Goal: Task Accomplishment & Management: Use online tool/utility

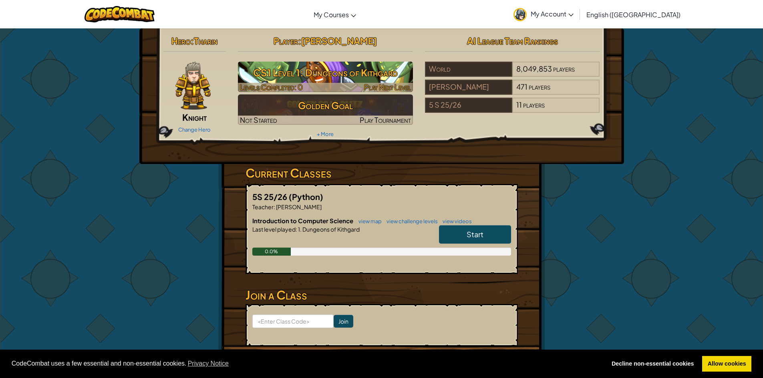
click at [267, 72] on h3 "CS1 Level 1: Dungeons of Kithgard" at bounding box center [325, 73] width 175 height 18
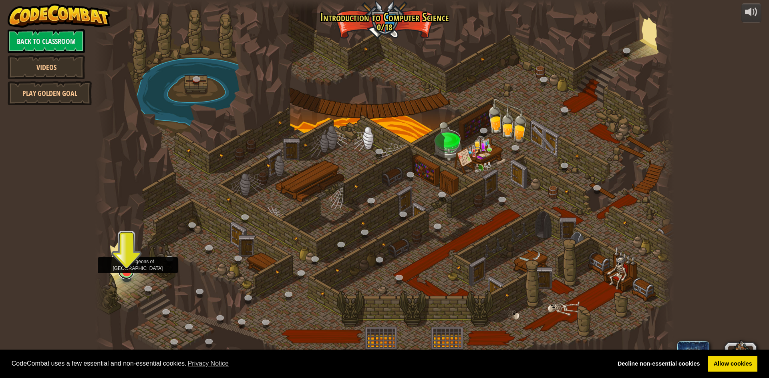
click at [128, 273] on link at bounding box center [126, 272] width 16 height 16
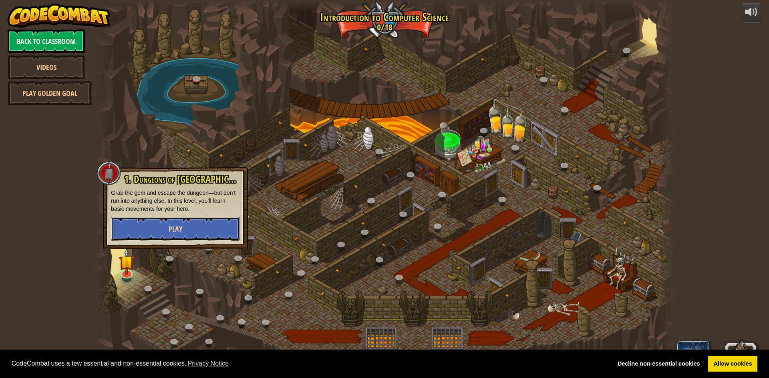
click at [132, 233] on button "Play" at bounding box center [175, 229] width 129 height 24
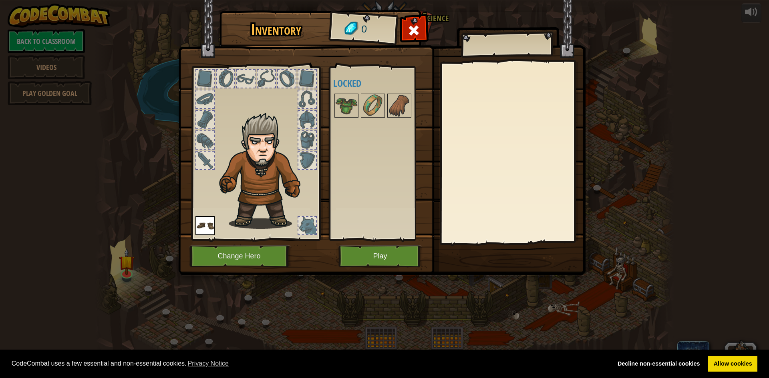
click at [201, 144] on div at bounding box center [205, 140] width 18 height 18
click at [212, 246] on button "Change Hero" at bounding box center [240, 257] width 102 height 22
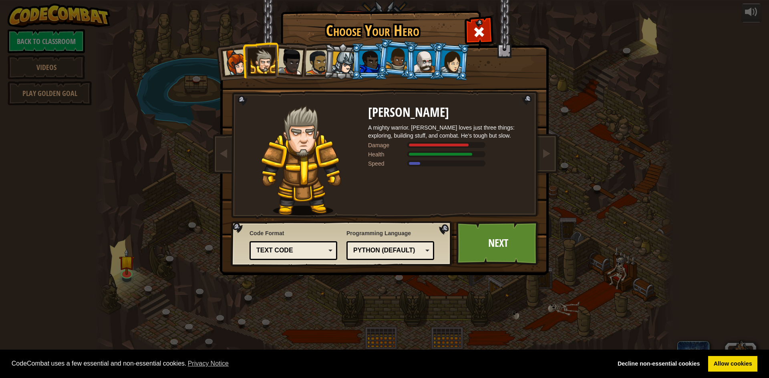
click at [316, 63] on div at bounding box center [317, 62] width 25 height 25
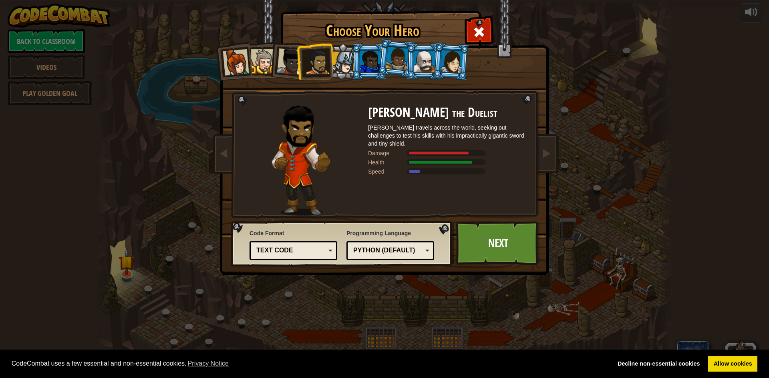
click at [370, 68] on div at bounding box center [370, 62] width 21 height 22
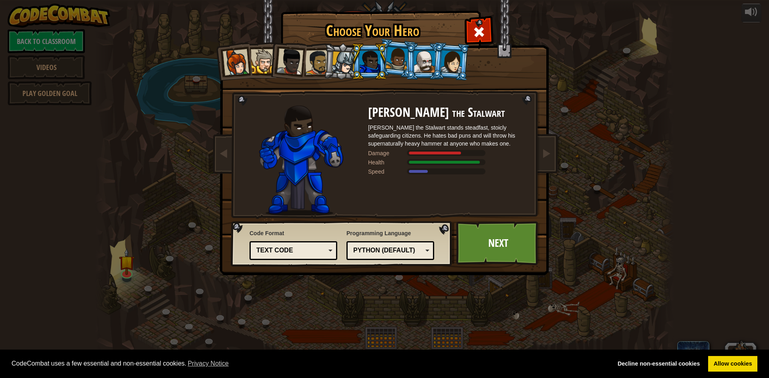
click at [425, 72] on div at bounding box center [424, 62] width 21 height 22
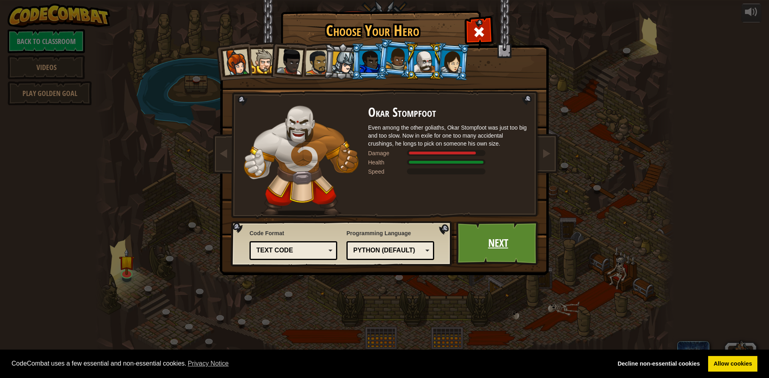
click at [466, 243] on link "Next" at bounding box center [498, 243] width 84 height 44
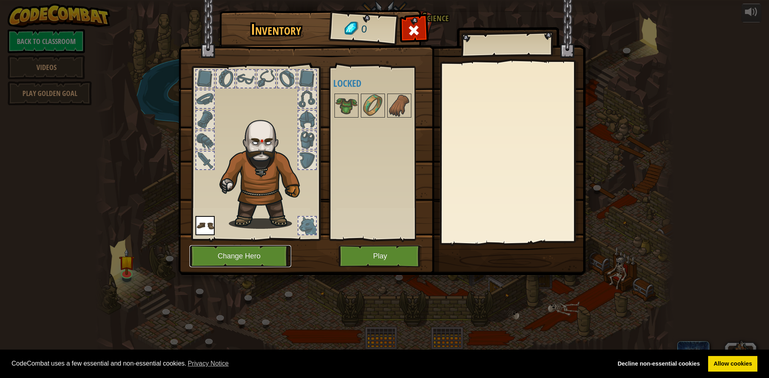
click at [235, 263] on button "Change Hero" at bounding box center [240, 257] width 102 height 22
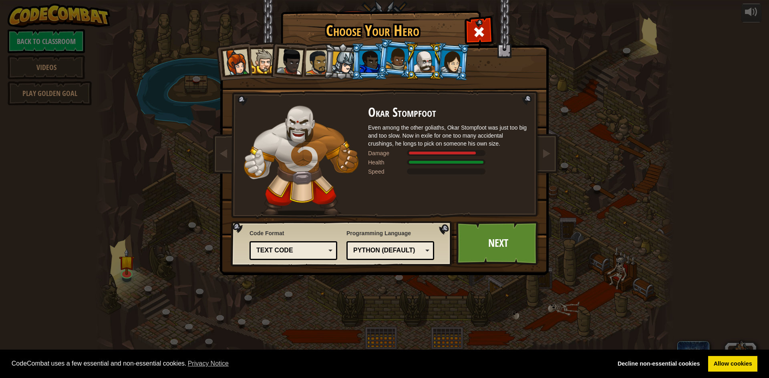
click at [242, 60] on div at bounding box center [236, 62] width 26 height 26
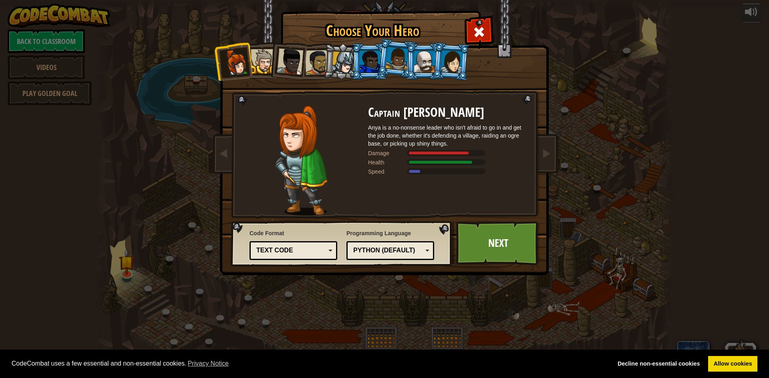
click at [262, 67] on div at bounding box center [263, 61] width 24 height 24
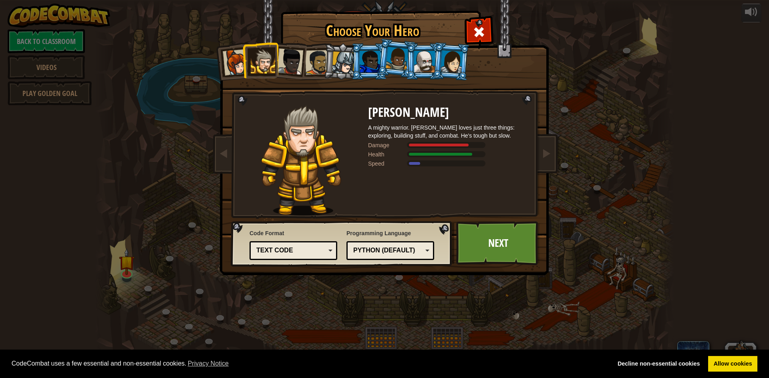
click at [297, 77] on li at bounding box center [287, 59] width 39 height 39
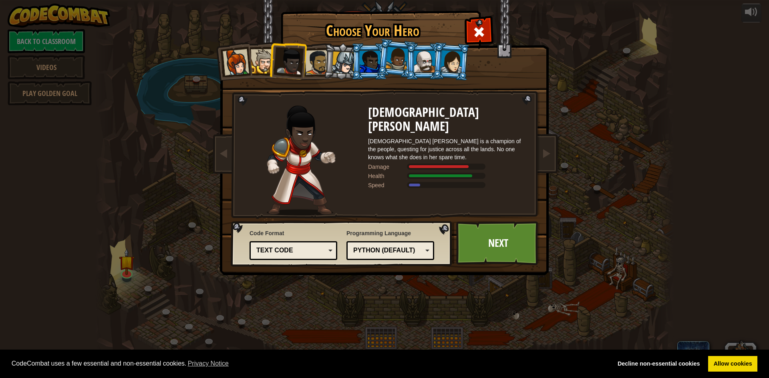
click at [312, 67] on div at bounding box center [317, 62] width 25 height 25
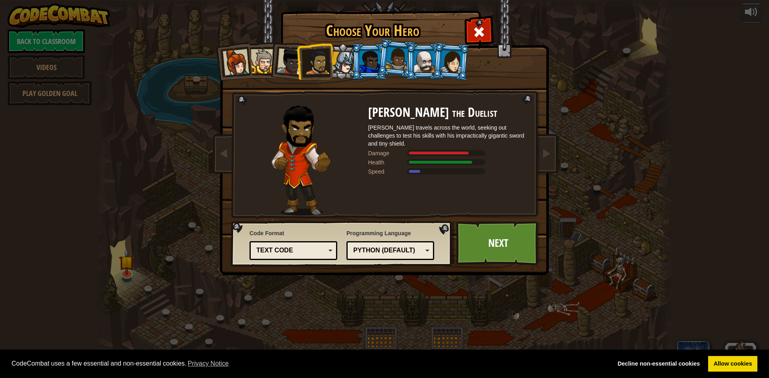
click at [340, 70] on div at bounding box center [343, 63] width 23 height 23
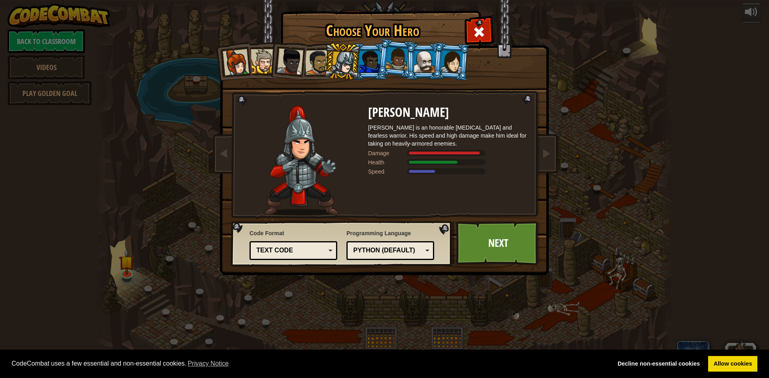
click at [363, 69] on div at bounding box center [370, 62] width 21 height 22
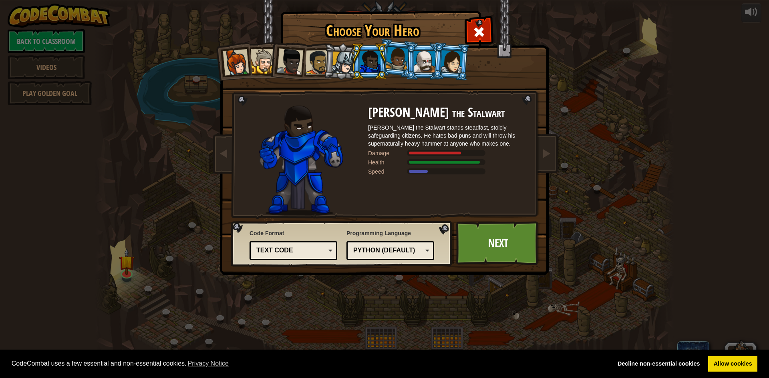
click at [383, 65] on li at bounding box center [369, 61] width 36 height 36
click at [398, 66] on div at bounding box center [397, 59] width 23 height 24
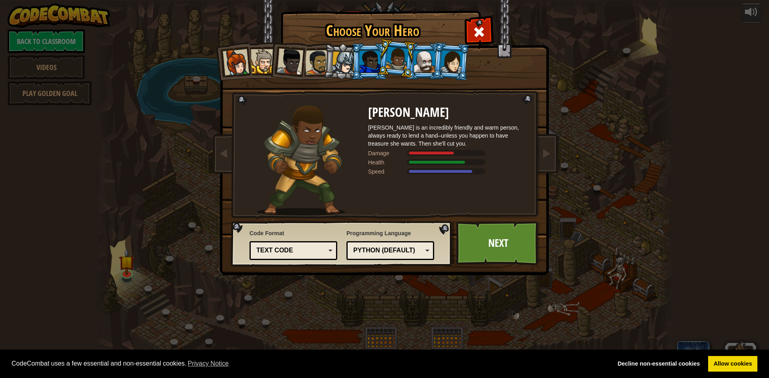
click at [415, 61] on div at bounding box center [424, 62] width 21 height 22
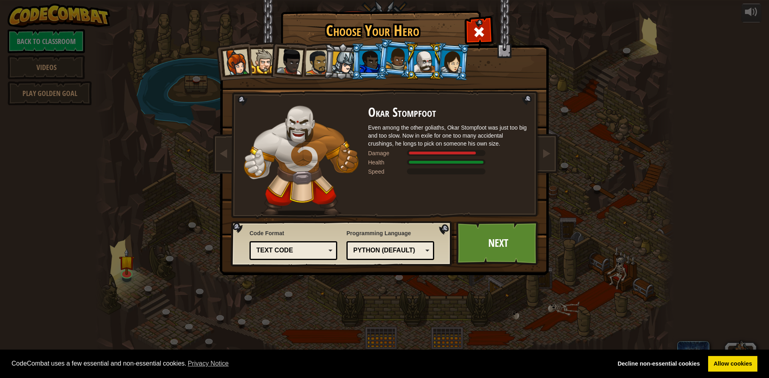
click at [447, 68] on div at bounding box center [452, 61] width 22 height 23
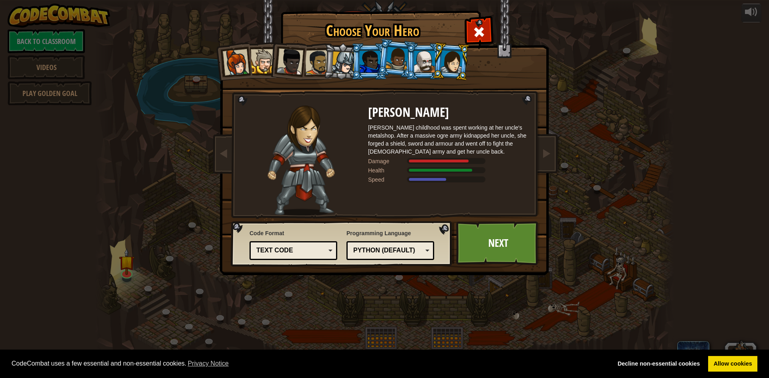
click at [313, 55] on div at bounding box center [317, 62] width 25 height 25
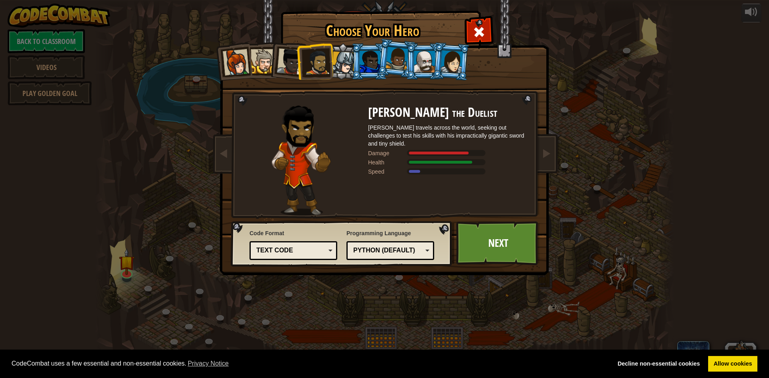
click at [339, 59] on div at bounding box center [343, 63] width 23 height 23
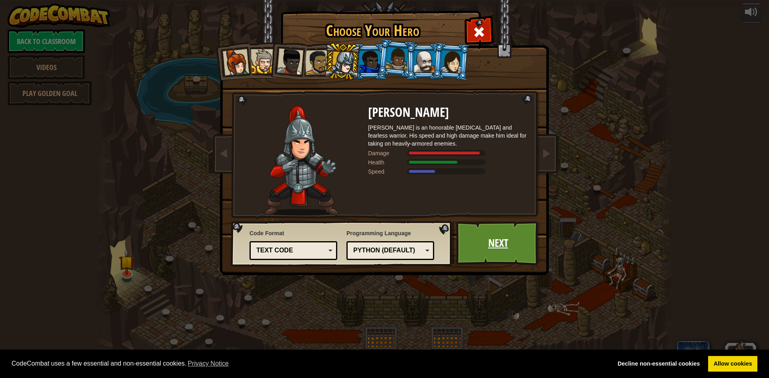
click at [472, 222] on link "Next" at bounding box center [498, 243] width 84 height 44
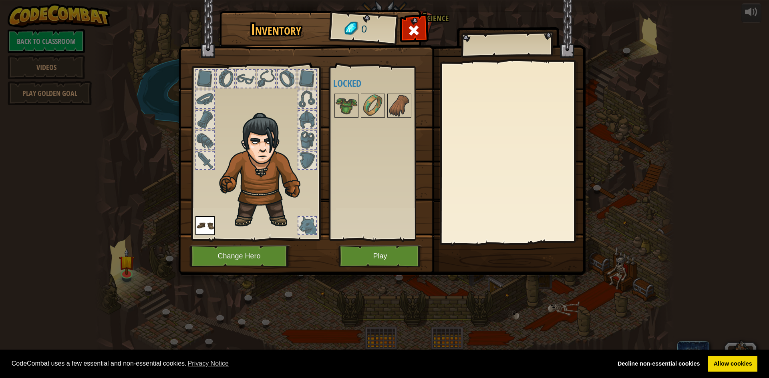
click at [209, 227] on img at bounding box center [204, 225] width 19 height 19
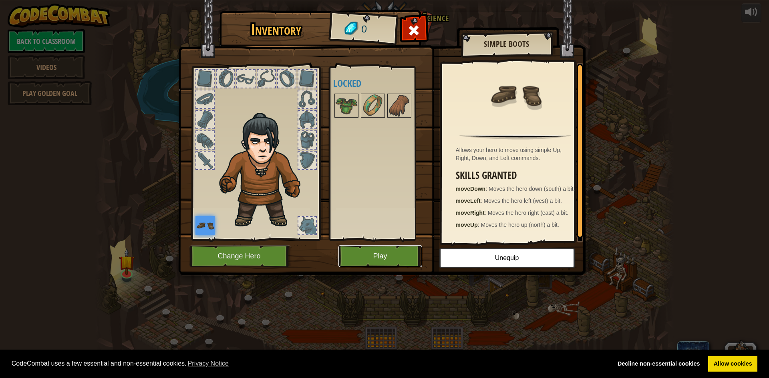
drag, startPoint x: 386, startPoint y: 253, endPoint x: 382, endPoint y: 250, distance: 5.2
click at [382, 250] on button "Play" at bounding box center [380, 257] width 84 height 22
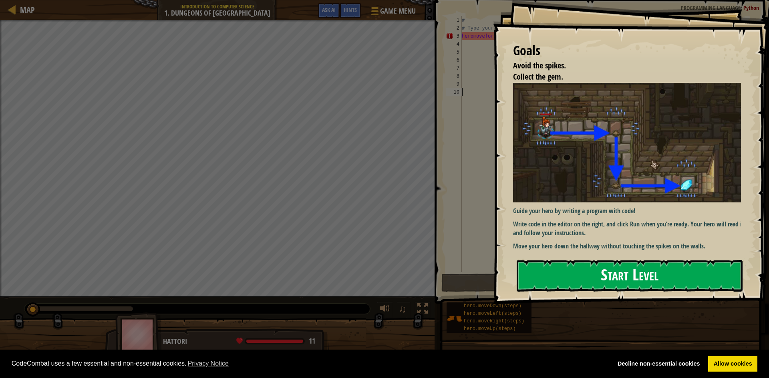
click at [559, 276] on button "Start Level" at bounding box center [630, 276] width 226 height 32
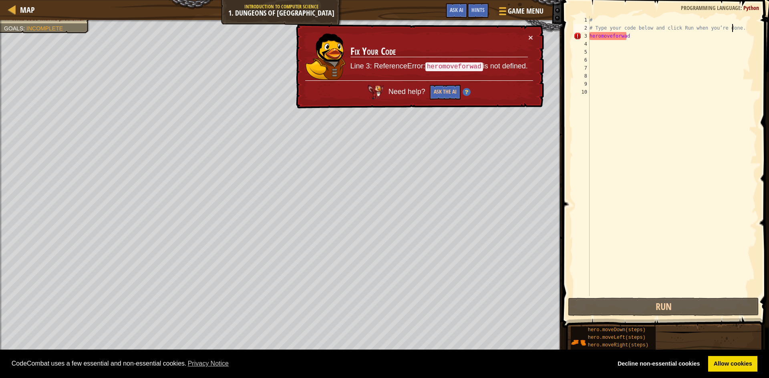
click at [747, 29] on div "# # Type your code below and click Run when you’re done. heromoveforwad" at bounding box center [672, 164] width 169 height 296
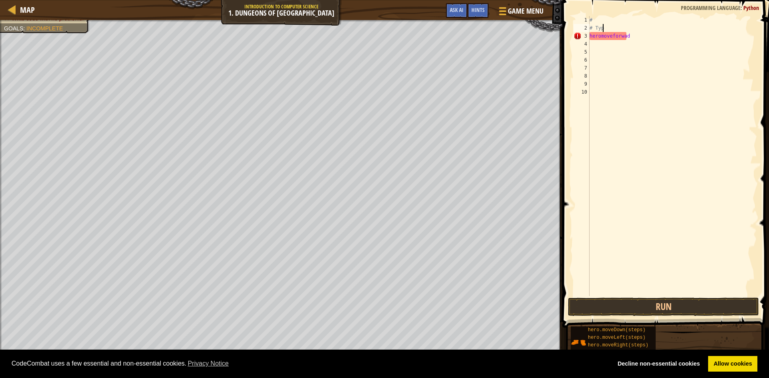
type textarea "#"
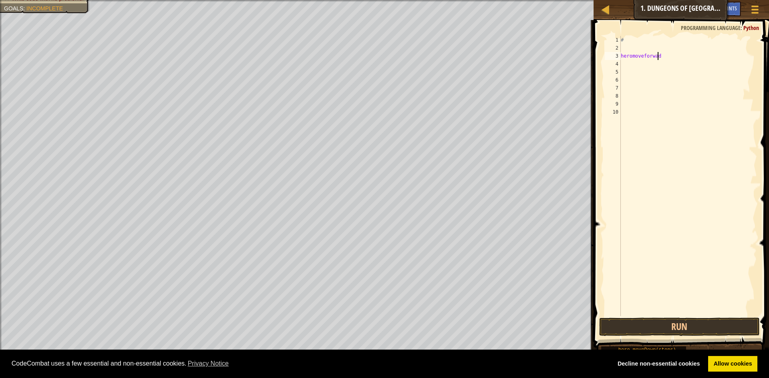
click at [679, 56] on div "# heromoveforwad" at bounding box center [688, 184] width 138 height 296
type textarea "h"
click at [633, 43] on div "#" at bounding box center [688, 184] width 138 height 296
type textarea "#hero move forwad"
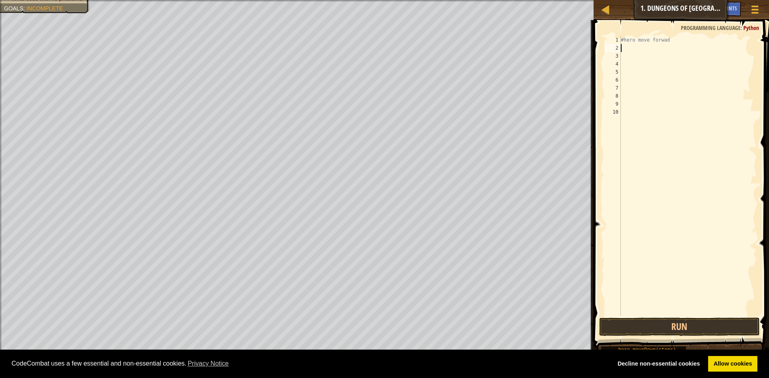
click at [624, 50] on div "#hero move forwad" at bounding box center [688, 184] width 138 height 296
type textarea "hero"
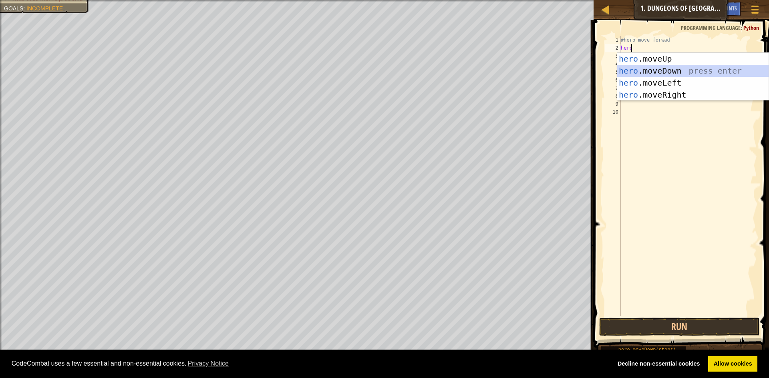
click at [627, 68] on div "hero .moveUp press enter hero .moveDown press enter hero .moveLeft press enter …" at bounding box center [692, 89] width 151 height 72
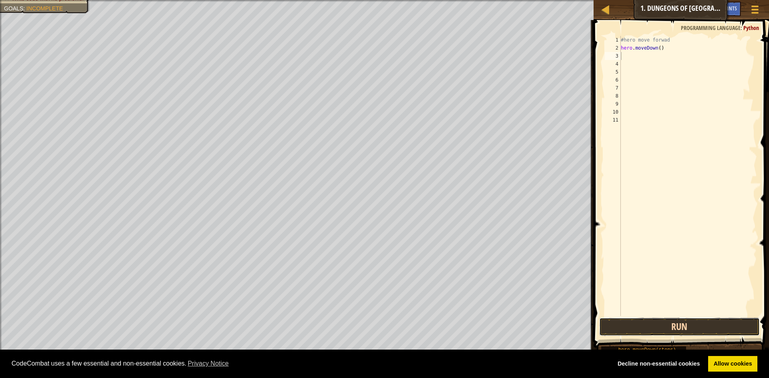
click at [677, 327] on button "Run" at bounding box center [679, 327] width 161 height 18
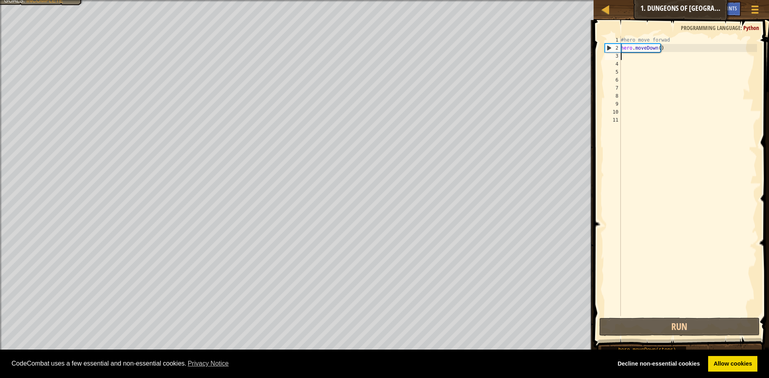
click at [635, 40] on div "#hero move forwad hero . moveDown ( )" at bounding box center [688, 184] width 138 height 296
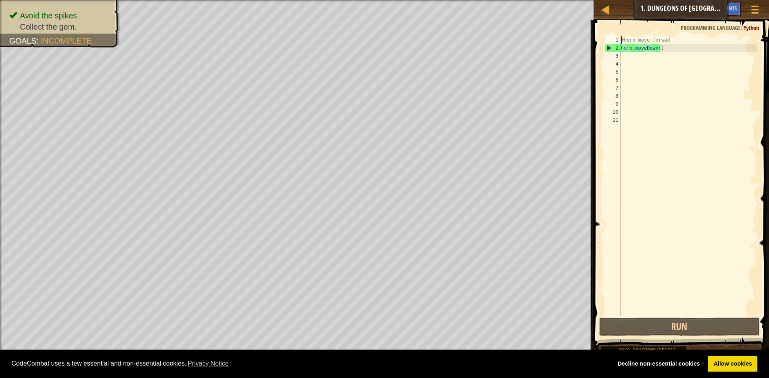
click at [622, 42] on div "#hero move forwad hero . moveDown ( )" at bounding box center [688, 184] width 138 height 296
click at [669, 40] on div "#hero move forwad hero . moveDown ( )" at bounding box center [688, 184] width 138 height 296
click at [619, 38] on div "1" at bounding box center [613, 40] width 16 height 8
click at [626, 41] on div "#hero move forwad hero . moveDown ( )" at bounding box center [688, 184] width 138 height 296
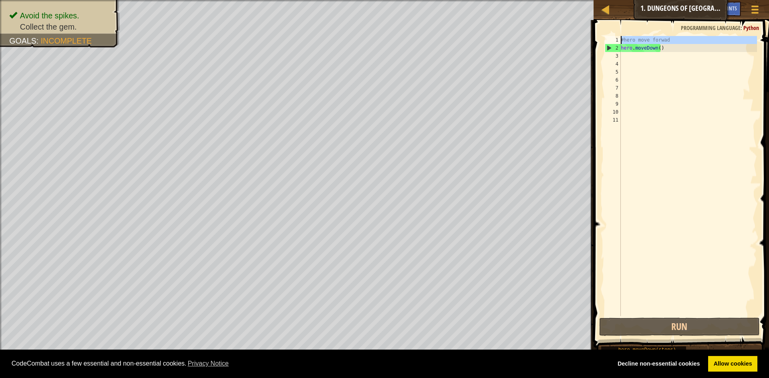
click at [621, 37] on div "#hero move forwad 1 2 3 4 5 6 7 8 9 10 11 #hero move forwad hero . moveDown ( )…" at bounding box center [680, 176] width 154 height 280
type textarea "h#hero move forwad"
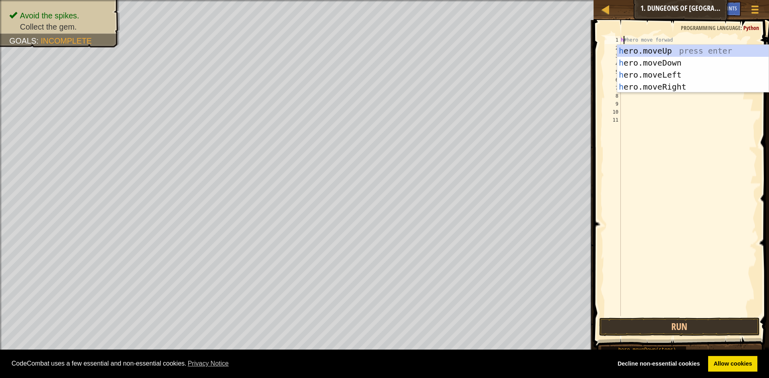
click at [674, 94] on div "h #hero move forwad hero . moveDown ( )" at bounding box center [688, 184] width 138 height 296
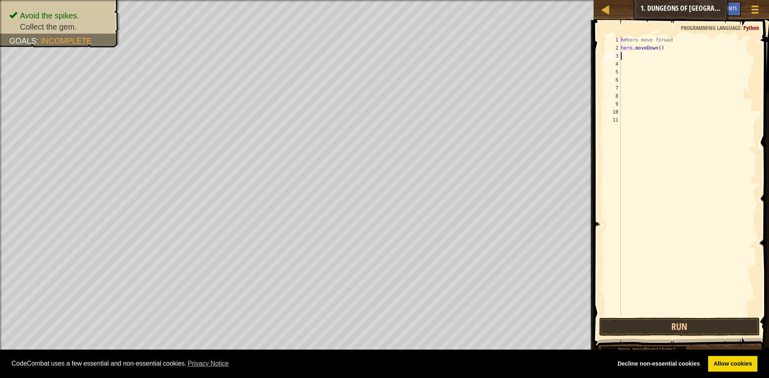
click at [666, 56] on div "h #hero move forwad hero . moveDown ( )" at bounding box center [688, 184] width 138 height 296
click at [663, 47] on div "h #hero move forwad hero . moveDown ( )" at bounding box center [688, 184] width 138 height 296
type textarea "h"
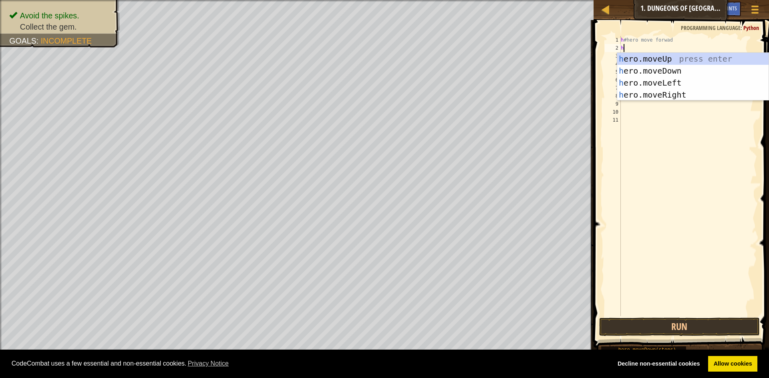
type textarea "h"
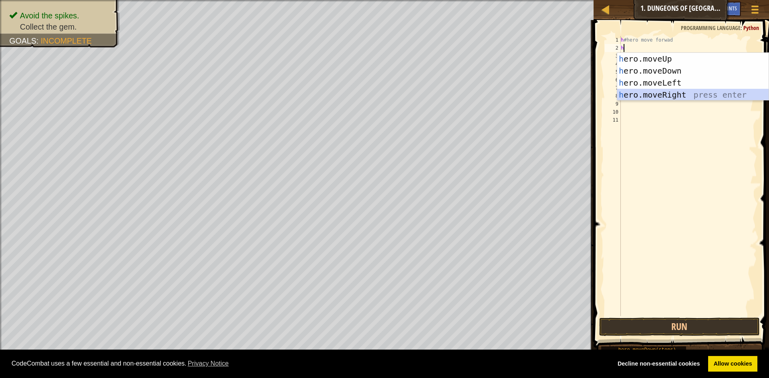
click at [652, 99] on div "h ero.moveUp press enter h ero.moveDown press enter h ero.moveLeft press enter …" at bounding box center [692, 89] width 151 height 72
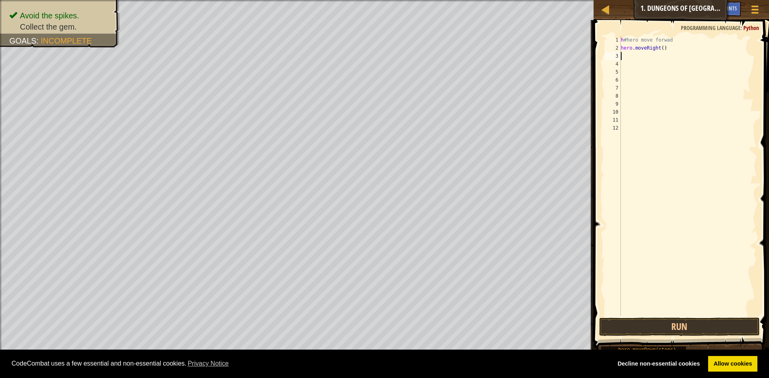
click at [659, 47] on div "h #hero move forwad hero . moveRight ( )" at bounding box center [688, 184] width 138 height 296
click at [660, 47] on div "h #hero move forwad hero . moveRight ( )" at bounding box center [688, 184] width 138 height 296
click at [660, 46] on div "h #hero move forwad hero . moveRight ( )" at bounding box center [688, 176] width 138 height 280
click at [659, 48] on div "h #hero move forwad hero . moveRight ( )" at bounding box center [688, 184] width 138 height 296
click at [660, 48] on div "h #hero move forwad hero . moveRight ( )" at bounding box center [688, 184] width 138 height 296
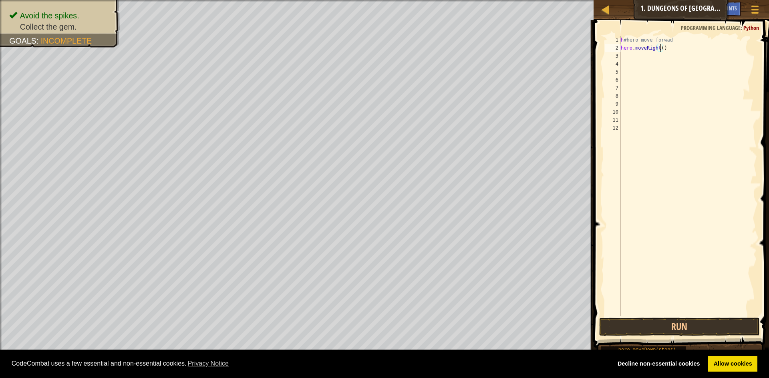
scroll to position [4, 3]
click at [621, 330] on button "Run" at bounding box center [679, 327] width 161 height 18
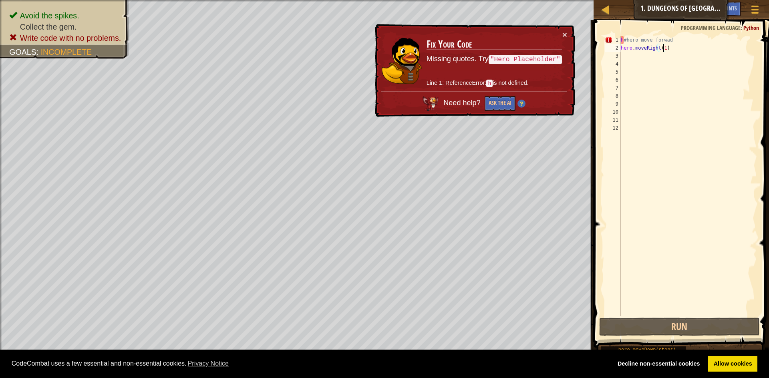
click at [622, 39] on div "h #hero move forwad hero . moveRight ( 1 )" at bounding box center [688, 184] width 138 height 296
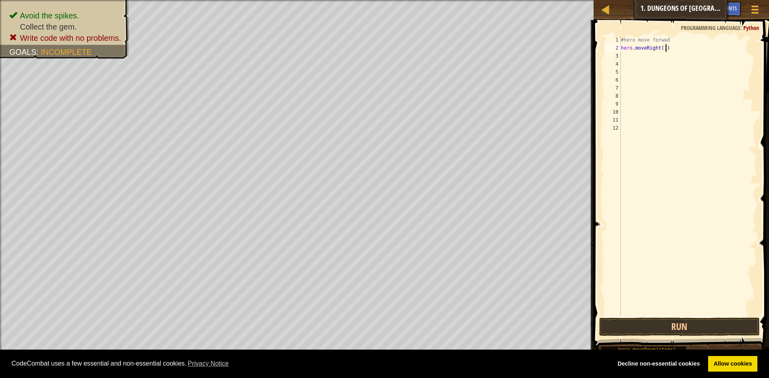
click at [671, 50] on div "#hero move forwad hero . moveRight ( 1 )" at bounding box center [688, 184] width 138 height 296
click at [663, 49] on div "#hero move forwad hero . moveRight ( 1 )" at bounding box center [688, 184] width 138 height 296
type textarea "hero.moveRight()"
click at [665, 47] on div "#hero move forwad hero . moveRight ( )" at bounding box center [688, 184] width 138 height 296
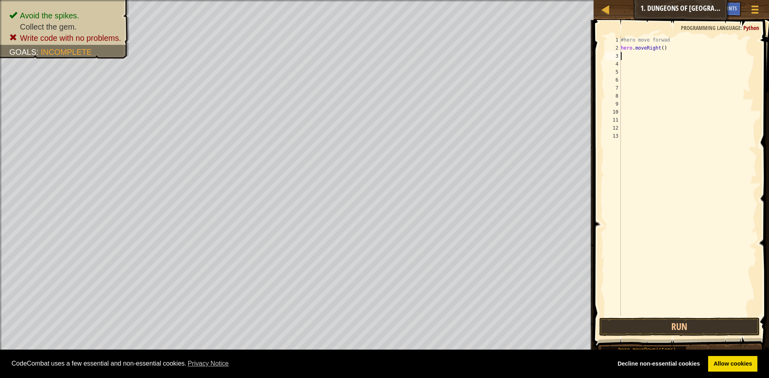
type textarea "d"
click at [672, 72] on div "#hero move forwad hero . moveRight ( ) d" at bounding box center [688, 184] width 138 height 296
click at [627, 57] on div "#hero move forwad hero . moveRight ( ) d" at bounding box center [688, 184] width 138 height 296
type textarea "d"
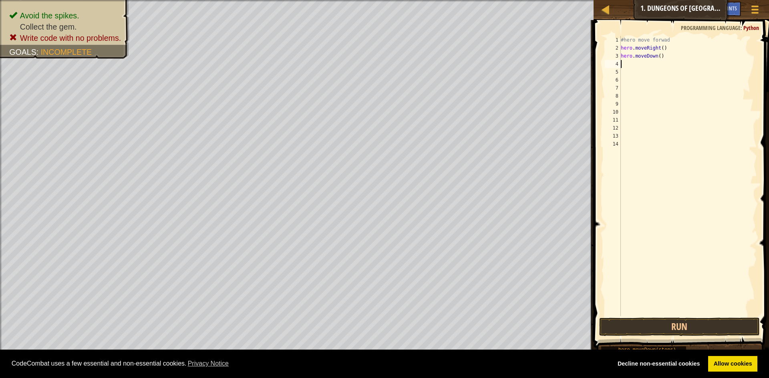
type textarea "f"
click at [613, 321] on button "Run" at bounding box center [679, 327] width 161 height 18
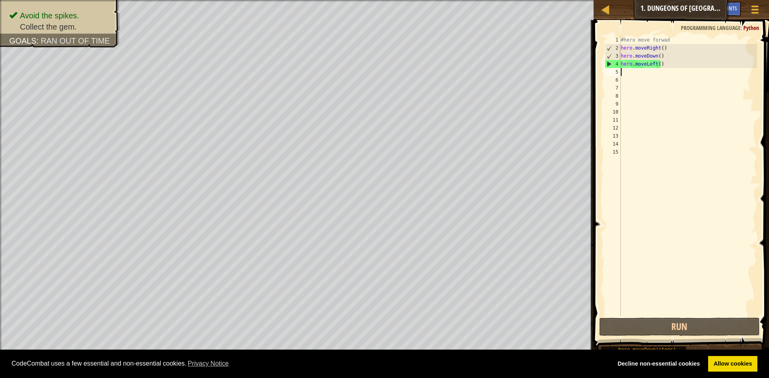
type textarea "r"
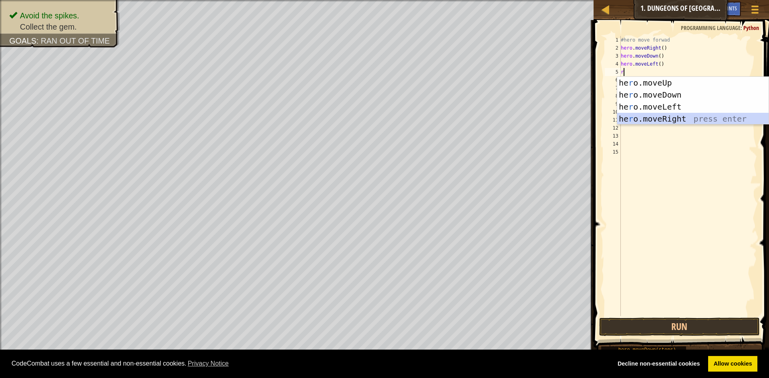
click at [652, 119] on div "he r o.moveUp press enter he r o.moveDown press enter he r o.moveLeft press ent…" at bounding box center [692, 113] width 151 height 72
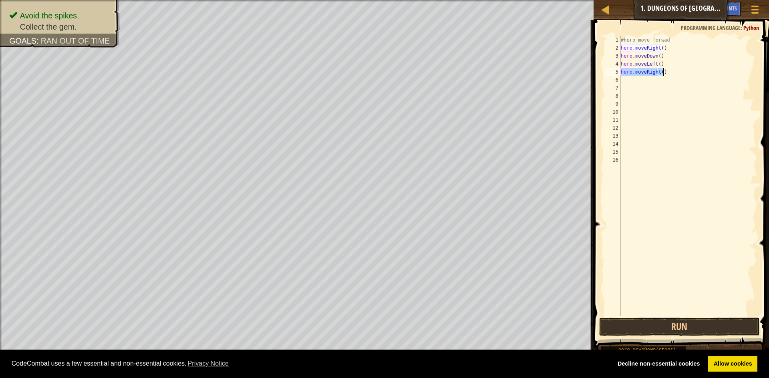
drag, startPoint x: 621, startPoint y: 70, endPoint x: 668, endPoint y: 72, distance: 47.3
click at [668, 72] on div "#hero move forwad hero . moveRight ( ) hero . moveDown ( ) hero . moveLeft ( ) …" at bounding box center [688, 184] width 138 height 296
click at [636, 64] on div "#hero move forwad hero . moveRight ( ) hero . moveDown ( ) hero . moveLeft ( ) …" at bounding box center [688, 184] width 138 height 296
type textarea "hero.moveLeft()"
click at [656, 328] on button "Run" at bounding box center [679, 327] width 161 height 18
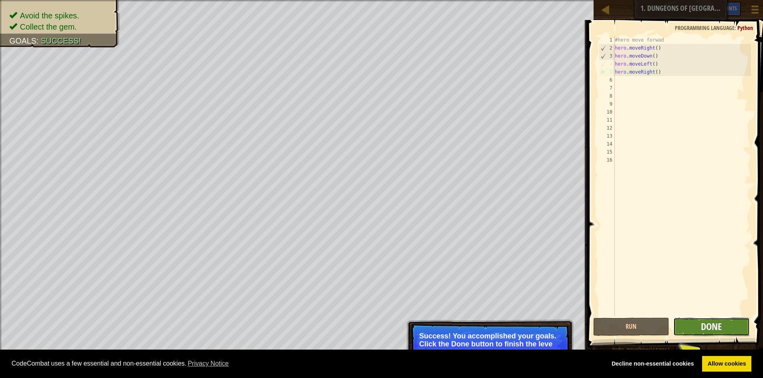
click at [703, 330] on span "Done" at bounding box center [711, 326] width 21 height 13
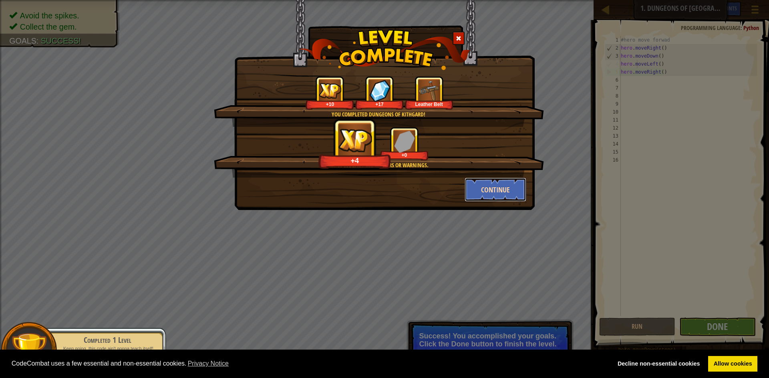
click at [512, 189] on button "Continue" at bounding box center [496, 190] width 62 height 24
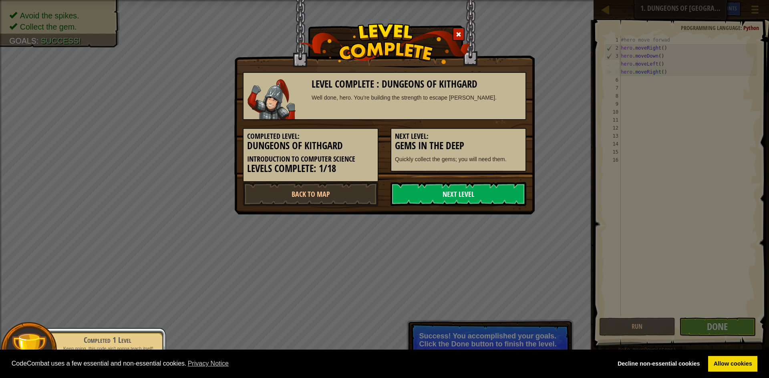
click at [425, 190] on link "Next Level" at bounding box center [458, 194] width 136 height 24
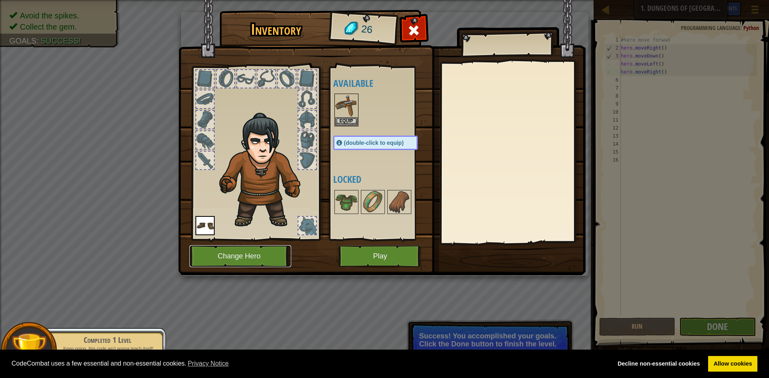
click at [238, 250] on button "Change Hero" at bounding box center [240, 257] width 102 height 22
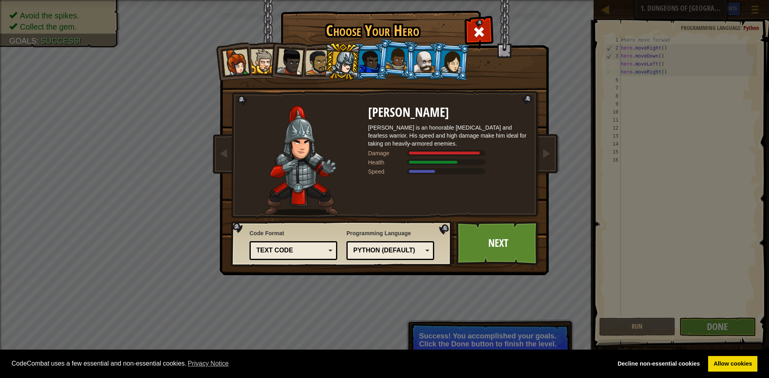
click at [293, 61] on div at bounding box center [290, 61] width 26 height 26
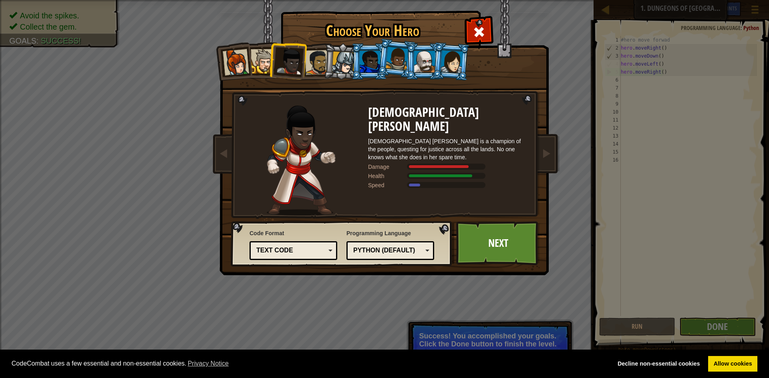
click at [246, 67] on div at bounding box center [236, 62] width 26 height 26
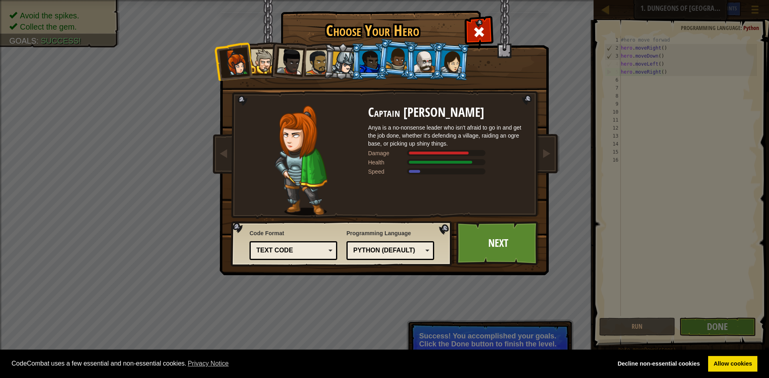
click at [328, 71] on li at bounding box center [342, 61] width 38 height 38
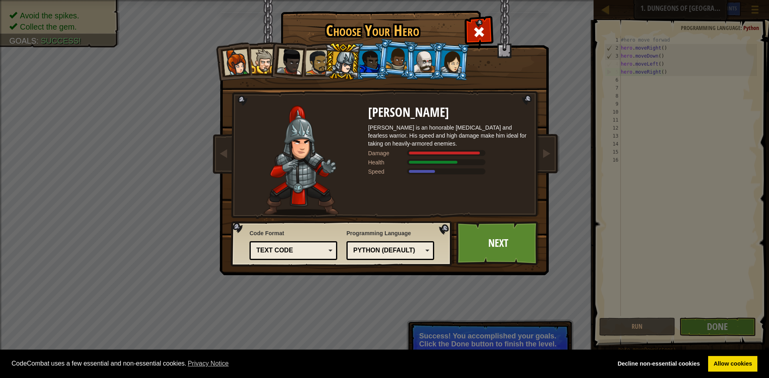
click at [429, 57] on div at bounding box center [424, 62] width 21 height 22
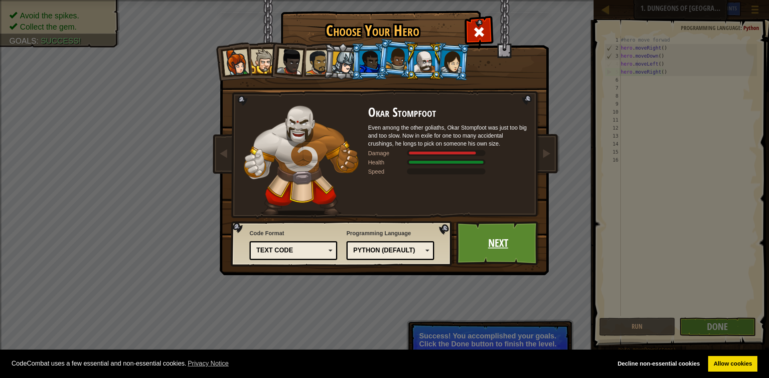
drag, startPoint x: 496, startPoint y: 238, endPoint x: 487, endPoint y: 239, distance: 8.4
click at [487, 239] on link "Next" at bounding box center [498, 243] width 84 height 44
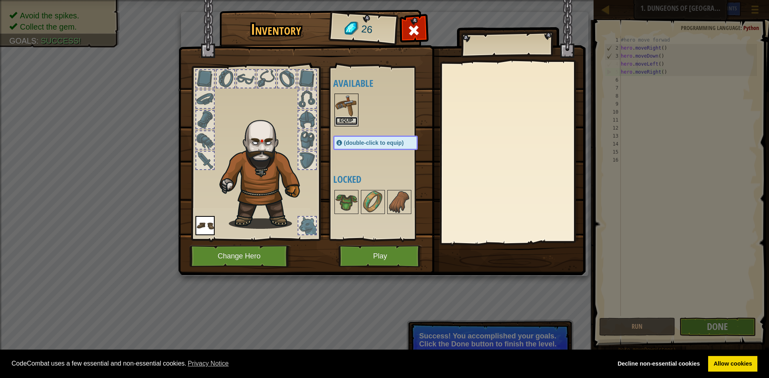
click at [349, 119] on button "Equip" at bounding box center [346, 121] width 22 height 8
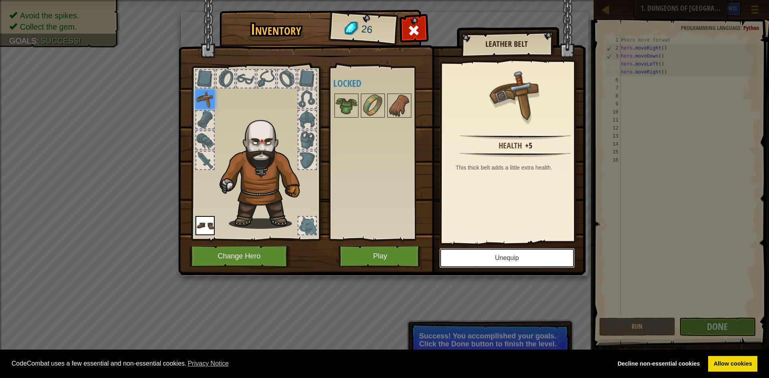
click at [501, 262] on button "Unequip" at bounding box center [506, 258] width 135 height 20
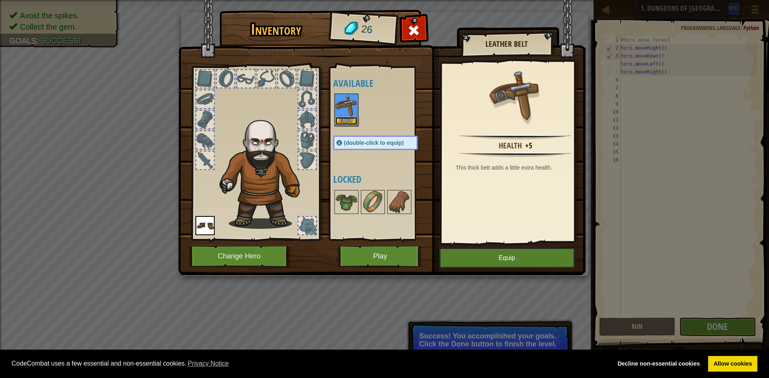
click at [352, 121] on button "Equip" at bounding box center [346, 121] width 22 height 8
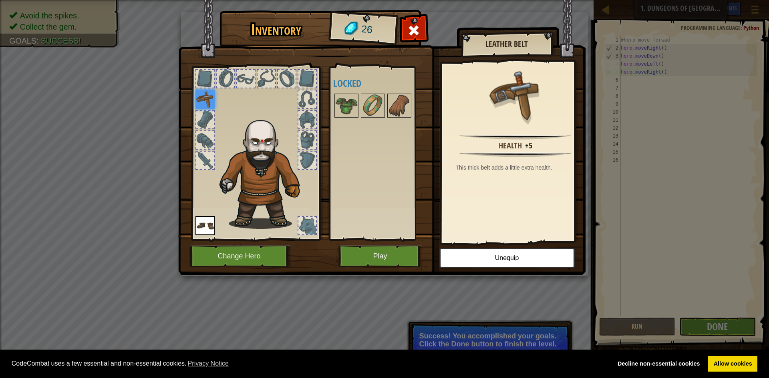
click at [203, 102] on img at bounding box center [204, 99] width 19 height 19
click at [207, 96] on img at bounding box center [204, 99] width 19 height 19
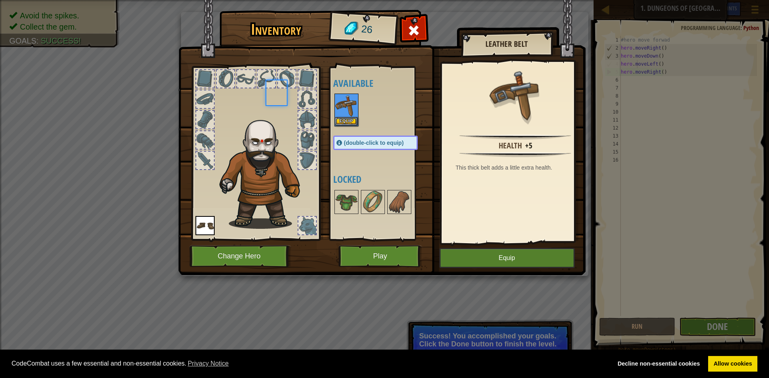
drag, startPoint x: 207, startPoint y: 96, endPoint x: 211, endPoint y: 103, distance: 8.1
click at [207, 96] on div at bounding box center [205, 100] width 18 height 18
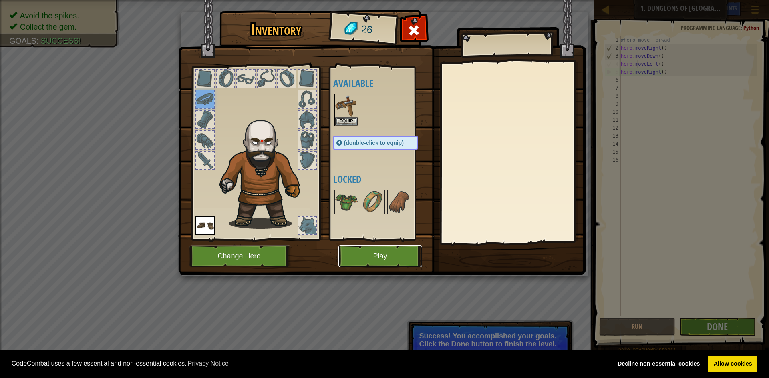
click at [376, 262] on button "Play" at bounding box center [380, 257] width 84 height 22
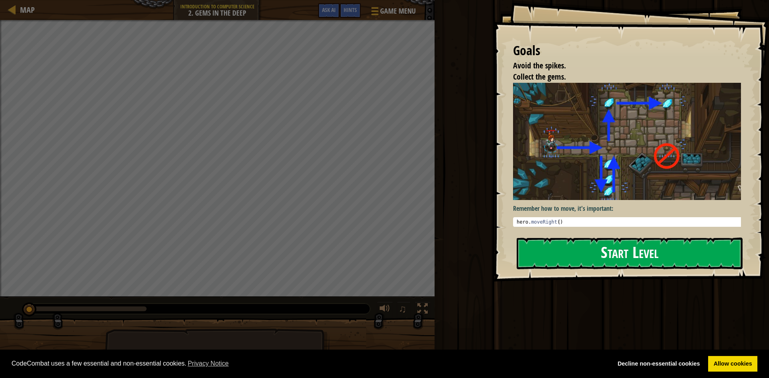
drag, startPoint x: 617, startPoint y: 259, endPoint x: 608, endPoint y: 243, distance: 18.8
click at [612, 246] on button "Start Level" at bounding box center [630, 254] width 226 height 32
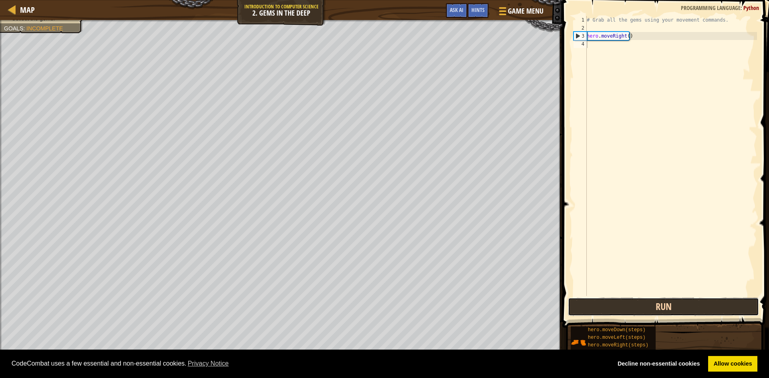
click at [666, 306] on button "Run" at bounding box center [663, 307] width 191 height 18
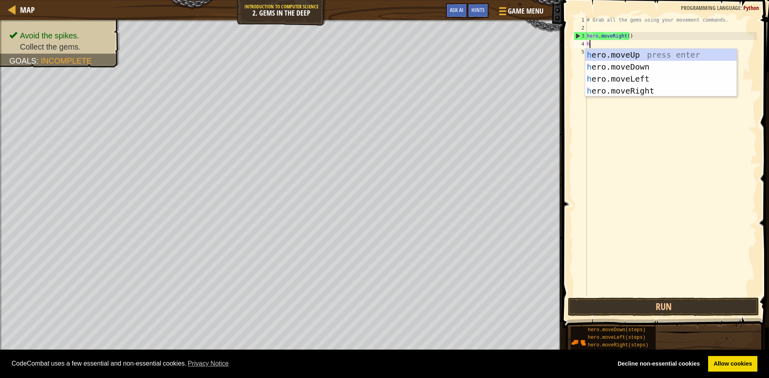
scroll to position [4, 0]
type textarea "her"
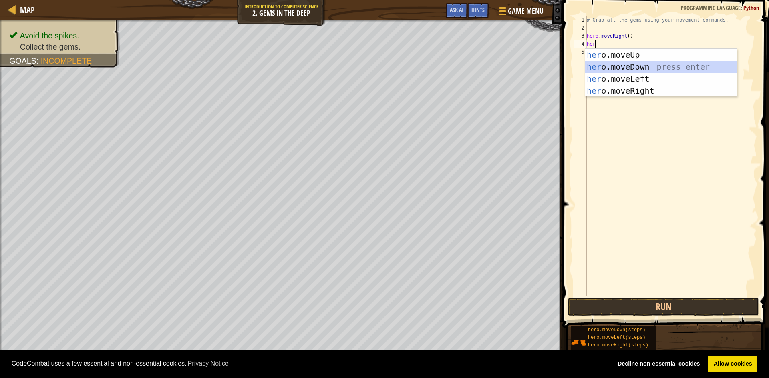
click at [604, 64] on div "her o.moveUp press enter her o.moveDown press enter her o.moveLeft press enter …" at bounding box center [660, 85] width 151 height 72
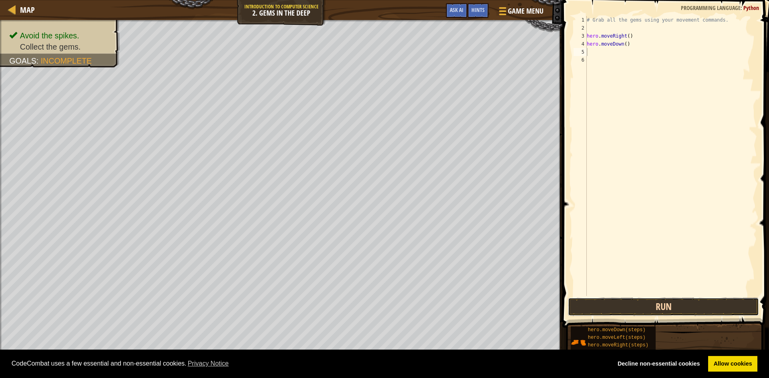
click at [692, 310] on button "Run" at bounding box center [663, 307] width 191 height 18
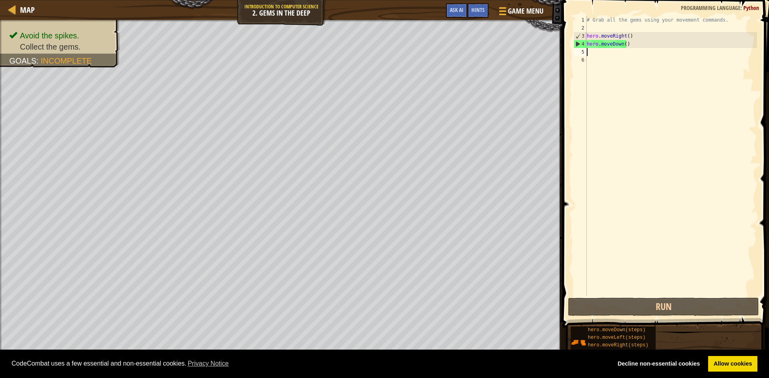
type textarea "h"
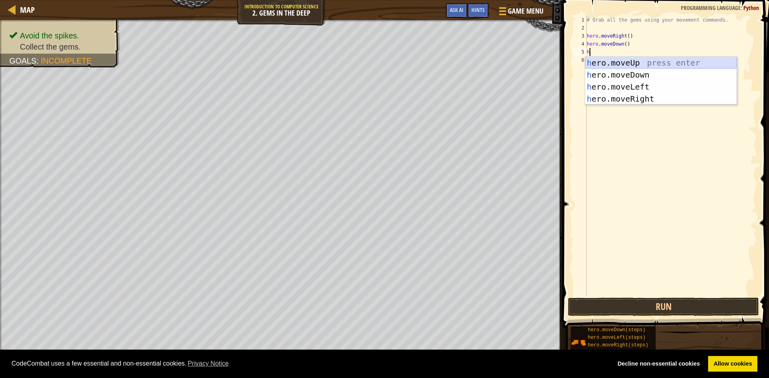
click at [599, 62] on div "h ero.moveUp press enter h ero.moveDown press enter h ero.moveLeft press enter …" at bounding box center [660, 93] width 151 height 72
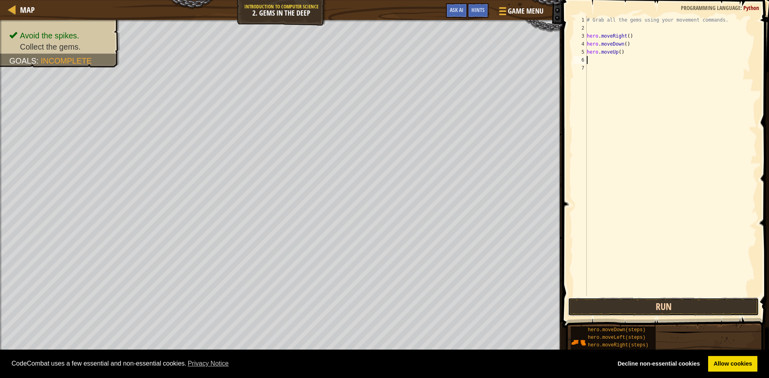
click at [594, 302] on button "Run" at bounding box center [663, 307] width 191 height 18
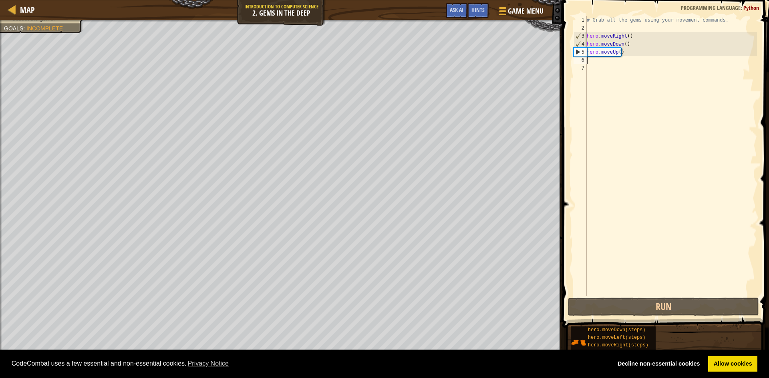
type textarea "h"
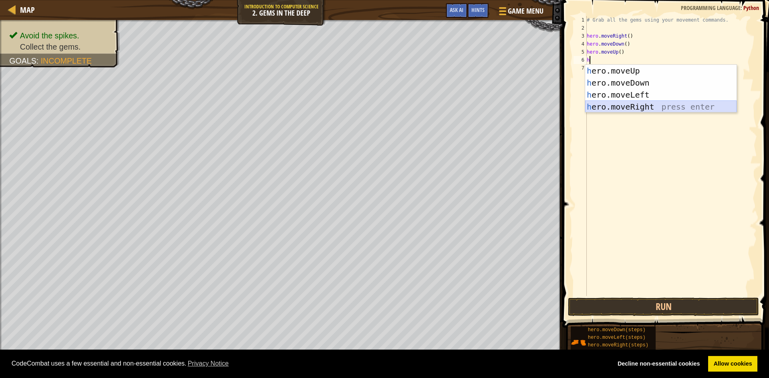
click at [638, 111] on div "h ero.moveUp press enter h ero.moveDown press enter h ero.moveLeft press enter …" at bounding box center [660, 101] width 151 height 72
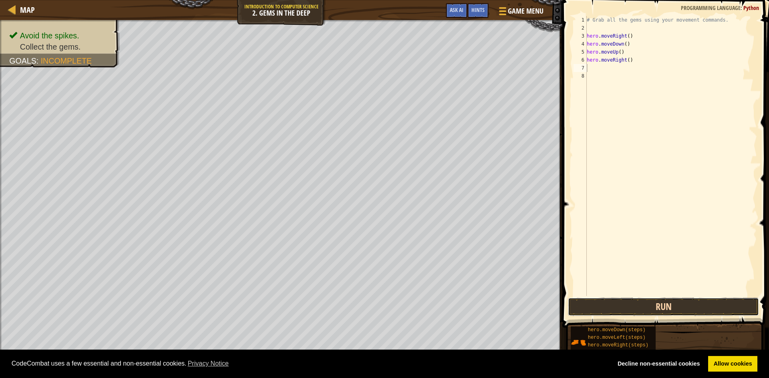
click at [584, 306] on button "Run" at bounding box center [663, 307] width 191 height 18
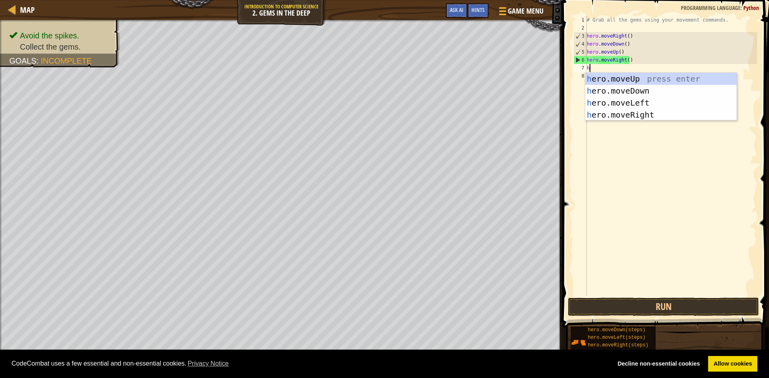
type textarea "h"
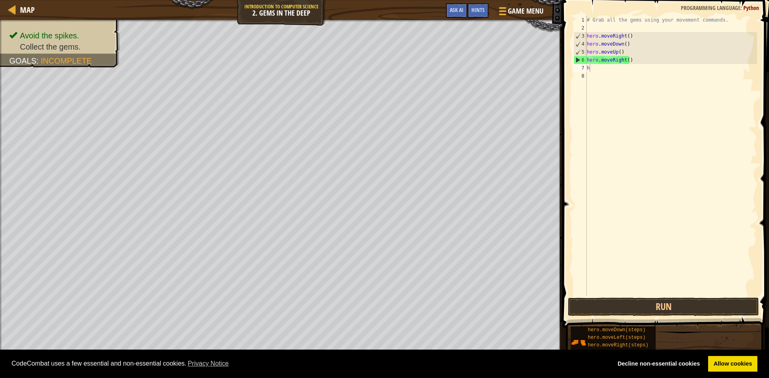
click at [603, 0] on body "Cookie Policy CodeCombat uses a few essential and non-essential cookies. Privac…" at bounding box center [384, 0] width 769 height 0
click at [633, 304] on button "Run" at bounding box center [663, 307] width 191 height 18
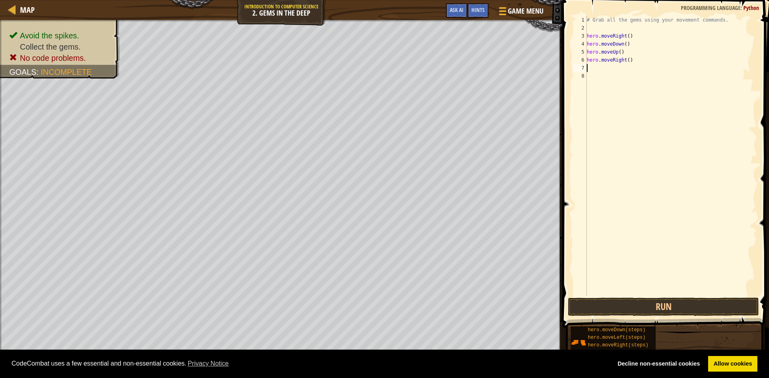
type textarea "h"
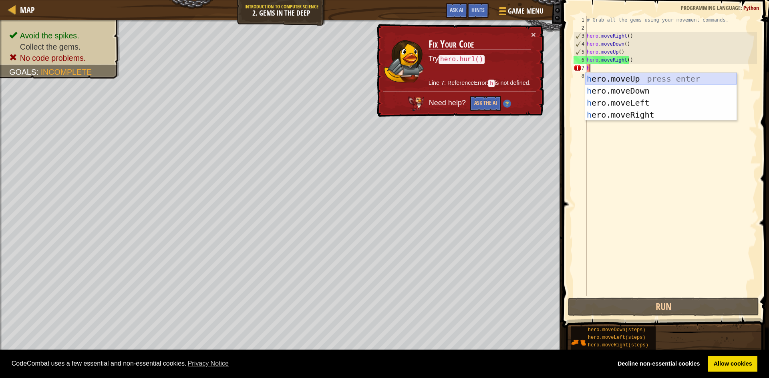
click at [604, 77] on div "h ero.moveUp press enter h ero.moveDown press enter h ero.moveLeft press enter …" at bounding box center [660, 109] width 151 height 72
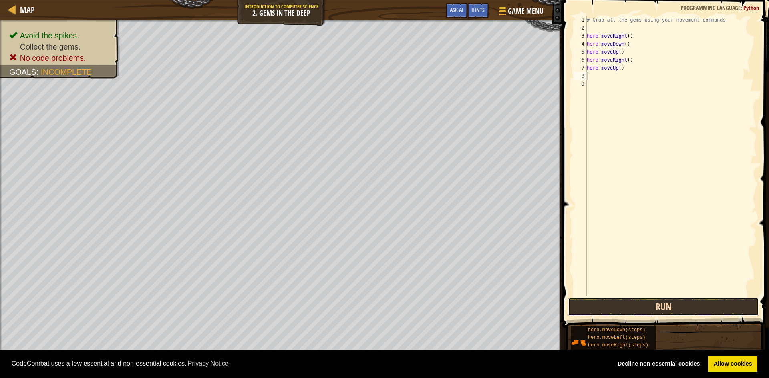
click at [645, 307] on button "Run" at bounding box center [663, 307] width 191 height 18
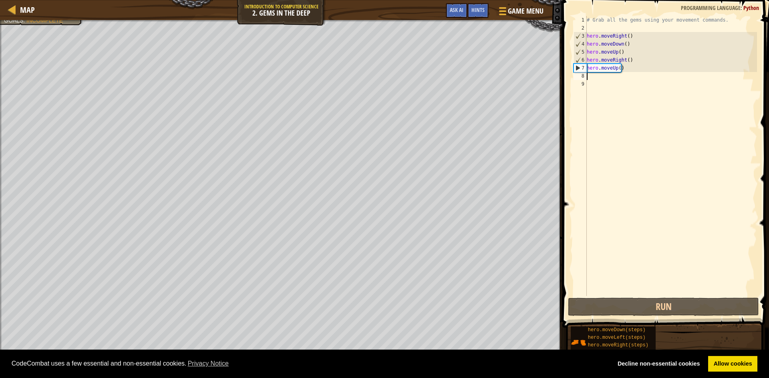
type textarea "h"
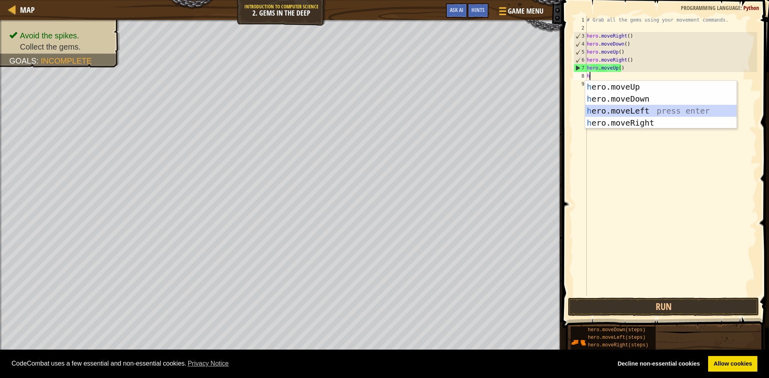
click at [628, 109] on div "h ero.moveUp press enter h ero.moveDown press enter h ero.moveLeft press enter …" at bounding box center [660, 117] width 151 height 72
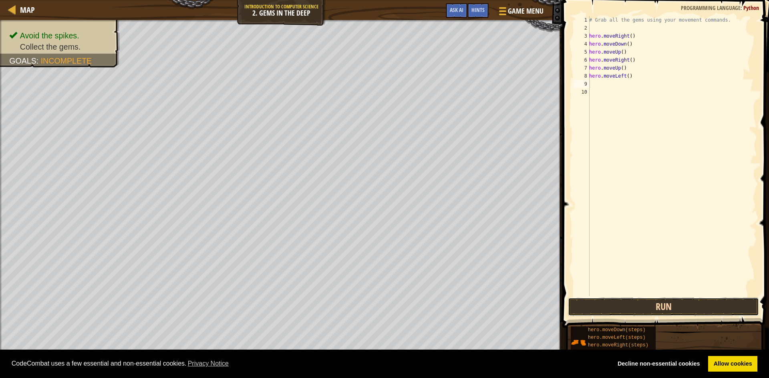
click at [601, 309] on button "Run" at bounding box center [663, 307] width 191 height 18
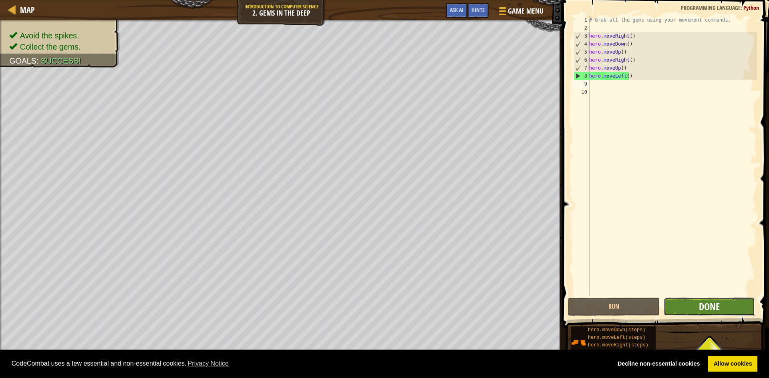
click at [702, 312] on span "Done" at bounding box center [709, 306] width 21 height 13
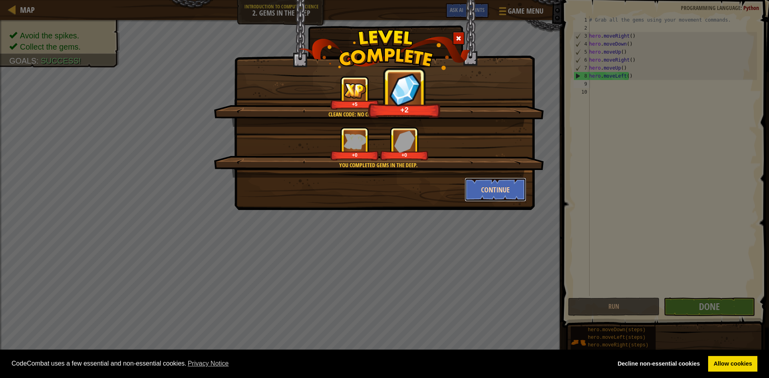
click at [497, 190] on button "Continue" at bounding box center [496, 190] width 62 height 24
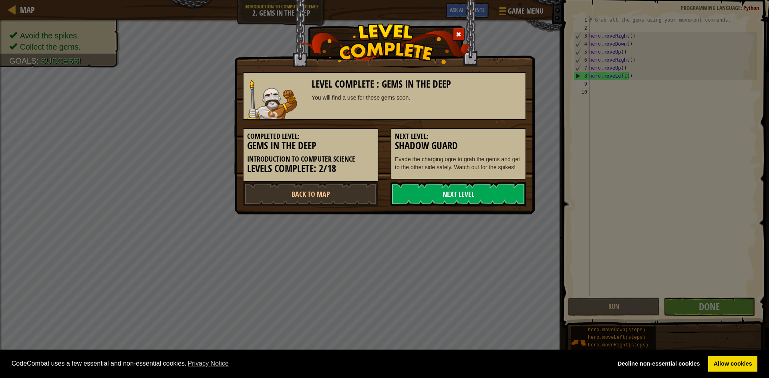
click at [424, 192] on link "Next Level" at bounding box center [458, 194] width 136 height 24
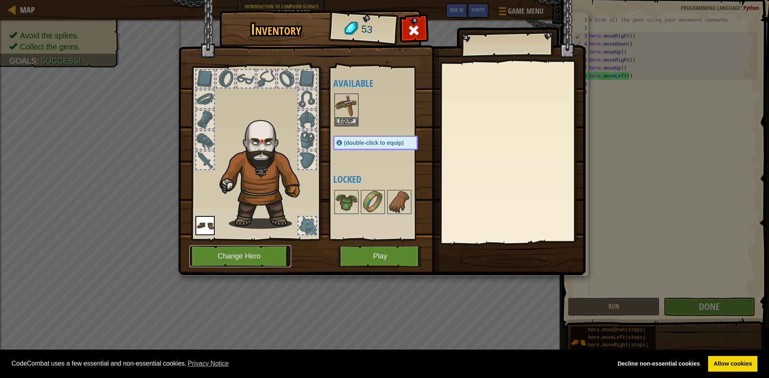
click at [249, 260] on button "Change Hero" at bounding box center [240, 257] width 102 height 22
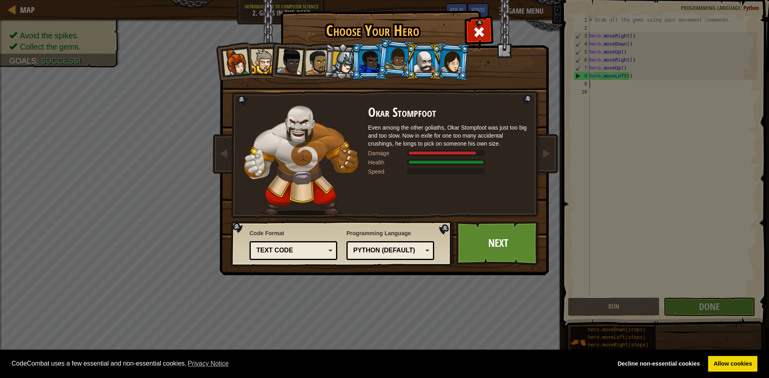
click at [296, 60] on div at bounding box center [290, 61] width 26 height 26
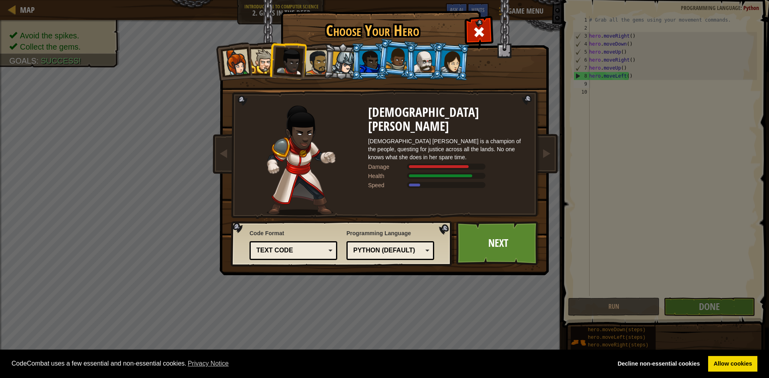
click at [423, 57] on div at bounding box center [424, 62] width 21 height 22
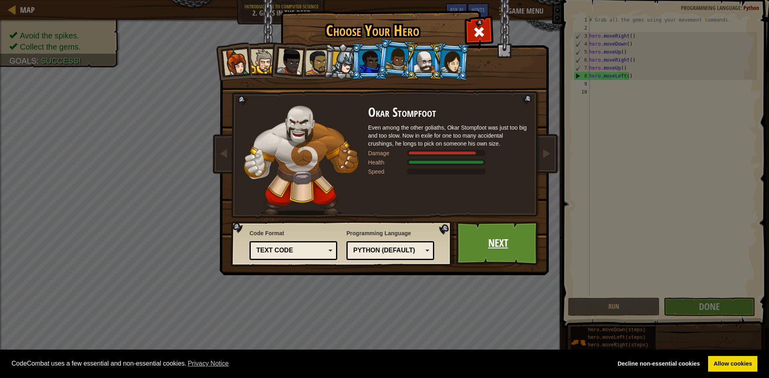
drag, startPoint x: 516, startPoint y: 247, endPoint x: 506, endPoint y: 247, distance: 10.4
click at [506, 247] on link "Next" at bounding box center [498, 243] width 84 height 44
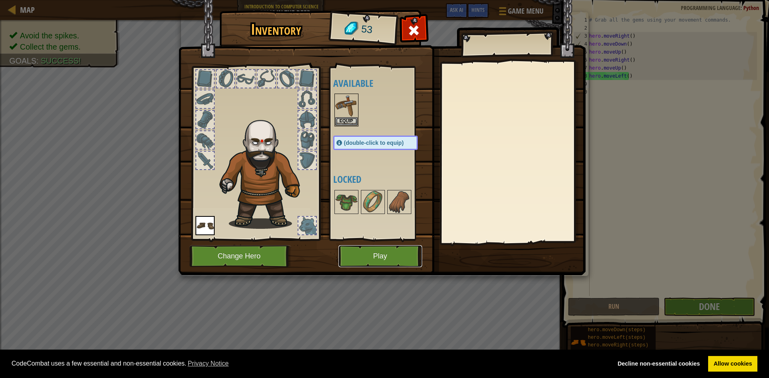
click at [381, 250] on button "Play" at bounding box center [380, 257] width 84 height 22
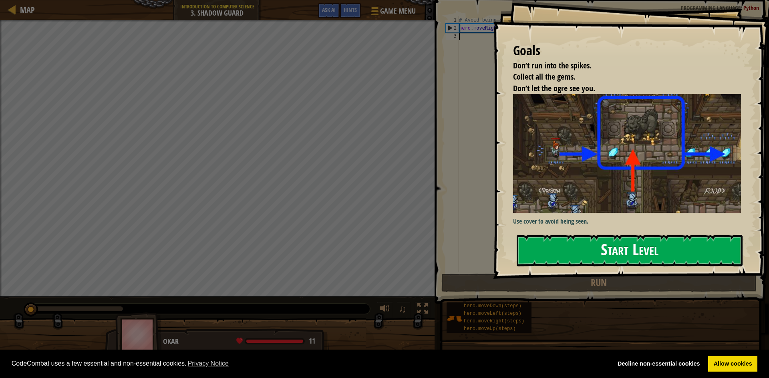
click at [586, 256] on button "Start Level" at bounding box center [630, 251] width 226 height 32
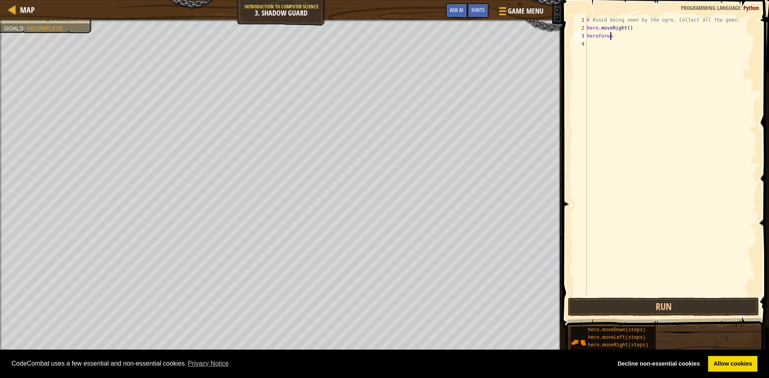
scroll to position [4, 2]
click at [611, 313] on button "Run" at bounding box center [663, 307] width 191 height 18
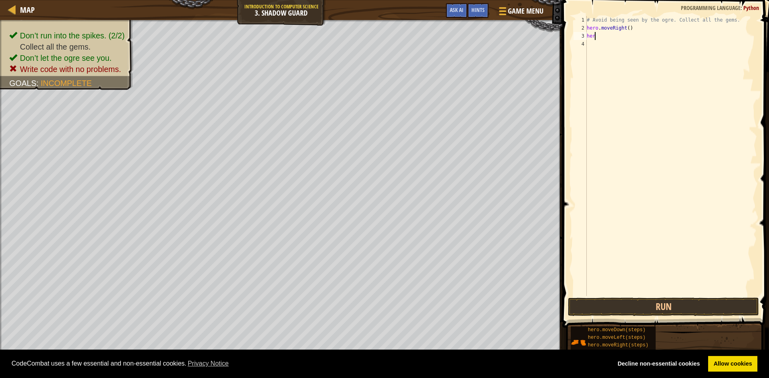
scroll to position [4, 0]
type textarea "h"
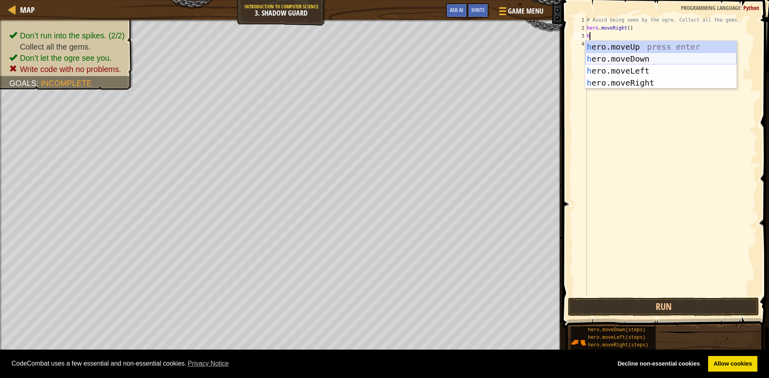
click at [631, 60] on div "h ero.moveUp press enter h ero.moveDown press enter h ero.moveLeft press enter …" at bounding box center [660, 77] width 151 height 72
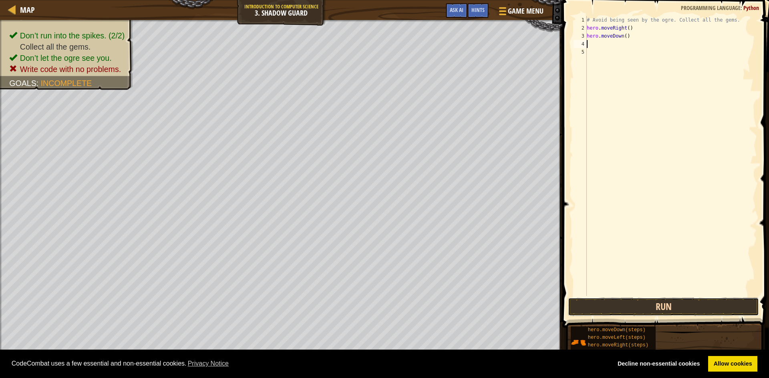
click at [647, 305] on button "Run" at bounding box center [663, 307] width 191 height 18
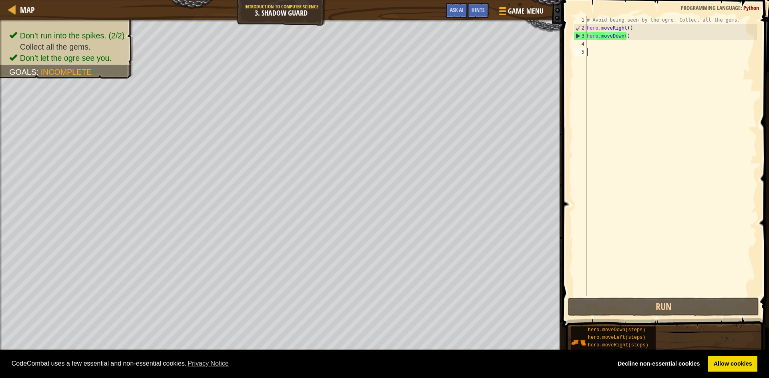
click at [606, 48] on div "# Avoid being seen by the ogre. Collect all the gems. hero . moveRight ( ) hero…" at bounding box center [671, 164] width 172 height 296
click at [602, 47] on div "# Avoid being seen by the ogre. Collect all the gems. hero . moveRight ( ) hero…" at bounding box center [671, 164] width 172 height 296
type textarea "h"
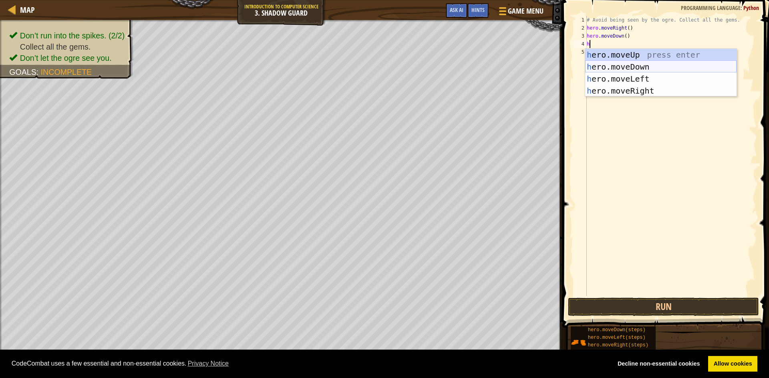
click at [636, 66] on div "h ero.moveUp press enter h ero.moveDown press enter h ero.moveLeft press enter …" at bounding box center [660, 85] width 151 height 72
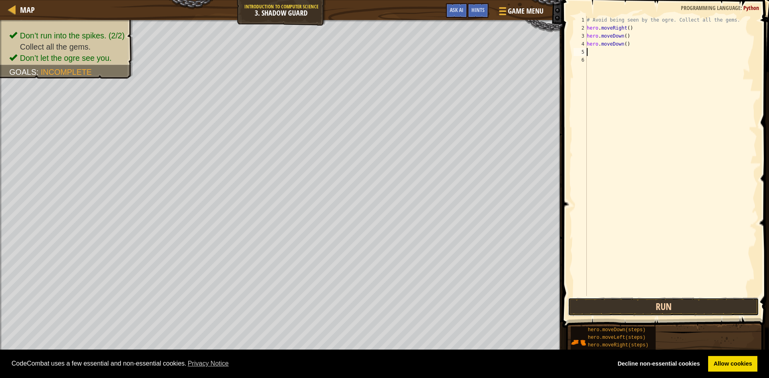
click at [706, 309] on button "Run" at bounding box center [663, 307] width 191 height 18
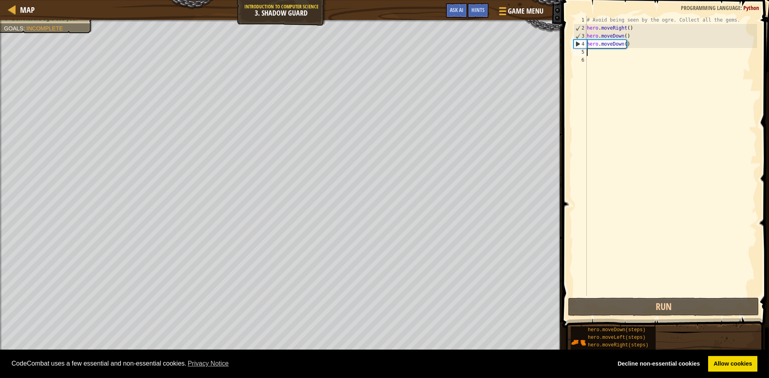
click at [628, 48] on div "# Avoid being seen by the ogre. Collect all the gems. hero . moveRight ( ) hero…" at bounding box center [671, 164] width 172 height 296
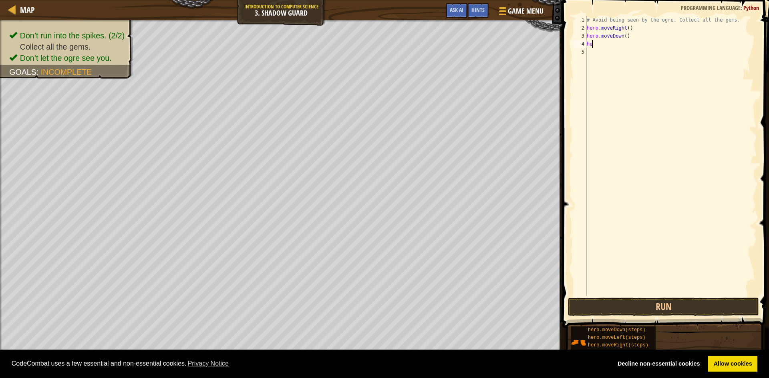
type textarea "h"
click at [597, 305] on button "Run" at bounding box center [663, 307] width 191 height 18
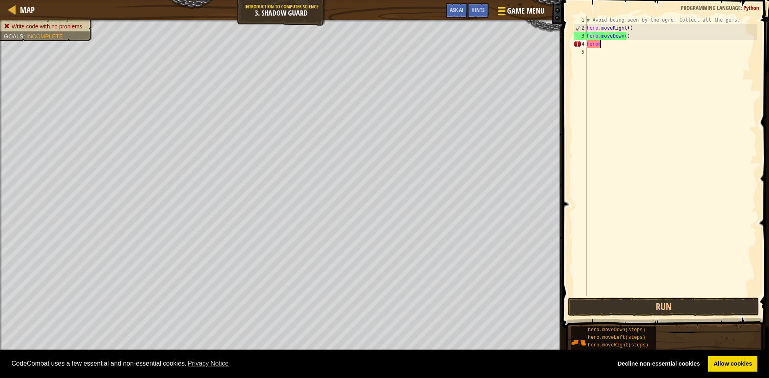
scroll to position [4, 0]
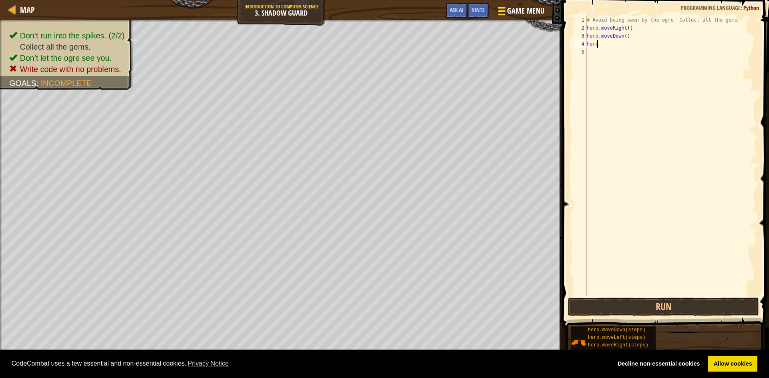
type textarea "herom"
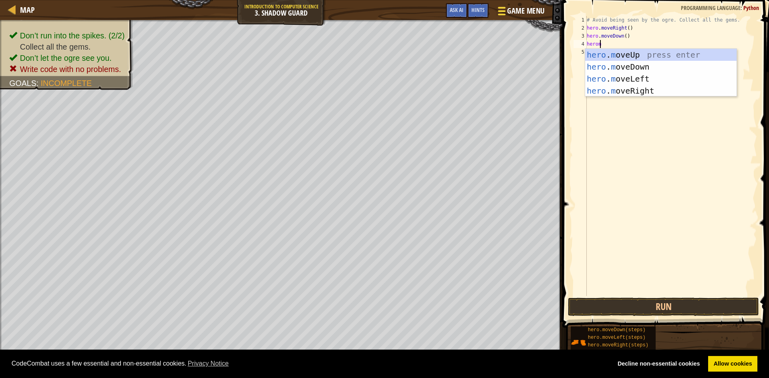
scroll to position [4, 1]
click at [626, 53] on div "hero . m oveUp press enter hero . m oveDown press enter hero . m oveLeft press …" at bounding box center [660, 85] width 151 height 72
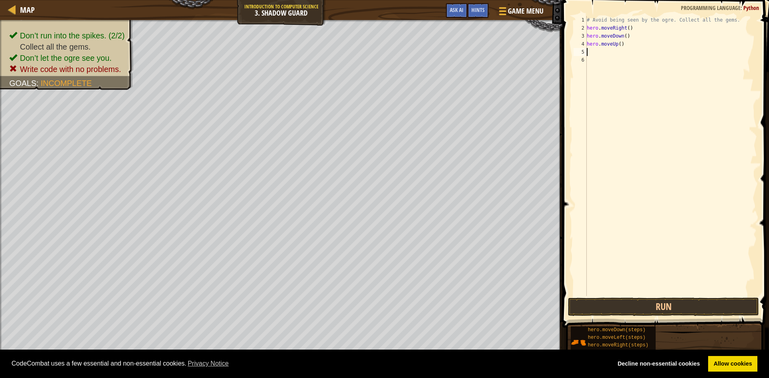
scroll to position [4, 0]
click at [599, 302] on button "Run" at bounding box center [663, 307] width 191 height 18
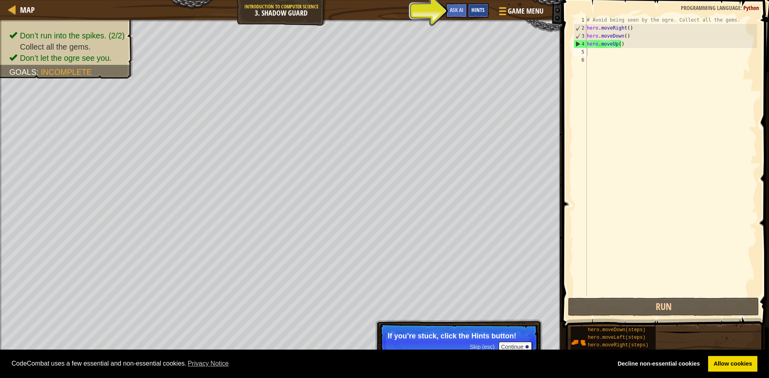
click at [483, 8] on span "Hints" at bounding box center [477, 10] width 13 height 8
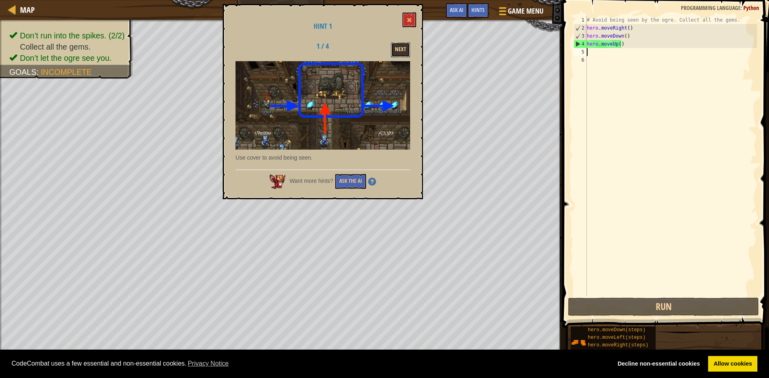
click at [399, 42] on button "Next" at bounding box center [400, 49] width 19 height 15
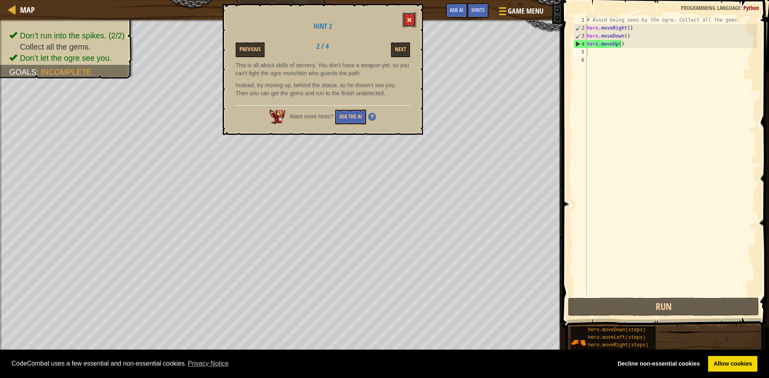
click at [412, 19] on span at bounding box center [410, 20] width 6 height 6
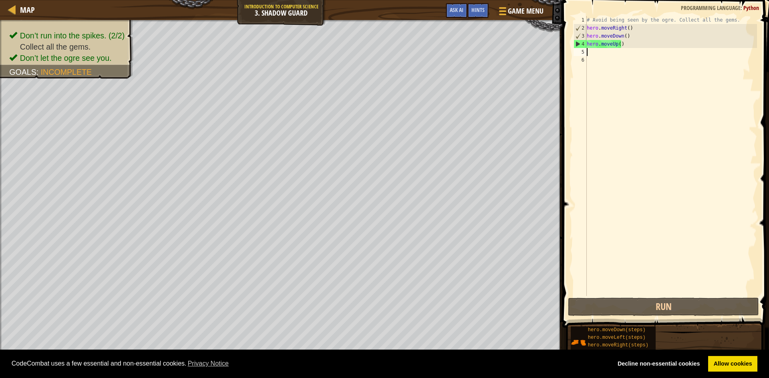
click at [597, 54] on div "# Avoid being seen by the ogre. Collect all the gems. hero . moveRight ( ) hero…" at bounding box center [671, 164] width 172 height 296
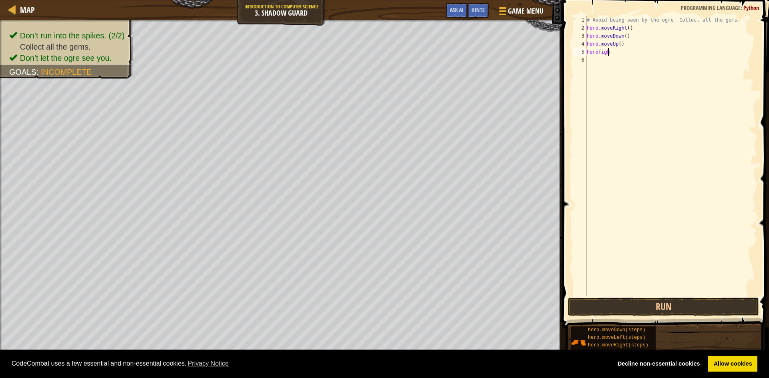
scroll to position [4, 2]
click at [630, 302] on button "Run" at bounding box center [663, 307] width 191 height 18
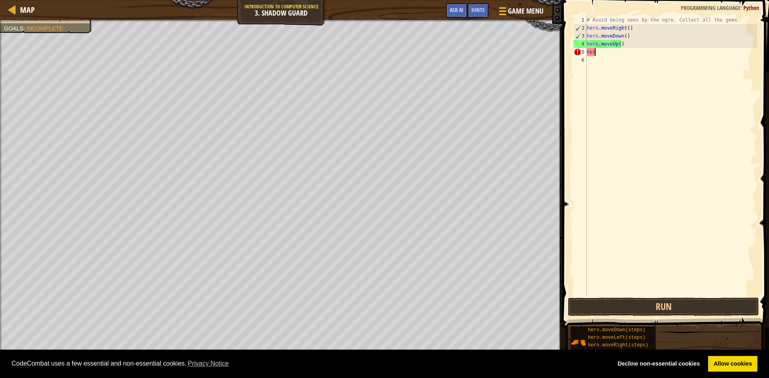
scroll to position [4, 0]
type textarea "h"
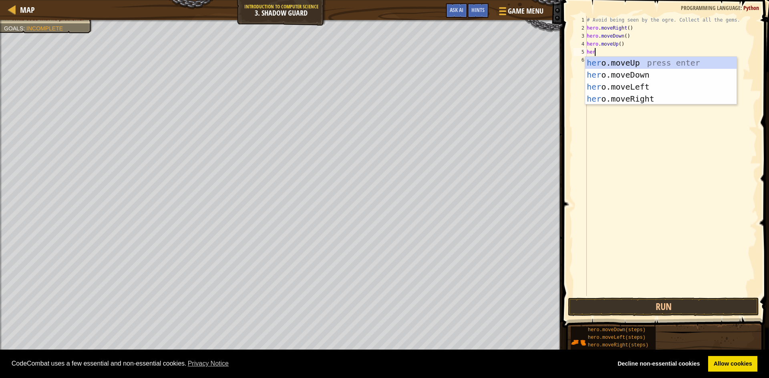
scroll to position [4, 0]
type textarea "hero"
click at [637, 87] on div "hero .moveUp press enter hero .moveDown press enter hero .moveLeft press enter …" at bounding box center [660, 93] width 151 height 72
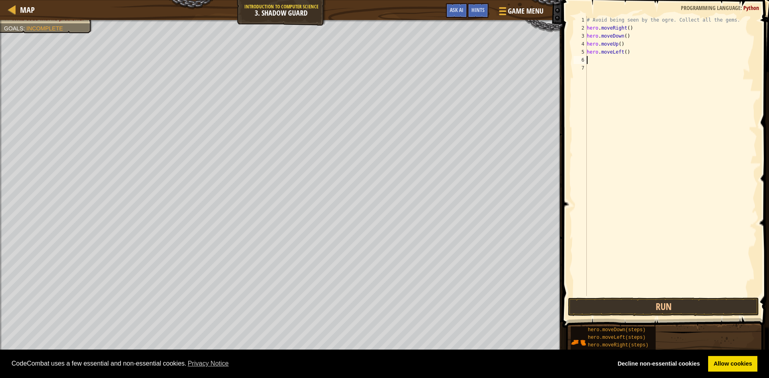
scroll to position [4, 0]
click at [599, 309] on button "Run" at bounding box center [663, 307] width 191 height 18
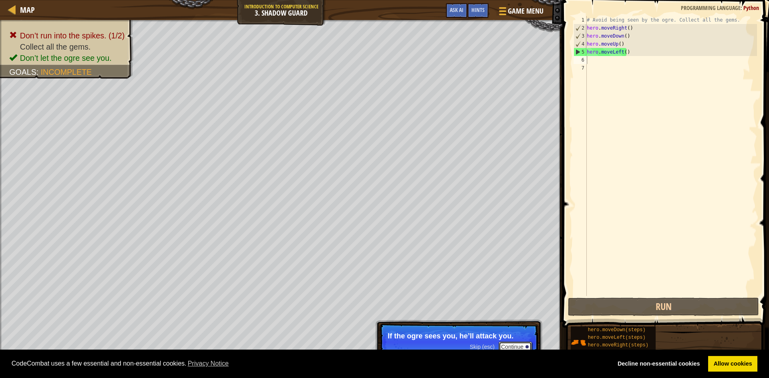
click at [509, 347] on button "Continue" at bounding box center [515, 347] width 33 height 10
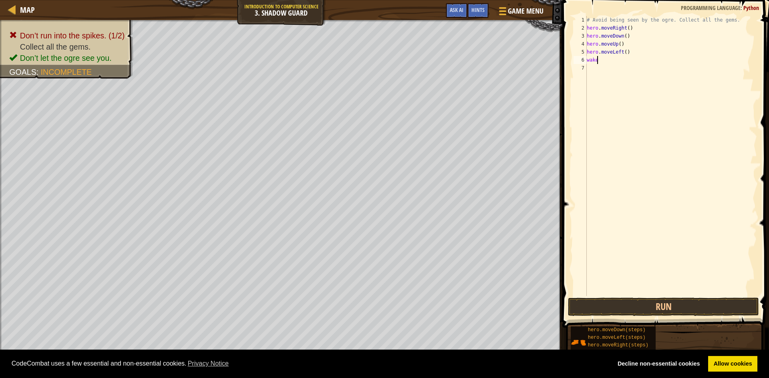
scroll to position [4, 1]
click at [672, 306] on button "Run" at bounding box center [663, 307] width 191 height 18
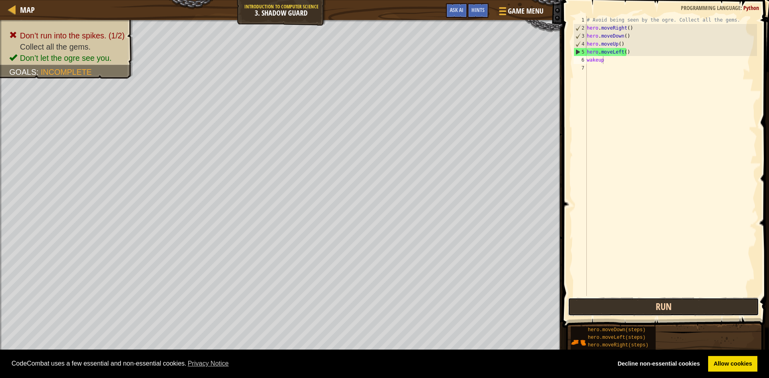
click at [587, 302] on button "Run" at bounding box center [663, 307] width 191 height 18
drag, startPoint x: 620, startPoint y: 52, endPoint x: 612, endPoint y: 52, distance: 8.8
click at [612, 52] on div "# Avoid being seen by the ogre. Collect all the gems. hero . moveRight ( ) hero…" at bounding box center [671, 164] width 172 height 296
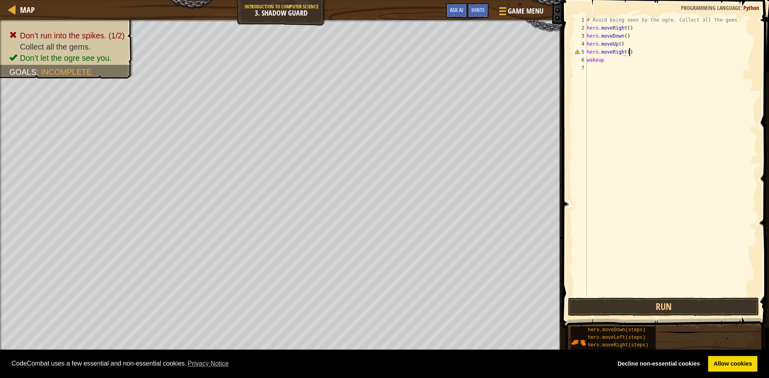
scroll to position [4, 3]
drag, startPoint x: 598, startPoint y: 63, endPoint x: 586, endPoint y: 62, distance: 12.0
click at [586, 62] on div "hero.moveRight() 1 2 3 4 5 6 7 # Avoid being seen by the ogre. Collect all the …" at bounding box center [664, 156] width 185 height 280
type textarea "wakeup"
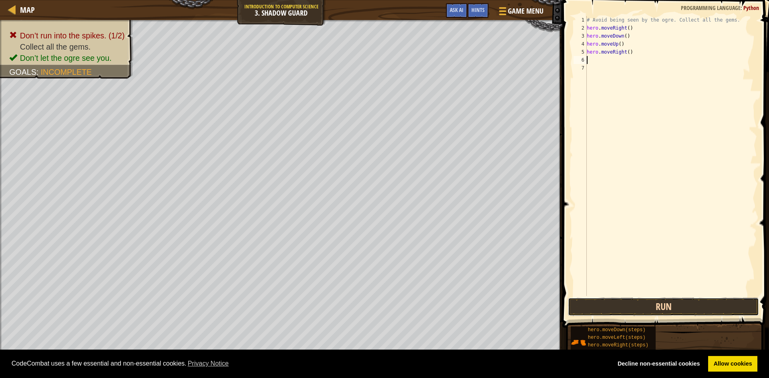
click at [675, 305] on button "Run" at bounding box center [663, 307] width 191 height 18
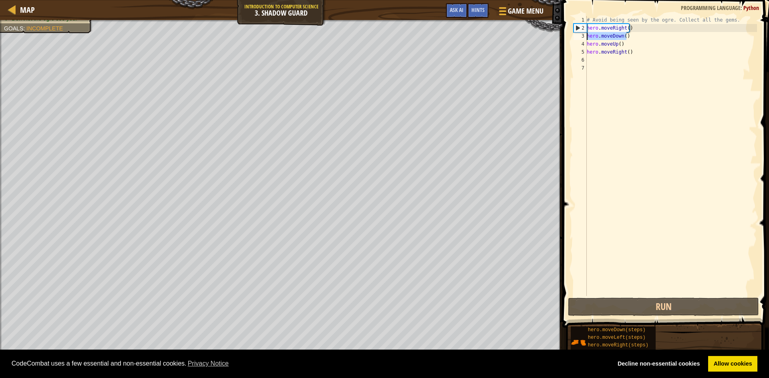
drag, startPoint x: 615, startPoint y: 38, endPoint x: 588, endPoint y: 39, distance: 27.6
click at [588, 39] on div "# Avoid being seen by the ogre. Collect all the gems. hero . moveRight ( ) hero…" at bounding box center [671, 164] width 172 height 296
type textarea "hero.moveDown()"
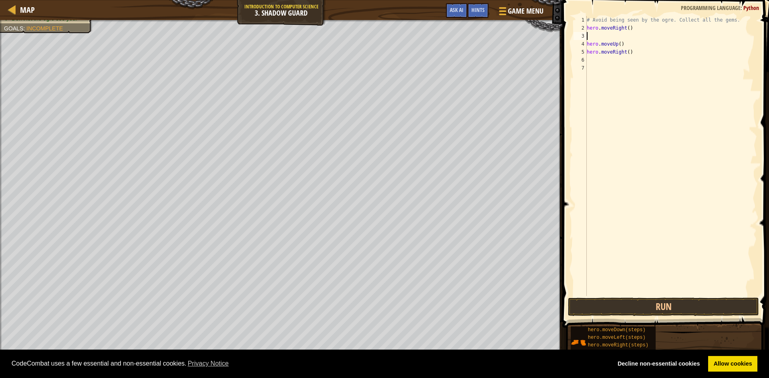
type textarea "hero.moveRight()"
click at [650, 303] on button "Run" at bounding box center [663, 307] width 191 height 18
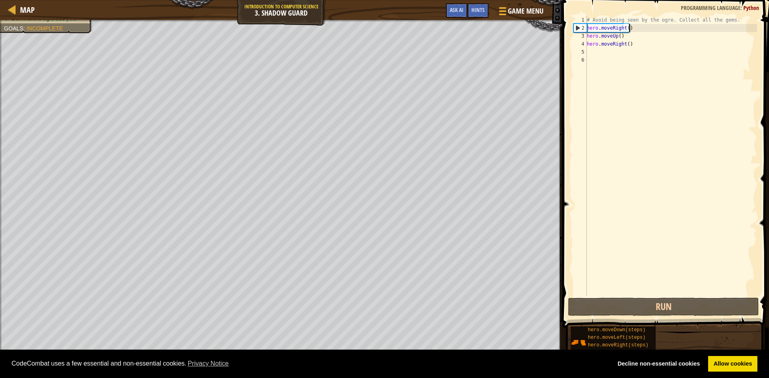
click at [596, 52] on div "# Avoid being seen by the ogre. Collect all the gems. hero . moveRight ( ) hero…" at bounding box center [671, 164] width 172 height 296
type textarea "h"
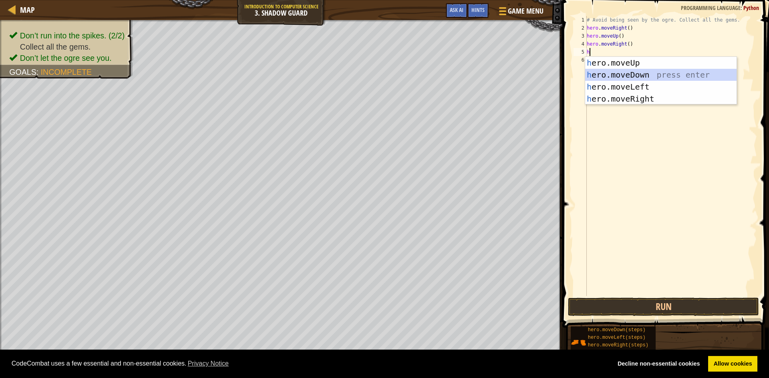
click at [594, 72] on div "h ero.moveUp press enter h ero.moveDown press enter h ero.moveLeft press enter …" at bounding box center [660, 93] width 151 height 72
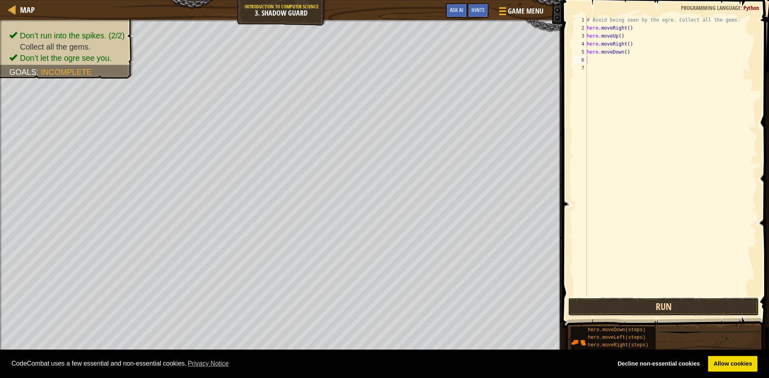
click at [632, 307] on button "Run" at bounding box center [663, 307] width 191 height 18
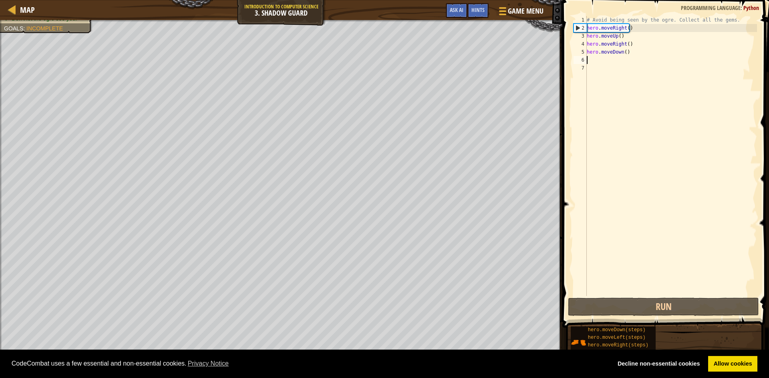
type textarea "h"
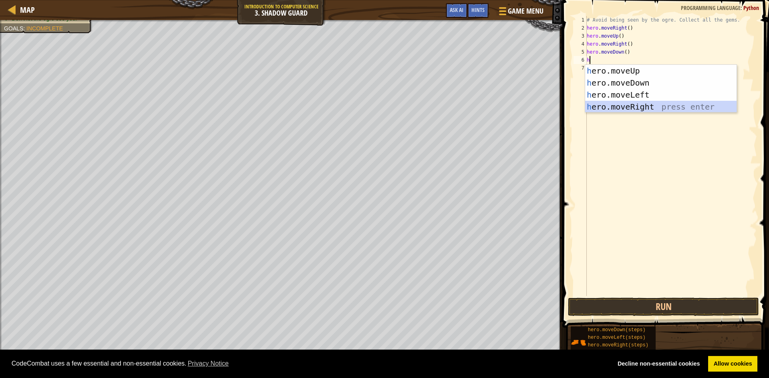
click at [608, 103] on div "h ero.moveUp press enter h ero.moveDown press enter h ero.moveLeft press enter …" at bounding box center [660, 101] width 151 height 72
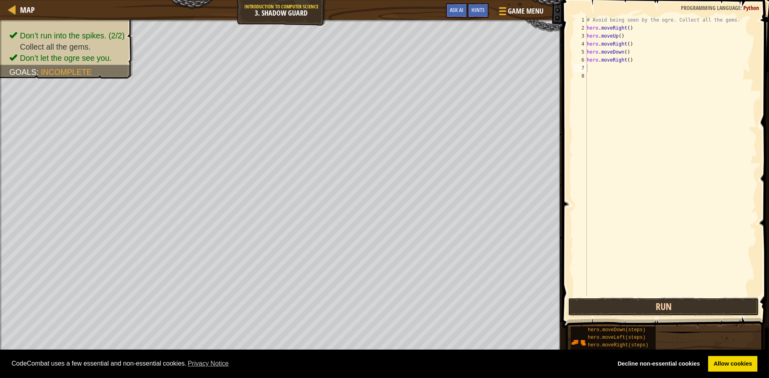
click at [570, 304] on button "Run" at bounding box center [663, 307] width 191 height 18
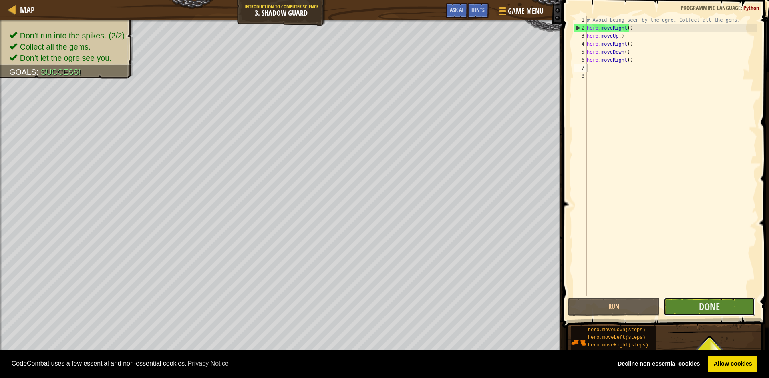
click at [682, 310] on button "Done" at bounding box center [710, 307] width 92 height 18
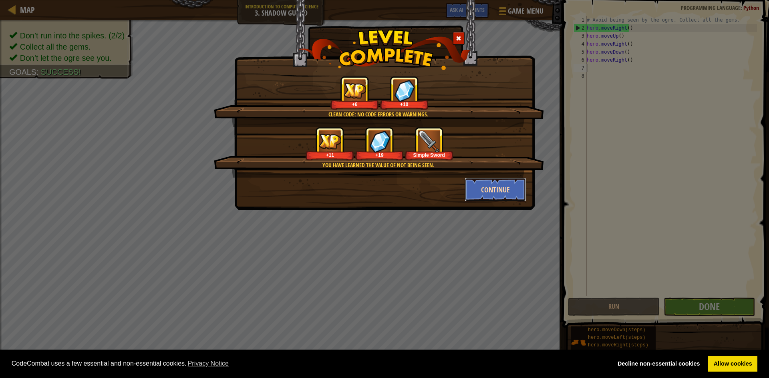
click at [483, 195] on button "Continue" at bounding box center [496, 190] width 62 height 24
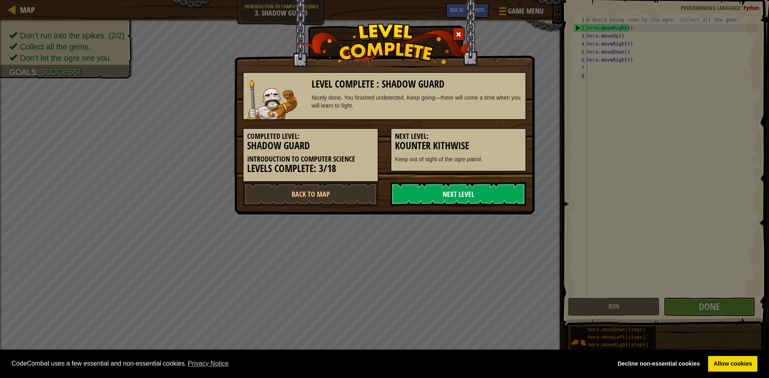
click at [481, 195] on link "Next Level" at bounding box center [458, 194] width 136 height 24
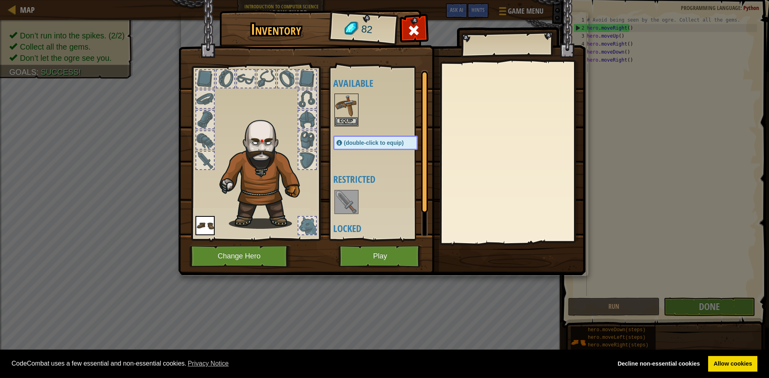
click at [339, 209] on img at bounding box center [346, 202] width 22 height 22
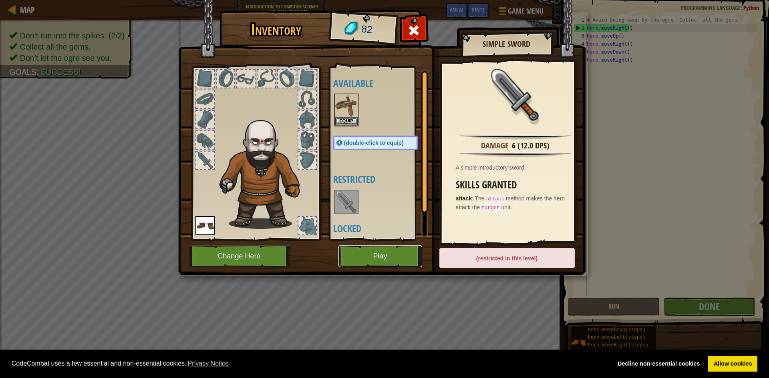
click at [405, 255] on button "Play" at bounding box center [380, 257] width 84 height 22
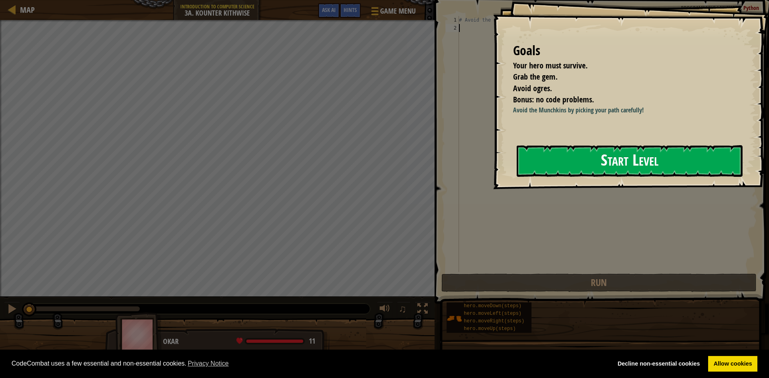
click at [562, 156] on button "Start Level" at bounding box center [630, 161] width 226 height 32
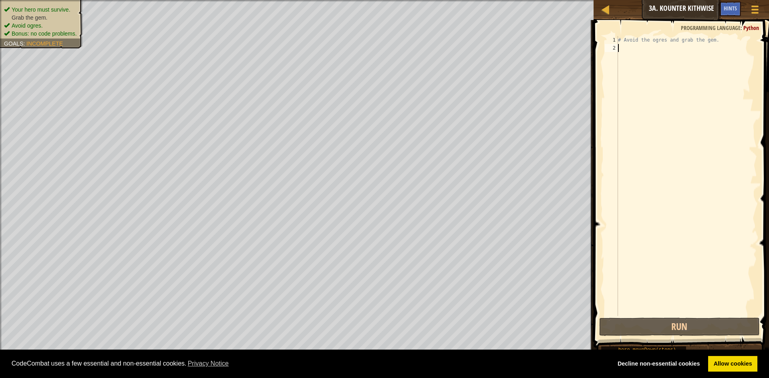
type textarea "h"
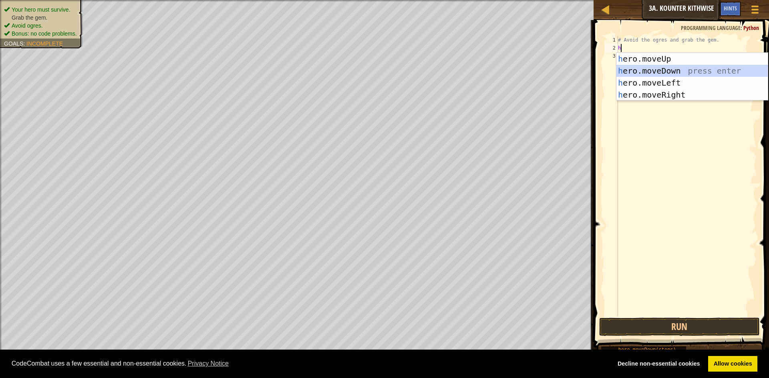
click at [678, 70] on div "h ero.moveUp press enter h ero.moveDown press enter h ero.moveLeft press enter …" at bounding box center [691, 89] width 151 height 72
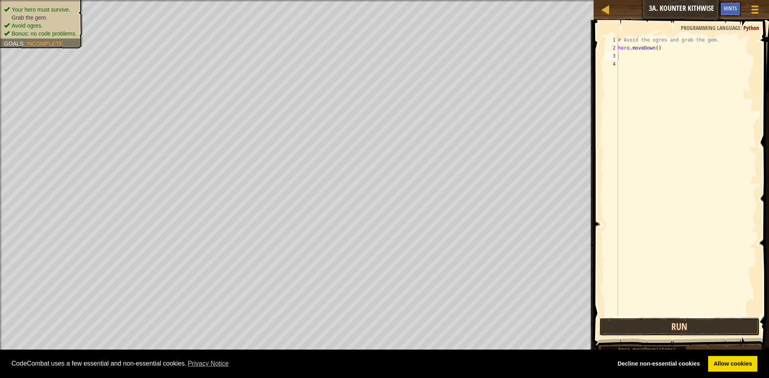
click at [639, 330] on button "Run" at bounding box center [679, 327] width 161 height 18
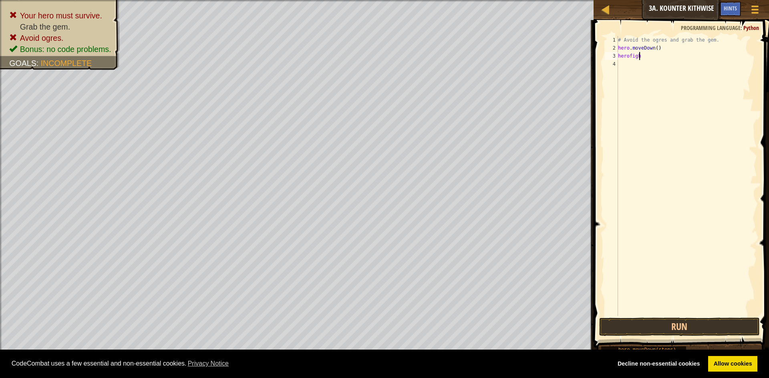
scroll to position [4, 2]
click at [647, 323] on button "Run" at bounding box center [679, 327] width 161 height 18
type textarea "h"
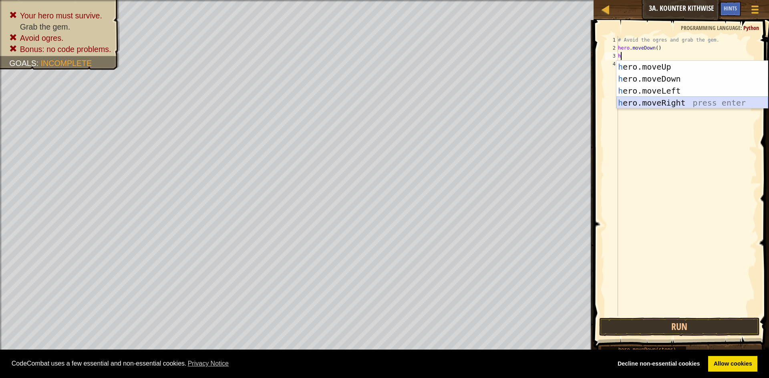
click at [654, 104] on div "h ero.moveUp press enter h ero.moveDown press enter h ero.moveLeft press enter …" at bounding box center [691, 97] width 151 height 72
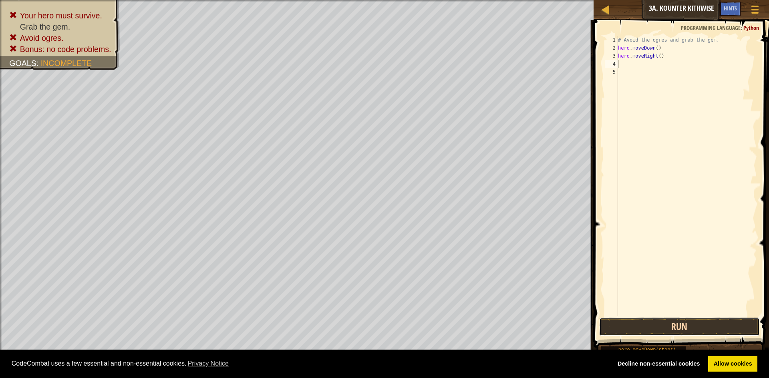
click at [673, 325] on button "Run" at bounding box center [679, 327] width 161 height 18
click at [662, 322] on button "Run" at bounding box center [679, 327] width 161 height 18
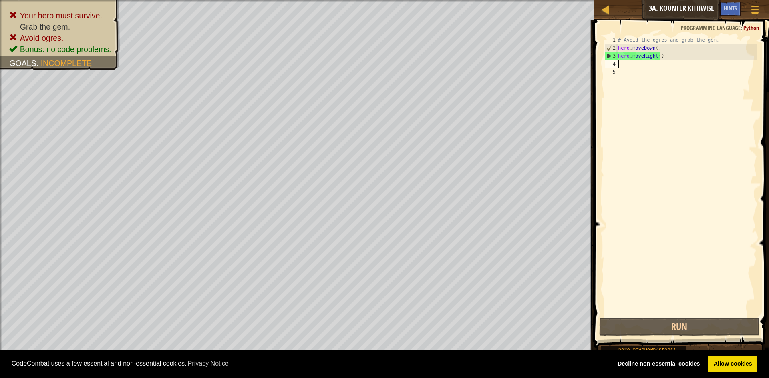
type textarea "h"
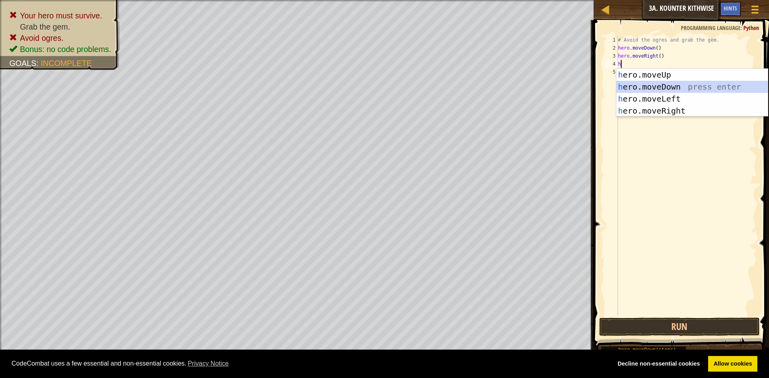
click at [658, 84] on div "h ero.moveUp press enter h ero.moveDown press enter h ero.moveLeft press enter …" at bounding box center [691, 105] width 151 height 72
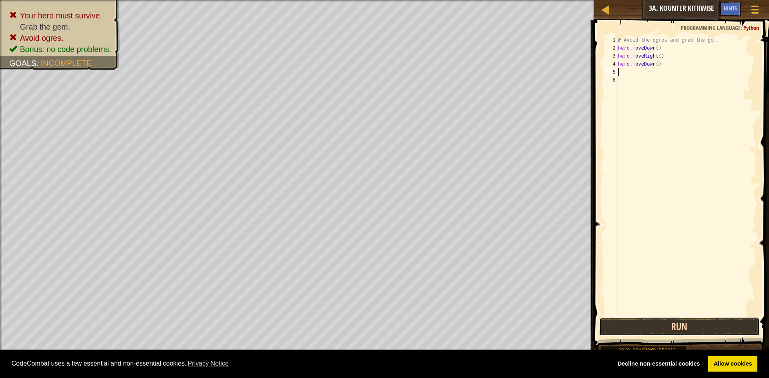
click at [691, 331] on button "Run" at bounding box center [679, 327] width 161 height 18
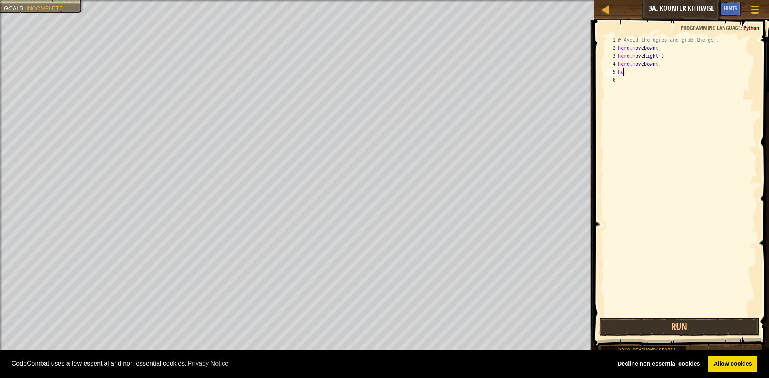
type textarea "h"
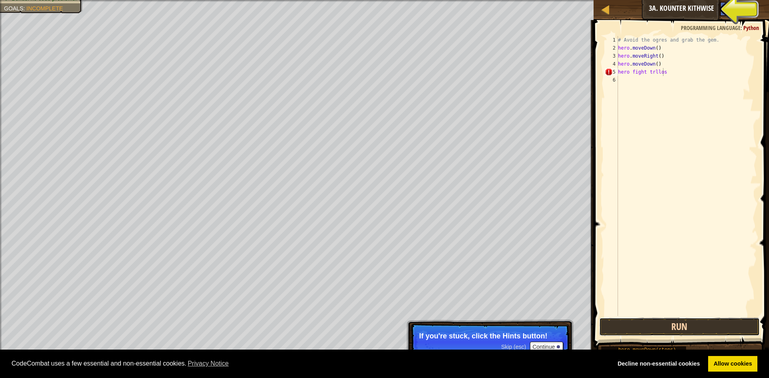
click at [672, 326] on button "Run" at bounding box center [679, 327] width 161 height 18
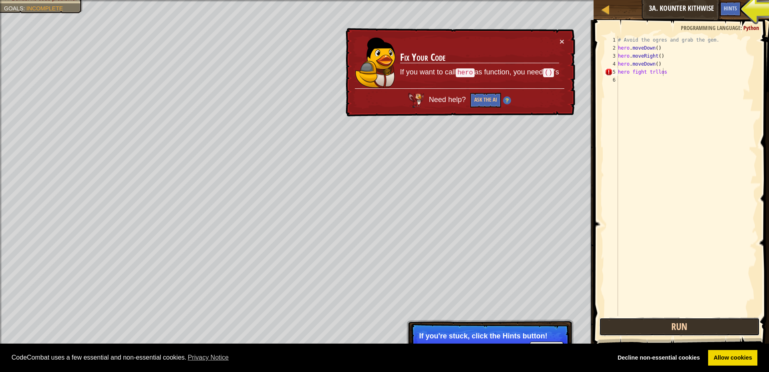
click at [672, 326] on button "Run" at bounding box center [679, 327] width 161 height 18
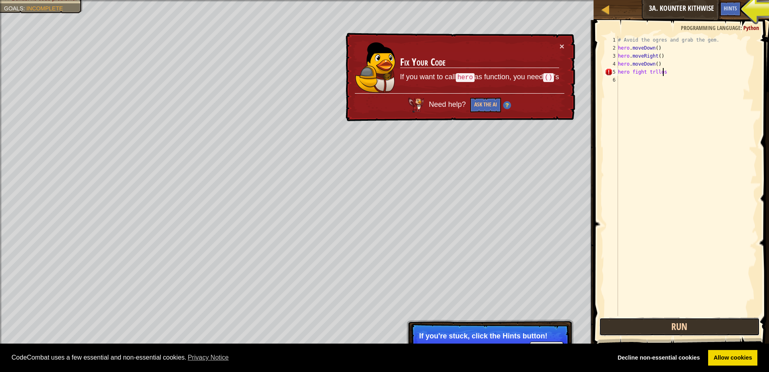
click at [672, 326] on button "Run" at bounding box center [679, 327] width 161 height 18
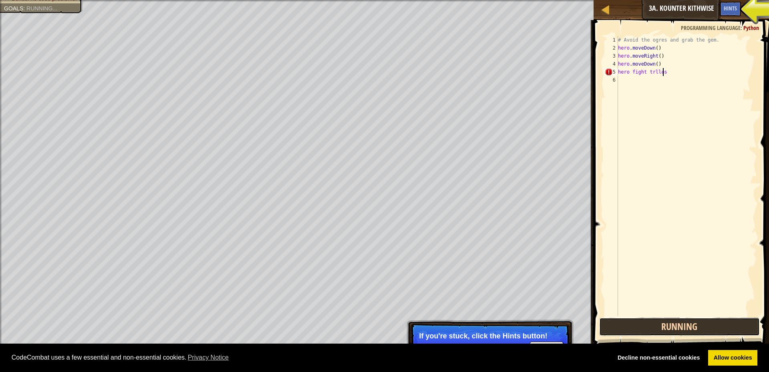
click at [672, 326] on button "Running" at bounding box center [679, 327] width 161 height 18
click at [674, 326] on button "Running" at bounding box center [679, 327] width 161 height 18
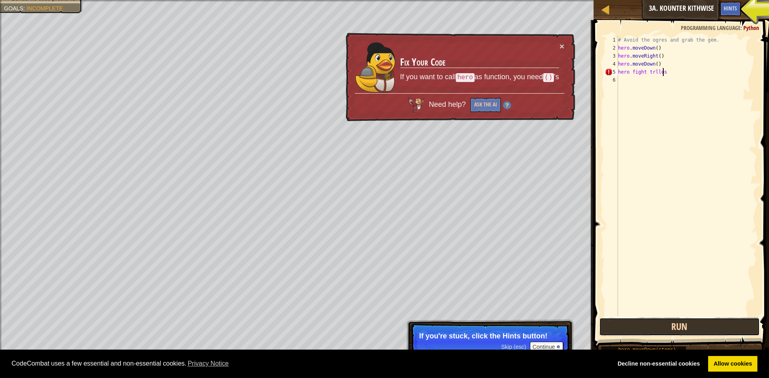
click at [677, 326] on button "Run" at bounding box center [679, 327] width 161 height 18
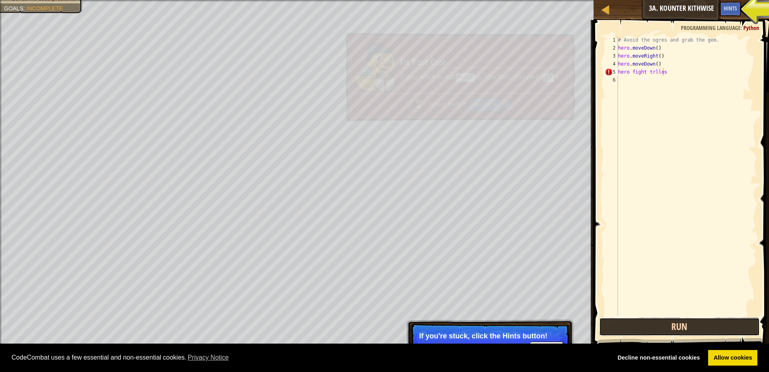
click at [677, 326] on button "Run" at bounding box center [679, 327] width 161 height 18
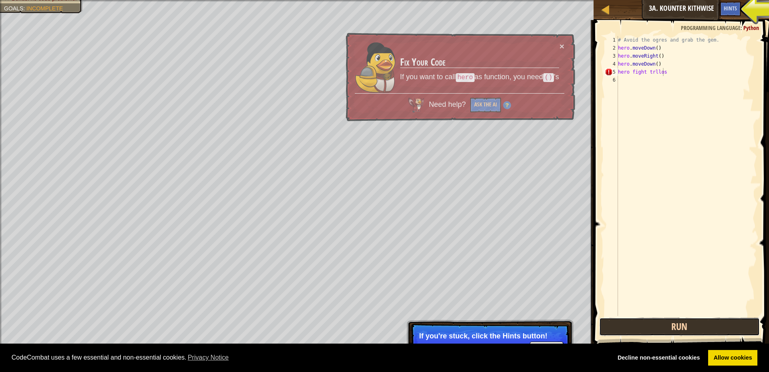
click at [677, 326] on button "Run" at bounding box center [679, 327] width 161 height 18
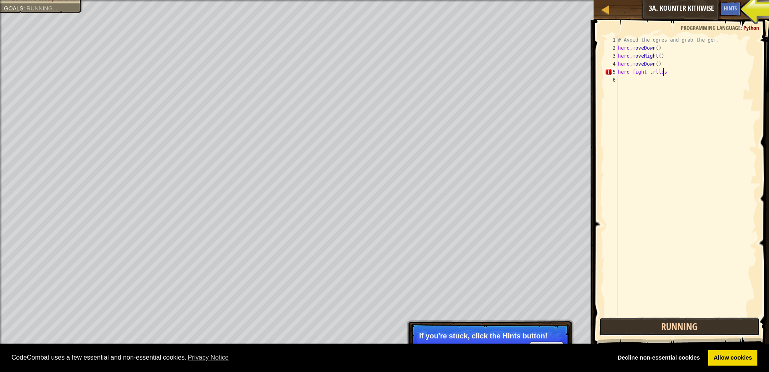
click at [677, 326] on button "Running" at bounding box center [679, 327] width 161 height 18
click at [678, 326] on button "Run" at bounding box center [679, 327] width 161 height 18
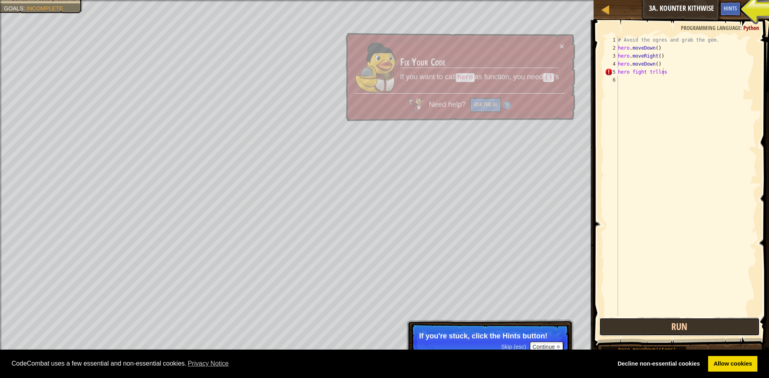
click at [678, 326] on button "Run" at bounding box center [679, 327] width 161 height 18
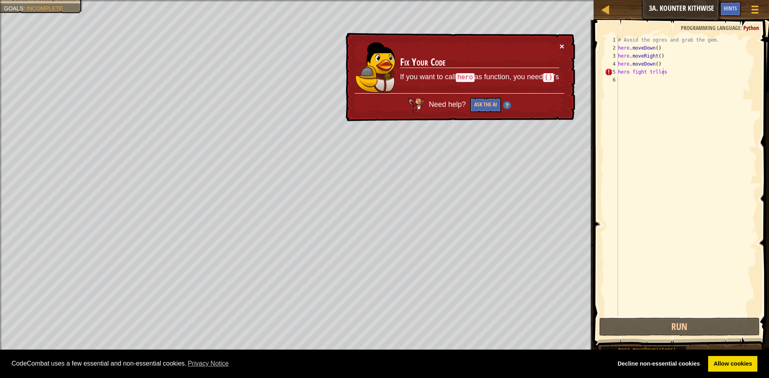
click at [560, 42] on button "×" at bounding box center [562, 46] width 5 height 8
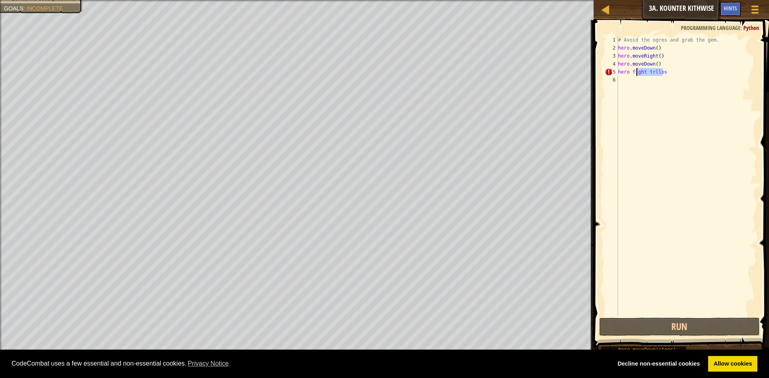
drag, startPoint x: 670, startPoint y: 76, endPoint x: 691, endPoint y: 83, distance: 21.7
click at [635, 73] on div "# Avoid the ogres and grab the gem. hero . moveDown ( ) hero . moveRight ( ) he…" at bounding box center [686, 184] width 141 height 296
click at [659, 64] on div "# Avoid the ogres and grab the gem. hero . moveDown ( ) hero . moveRight ( ) he…" at bounding box center [686, 184] width 141 height 296
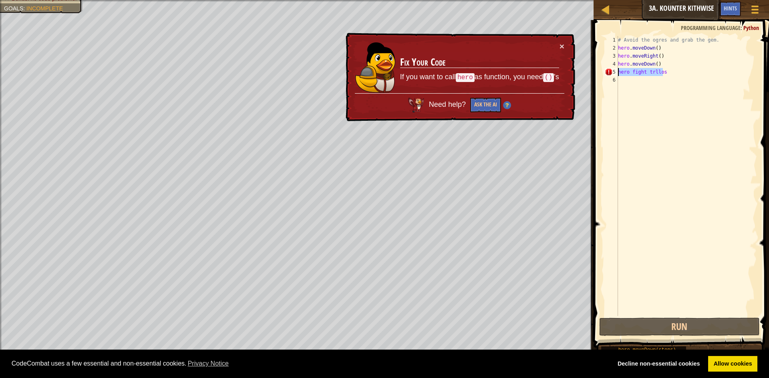
drag, startPoint x: 670, startPoint y: 71, endPoint x: 618, endPoint y: 71, distance: 52.9
click at [618, 71] on div "hero.moveDown() 1 2 3 4 5 6 # Avoid the ogres and grab the gem. hero . moveDown…" at bounding box center [680, 176] width 154 height 280
type textarea "hero fight [PERSON_NAME]"
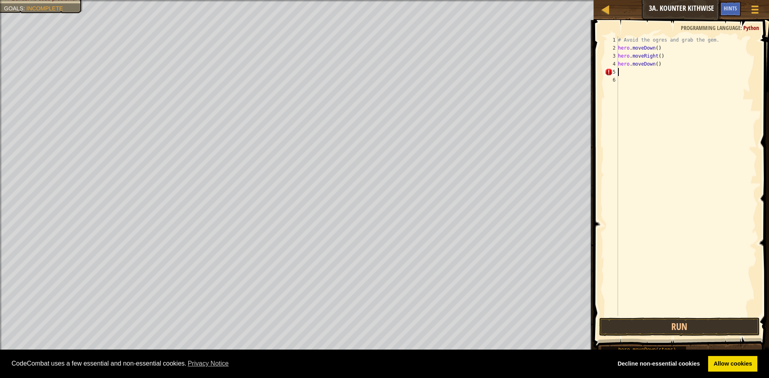
scroll to position [4, 0]
drag, startPoint x: 662, startPoint y: 59, endPoint x: 618, endPoint y: 58, distance: 43.3
click at [618, 58] on div "# Avoid the ogres and grab the gem. hero . moveDown ( ) hero . moveRight ( ) he…" at bounding box center [686, 184] width 141 height 296
type textarea "hero.moveRight()"
type textarea "hero.moveDown()"
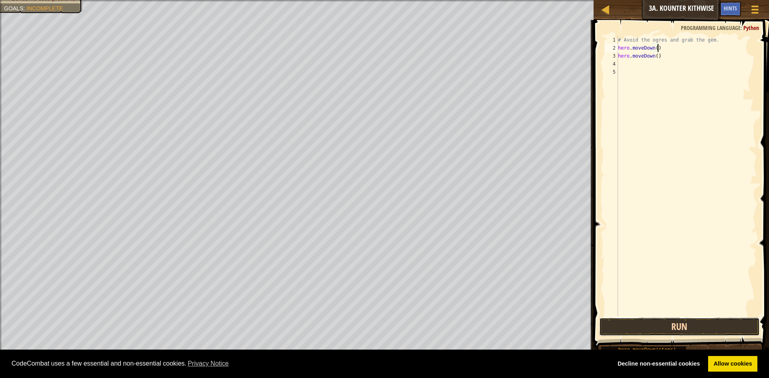
click at [702, 326] on button "Run" at bounding box center [679, 327] width 161 height 18
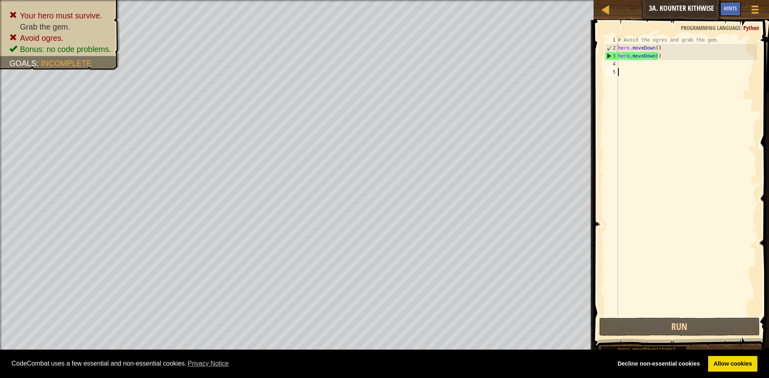
click at [619, 68] on div "# Avoid the ogres and grab the gem. hero . moveDown ( ) hero . moveDown ( )" at bounding box center [686, 184] width 141 height 296
click at [620, 67] on div "# Avoid the ogres and grab the gem. hero . moveDown ( ) hero . moveDown ( )" at bounding box center [686, 184] width 141 height 296
type textarea "h"
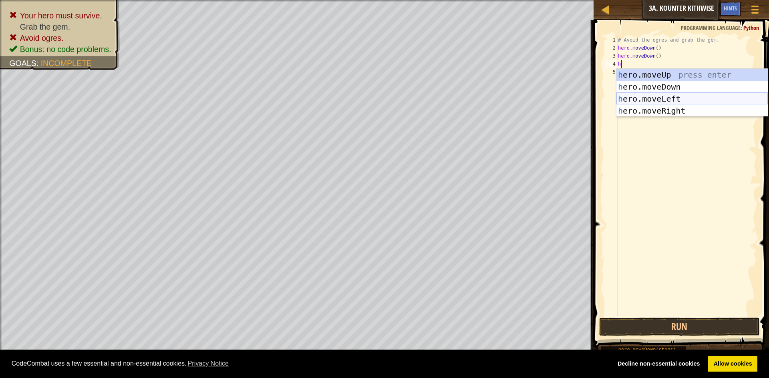
click at [691, 96] on div "h ero.moveUp press enter h ero.moveDown press enter h ero.moveLeft press enter …" at bounding box center [691, 105] width 151 height 72
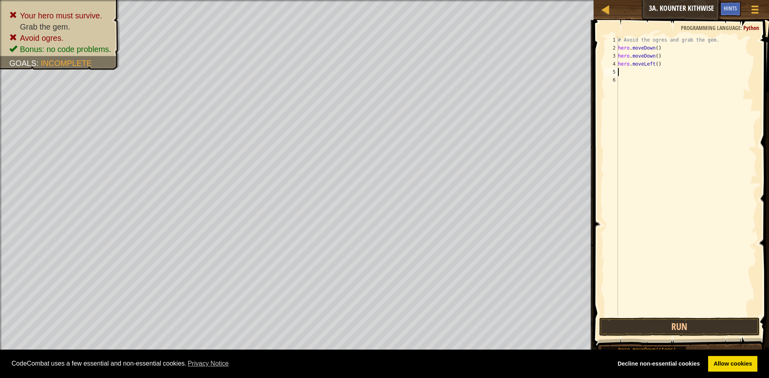
type textarea "h"
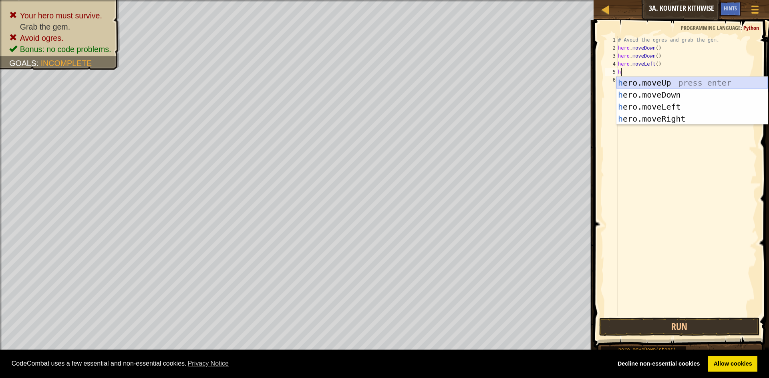
click at [641, 86] on div "h ero.moveUp press enter h ero.moveDown press enter h ero.moveLeft press enter …" at bounding box center [691, 113] width 151 height 72
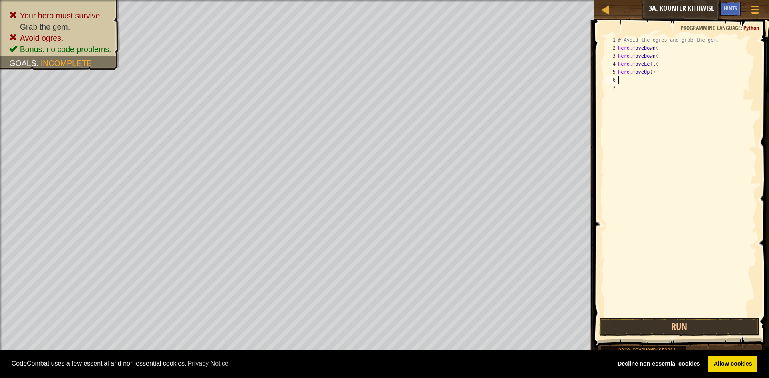
click at [642, 86] on div "# Avoid the ogres and grab the gem. hero . moveDown ( ) hero . moveDown ( ) her…" at bounding box center [686, 184] width 141 height 296
click at [626, 78] on div "# Avoid the ogres and grab the gem. hero . moveDown ( ) hero . moveDown ( ) her…" at bounding box center [686, 184] width 141 height 296
type textarea "h"
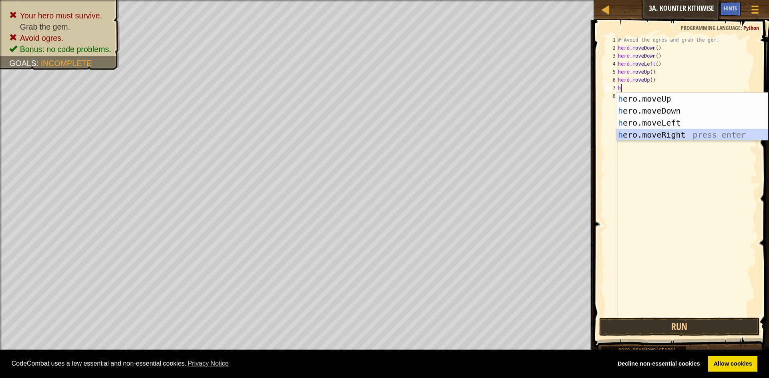
click at [638, 131] on div "h ero.moveUp press enter h ero.moveDown press enter h ero.moveLeft press enter …" at bounding box center [691, 129] width 151 height 72
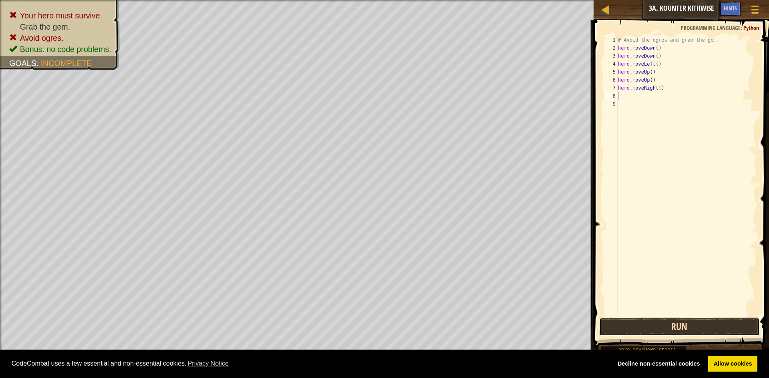
click at [620, 328] on button "Run" at bounding box center [679, 327] width 161 height 18
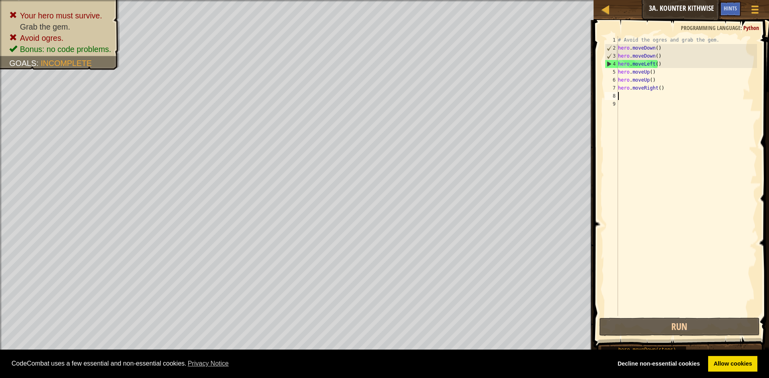
click at [656, 62] on div "# Avoid the ogres and grab the gem. hero . moveDown ( ) hero . moveDown ( ) her…" at bounding box center [686, 184] width 141 height 296
click at [661, 66] on div "# Avoid the ogres and grab the gem. hero . moveDown ( ) hero . moveDown ( ) her…" at bounding box center [686, 184] width 141 height 296
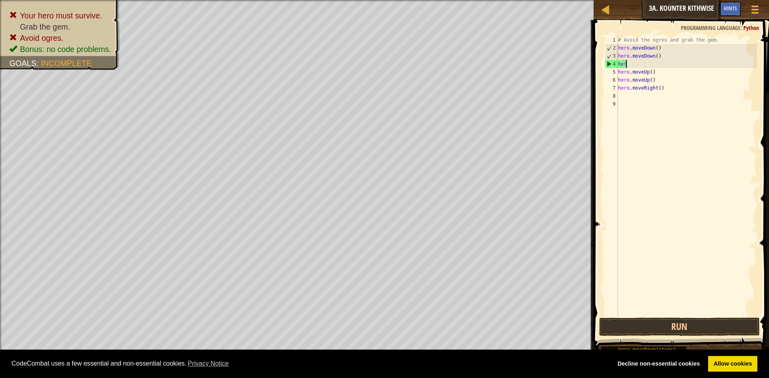
type textarea "h"
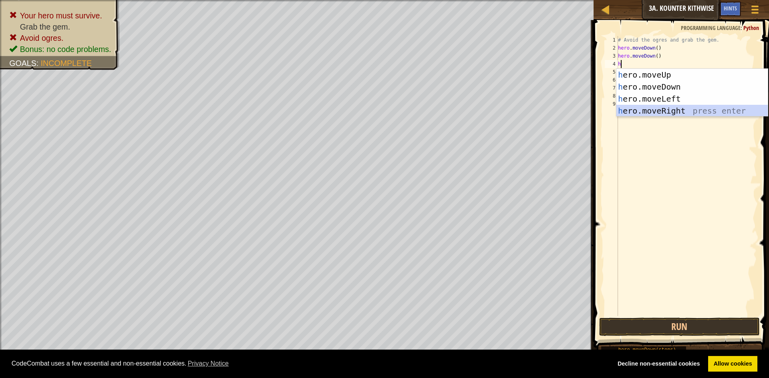
click at [678, 116] on div "h ero.moveUp press enter h ero.moveDown press enter h ero.moveLeft press enter …" at bounding box center [691, 105] width 151 height 72
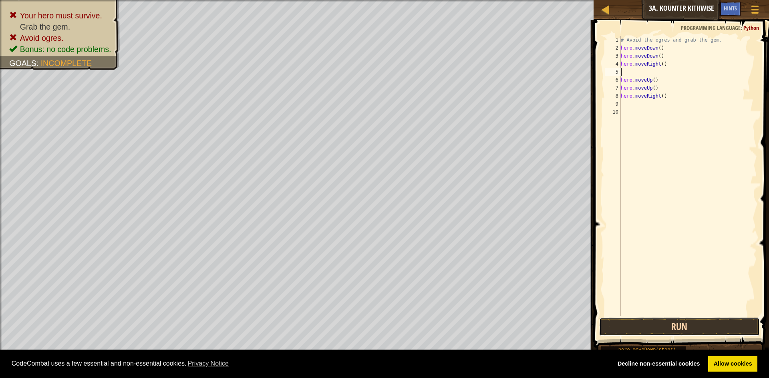
click at [611, 324] on button "Run" at bounding box center [679, 327] width 161 height 18
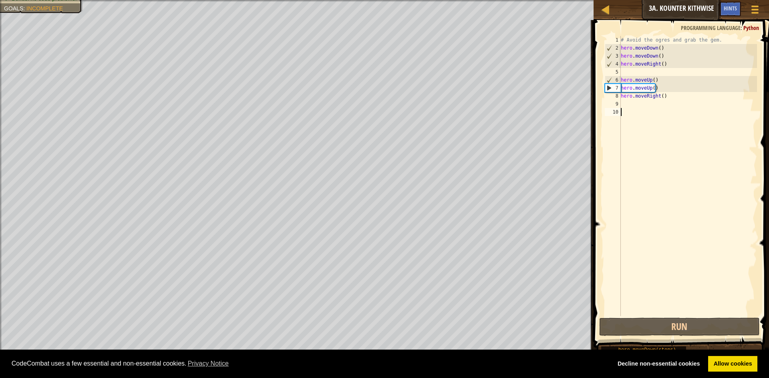
click at [626, 110] on div "# Avoid the ogres and grab the gem. hero . moveDown ( ) hero . moveDown ( ) her…" at bounding box center [688, 184] width 138 height 296
click at [640, 108] on div "# Avoid the ogres and grab the gem. hero . moveDown ( ) hero . moveDown ( ) her…" at bounding box center [688, 184] width 138 height 296
click at [638, 103] on div "# Avoid the ogres and grab the gem. hero . moveDown ( ) hero . moveDown ( ) her…" at bounding box center [688, 184] width 138 height 296
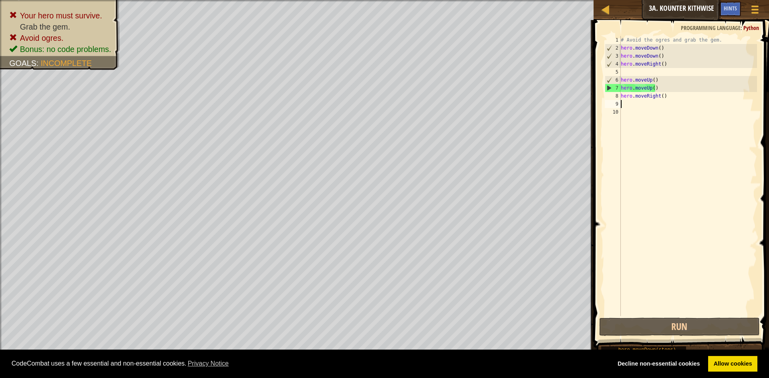
type textarea "m"
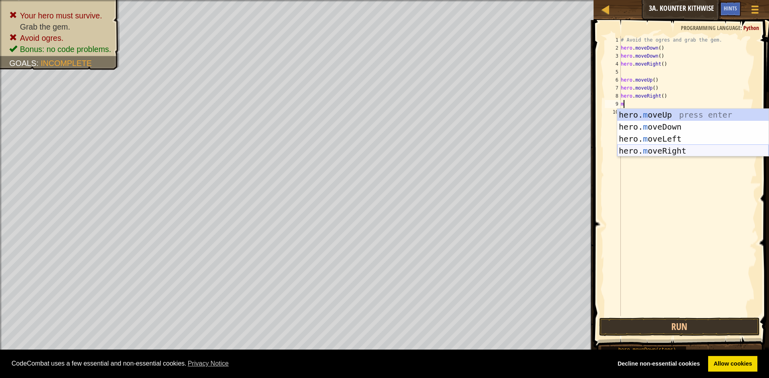
click at [673, 150] on div "hero. m oveUp press enter hero. m oveDown press enter hero. m oveLeft press ent…" at bounding box center [692, 145] width 151 height 72
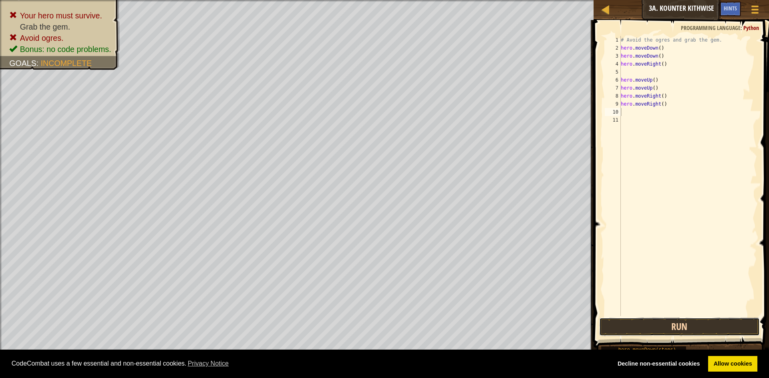
click at [647, 324] on button "Run" at bounding box center [679, 327] width 161 height 18
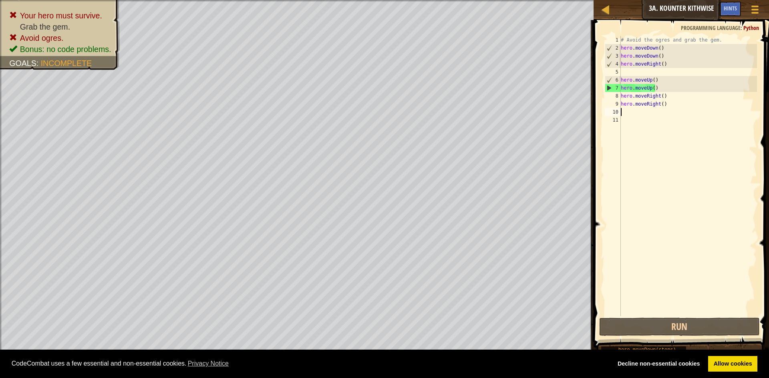
click at [666, 109] on div "# Avoid the ogres and grab the gem. hero . moveDown ( ) hero . moveDown ( ) her…" at bounding box center [688, 184] width 138 height 296
click at [667, 108] on div "# Avoid the ogres and grab the gem. hero . moveDown ( ) hero . moveDown ( ) her…" at bounding box center [688, 184] width 138 height 296
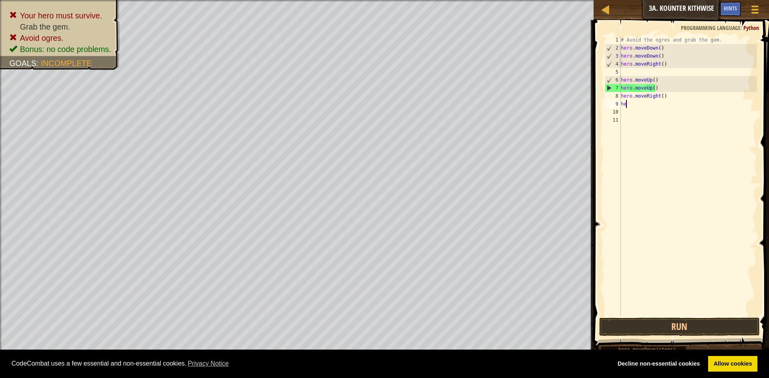
type textarea "h"
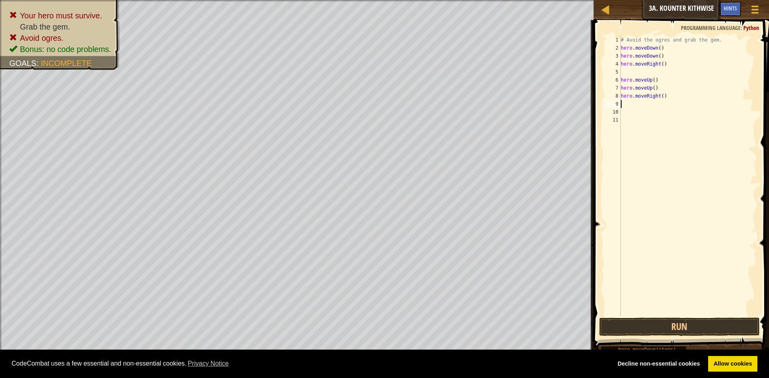
type textarea "h"
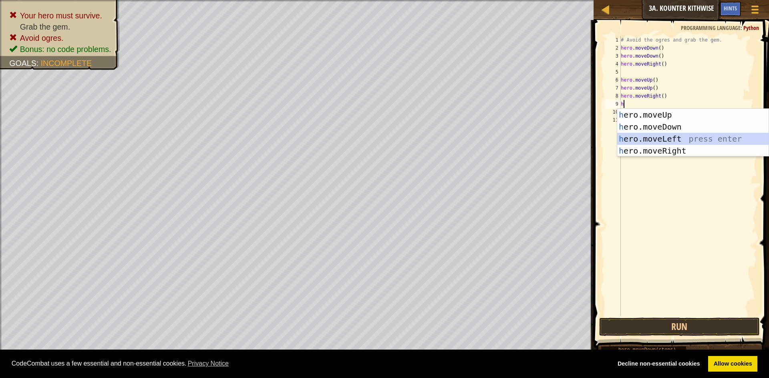
click at [650, 144] on div "h ero.moveUp press enter h ero.moveDown press enter h ero.moveLeft press enter …" at bounding box center [692, 145] width 151 height 72
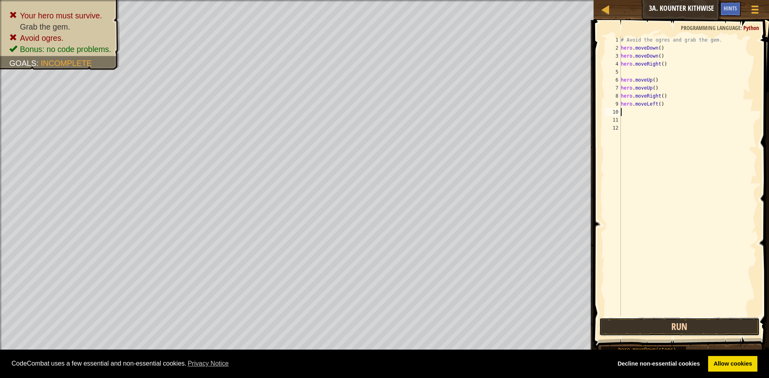
click at [644, 324] on button "Run" at bounding box center [679, 327] width 161 height 18
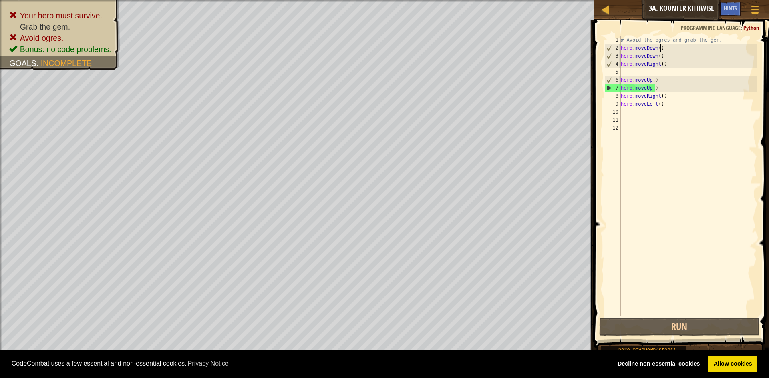
click at [673, 48] on div "# Avoid the ogres and grab the gem. hero . moveDown ( ) hero . moveDown ( ) her…" at bounding box center [688, 184] width 138 height 296
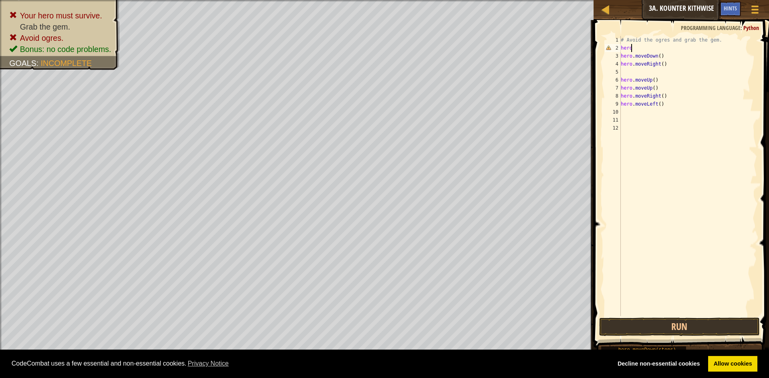
type textarea "h"
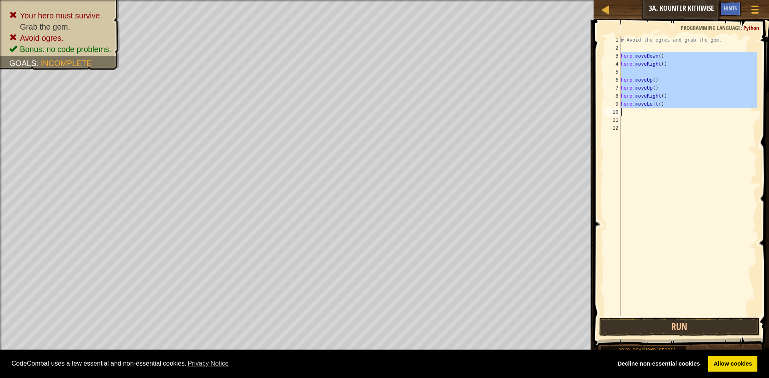
drag, startPoint x: 622, startPoint y: 59, endPoint x: 644, endPoint y: 113, distance: 57.6
click at [644, 113] on div "# Avoid the ogres and grab the gem. hero . moveDown ( ) hero . moveRight ( ) he…" at bounding box center [688, 184] width 138 height 296
type textarea "hero.moveLeft()"
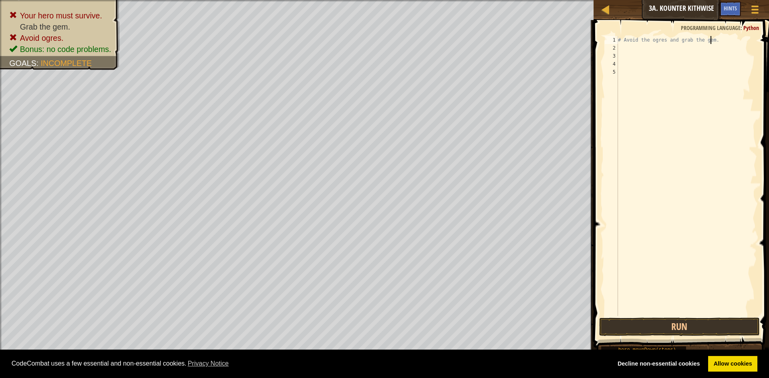
click at [710, 44] on div "# Avoid the ogres and grab the gem." at bounding box center [686, 184] width 141 height 296
type textarea "#"
type textarea "h"
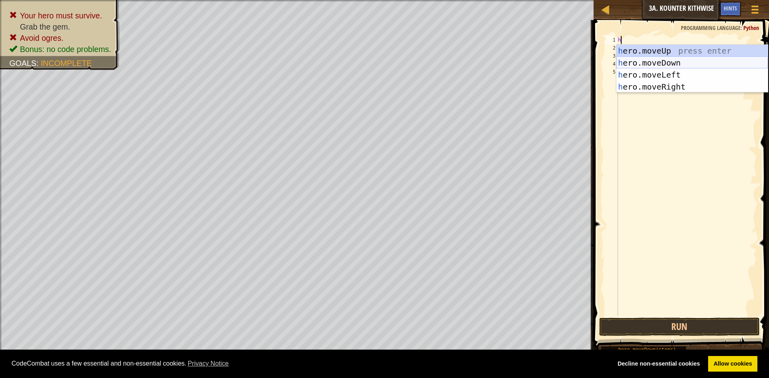
click at [648, 63] on div "h ero.moveUp press enter h ero.moveDown press enter h ero.moveLeft press enter …" at bounding box center [691, 81] width 151 height 72
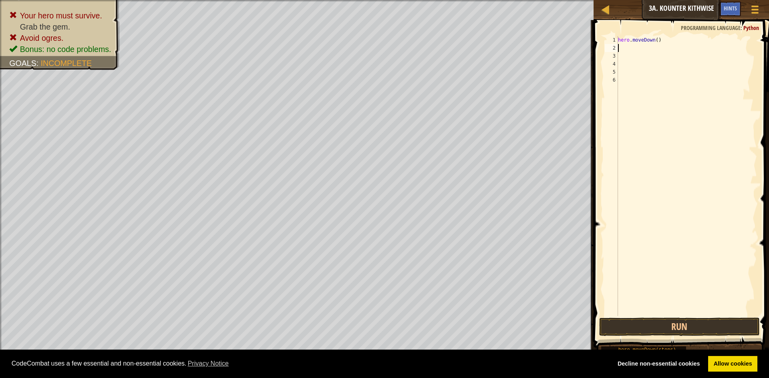
type textarea "h"
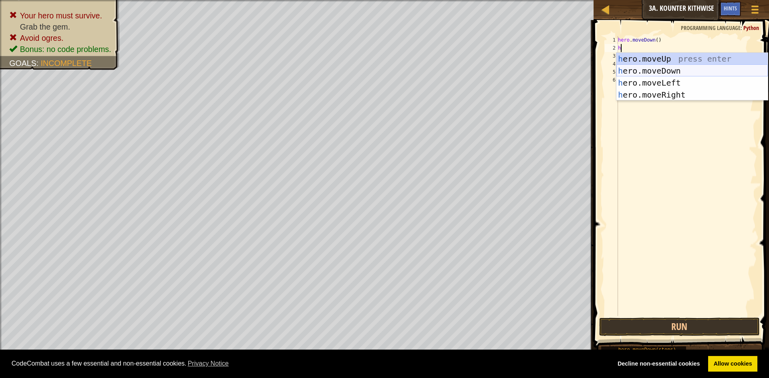
click at [646, 67] on div "h ero.moveUp press enter h ero.moveDown press enter h ero.moveLeft press enter …" at bounding box center [691, 89] width 151 height 72
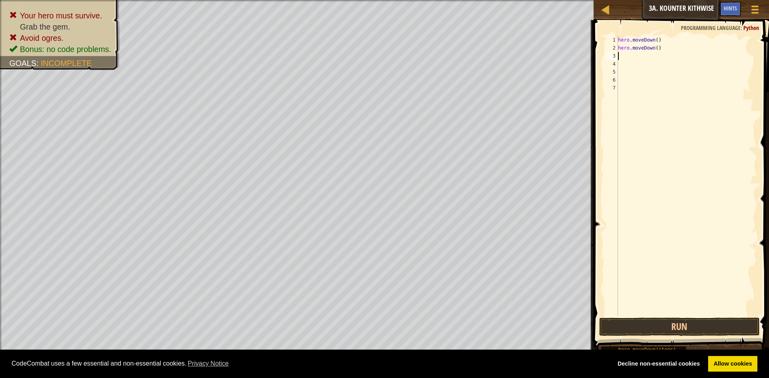
type textarea "h"
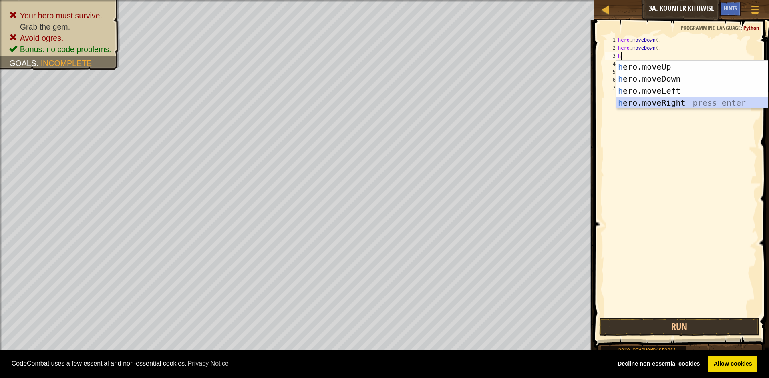
click at [643, 105] on div "h ero.moveUp press enter h ero.moveDown press enter h ero.moveLeft press enter …" at bounding box center [691, 97] width 151 height 72
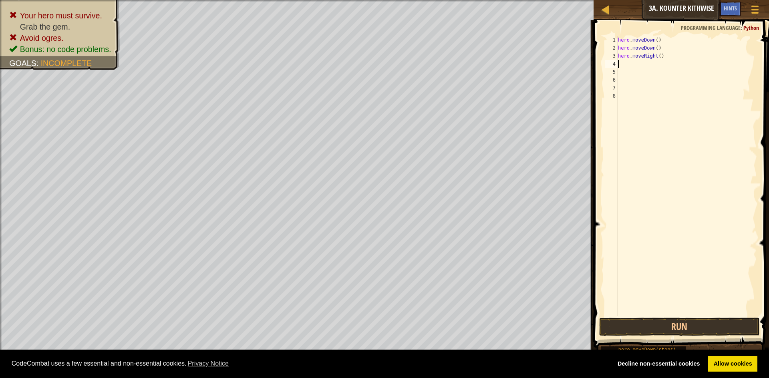
type textarea "h"
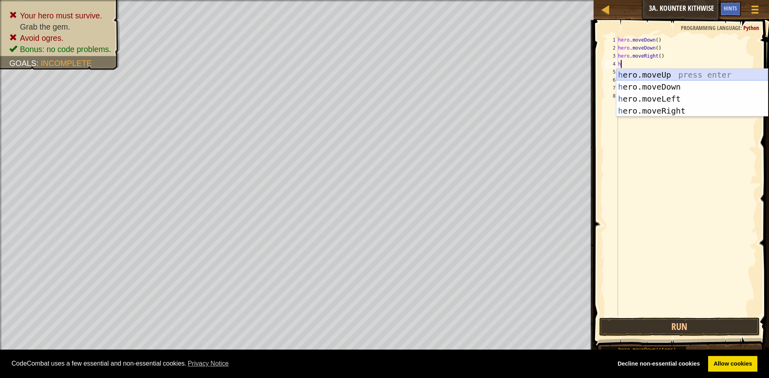
click at [646, 75] on div "h ero.moveUp press enter h ero.moveDown press enter h ero.moveLeft press enter …" at bounding box center [691, 105] width 151 height 72
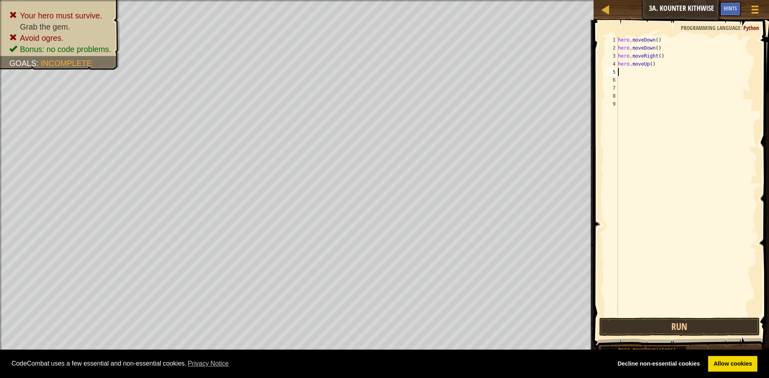
type textarea "h"
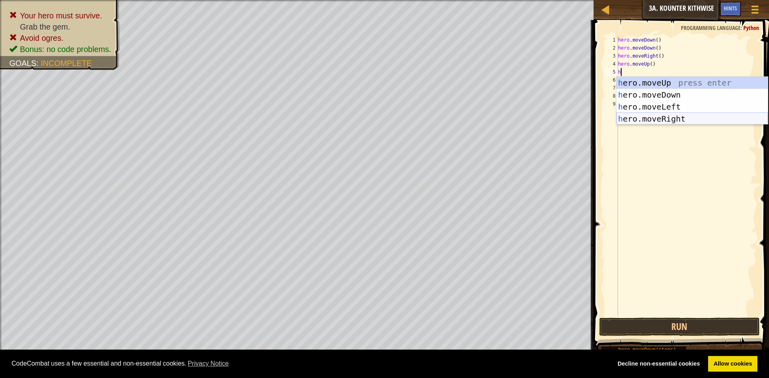
click at [654, 117] on div "h ero.moveUp press enter h ero.moveDown press enter h ero.moveLeft press enter …" at bounding box center [691, 113] width 151 height 72
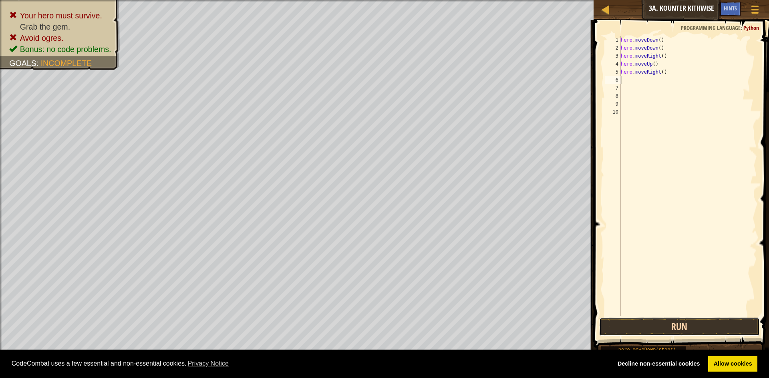
click at [665, 321] on button "Run" at bounding box center [679, 327] width 161 height 18
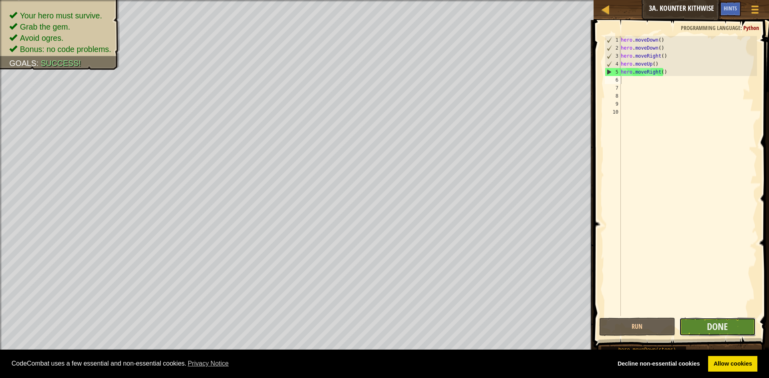
click at [704, 328] on button "Done" at bounding box center [717, 327] width 76 height 18
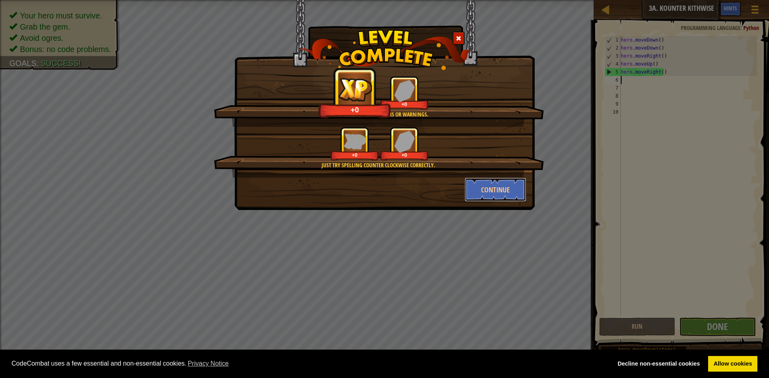
drag, startPoint x: 492, startPoint y: 188, endPoint x: 495, endPoint y: 175, distance: 14.0
click at [493, 175] on div "Clean code: no code errors or warnings. +0 +0 Just try spelling counter clockwi…" at bounding box center [385, 139] width 284 height 126
click at [493, 177] on div "Just try spelling counter clockwise correctly. +0 +0" at bounding box center [379, 152] width 330 height 51
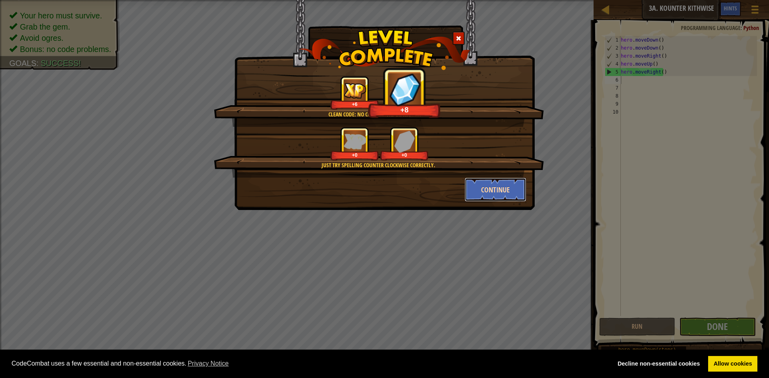
click at [491, 188] on button "Continue" at bounding box center [496, 190] width 62 height 24
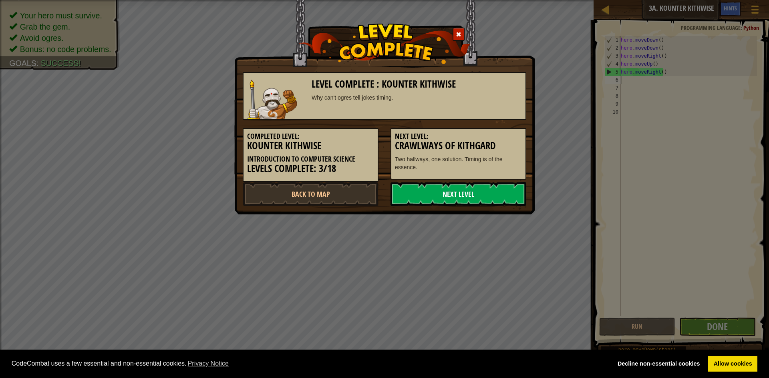
click at [489, 188] on link "Next Level" at bounding box center [458, 194] width 136 height 24
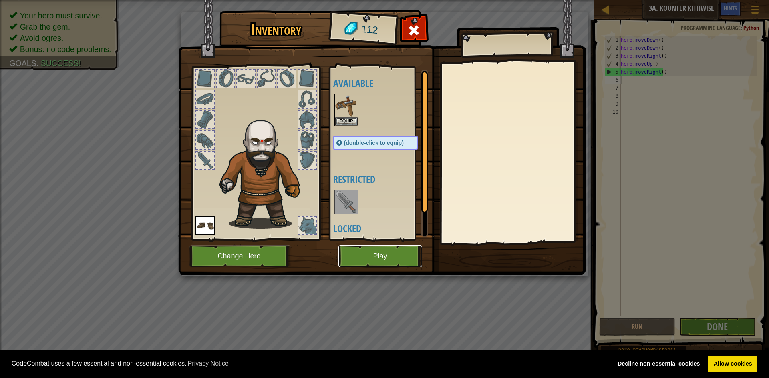
click at [353, 251] on button "Play" at bounding box center [380, 257] width 84 height 22
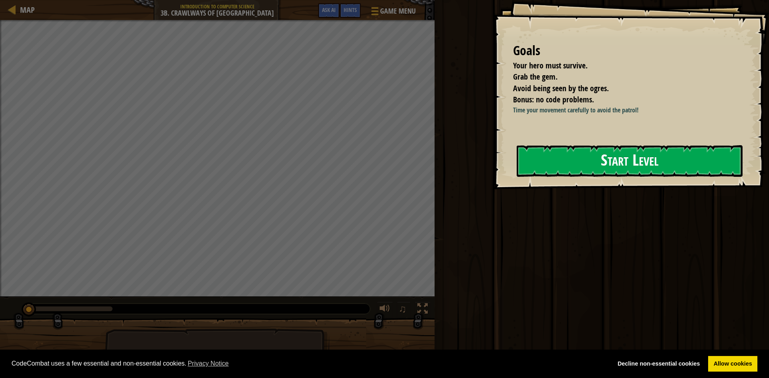
click at [549, 163] on button "Start Level" at bounding box center [630, 161] width 226 height 32
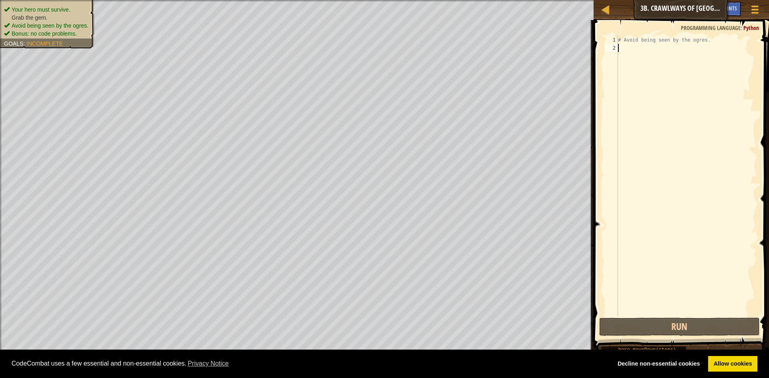
click at [706, 46] on div "# Avoid being seen by the ogres." at bounding box center [686, 184] width 141 height 296
click at [700, 37] on div "# Avoid being seen by the ogres." at bounding box center [686, 184] width 141 height 296
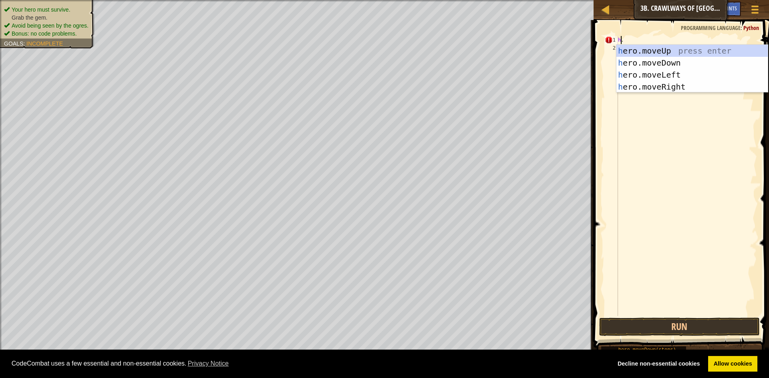
scroll to position [4, 0]
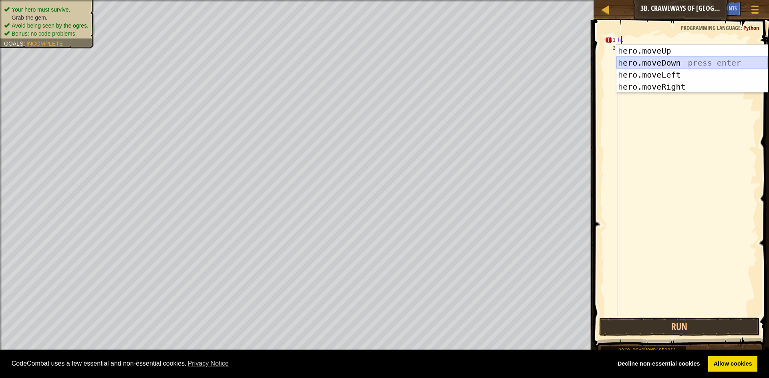
click at [653, 64] on div "h ero.moveUp press enter h ero.moveDown press enter h ero.moveLeft press enter …" at bounding box center [691, 81] width 151 height 72
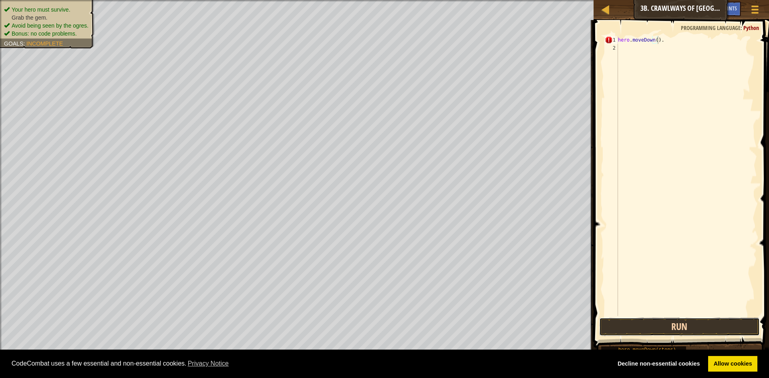
click at [705, 327] on button "Run" at bounding box center [679, 327] width 161 height 18
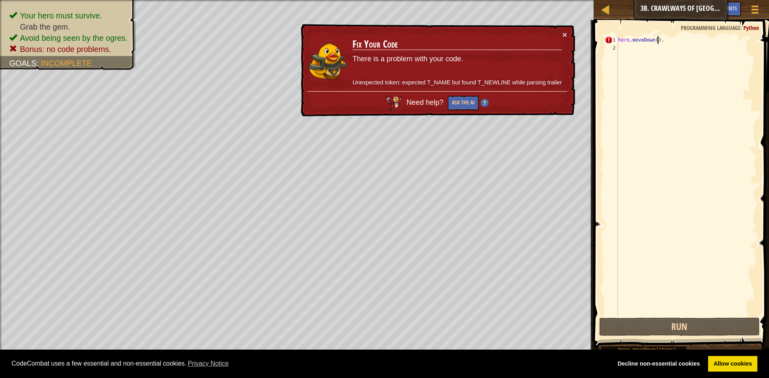
click at [666, 40] on div "hero . moveDown ( ) ." at bounding box center [686, 184] width 141 height 296
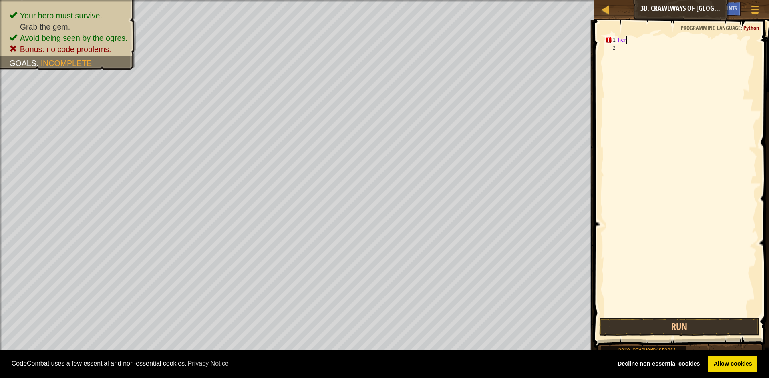
type textarea "h"
type textarea "m"
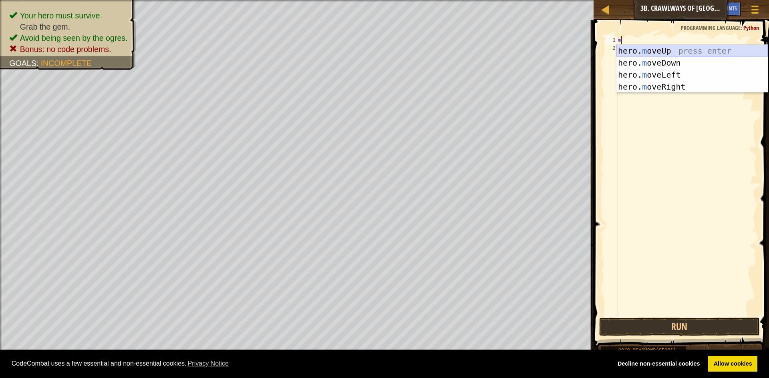
click at [660, 52] on div "hero. m oveUp press enter hero. m oveDown press enter hero. m oveLeft press ent…" at bounding box center [691, 81] width 151 height 72
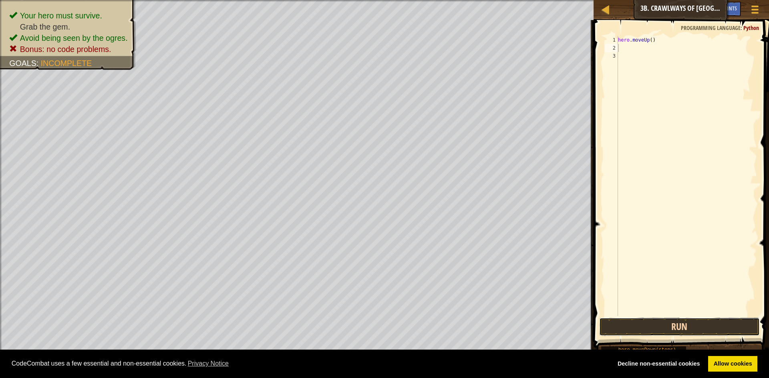
click at [635, 324] on button "Run" at bounding box center [679, 327] width 161 height 18
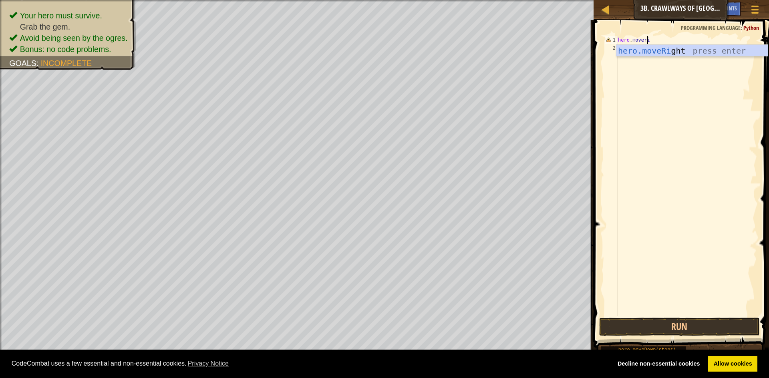
type textarea "hero.moverig"
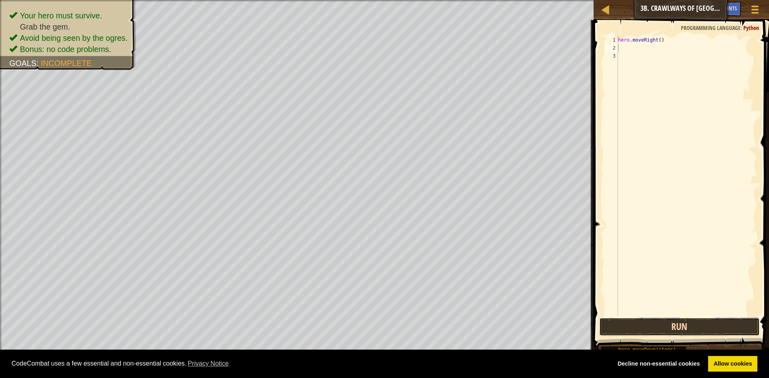
click at [654, 325] on button "Run" at bounding box center [679, 327] width 161 height 18
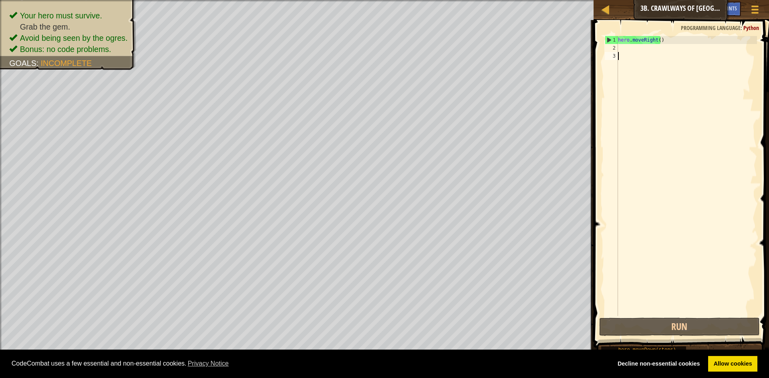
click at [628, 55] on div "hero . moveRight ( )" at bounding box center [686, 184] width 141 height 296
click at [624, 44] on div "hero . moveRight ( )" at bounding box center [686, 184] width 141 height 296
type textarea "h"
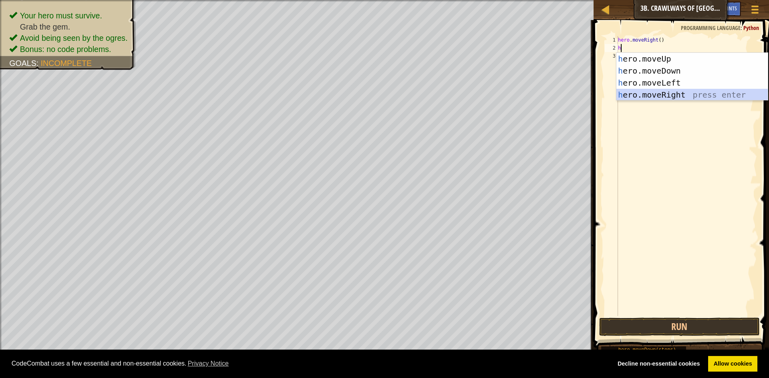
click at [641, 94] on div "h ero.moveUp press enter h ero.moveDown press enter h ero.moveLeft press enter …" at bounding box center [691, 89] width 151 height 72
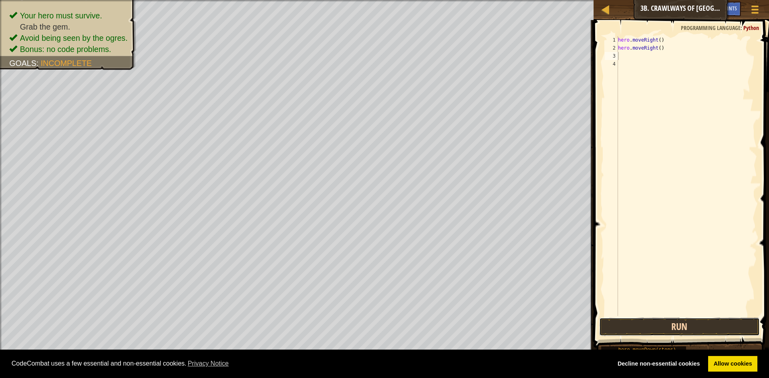
click at [710, 322] on button "Run" at bounding box center [679, 327] width 161 height 18
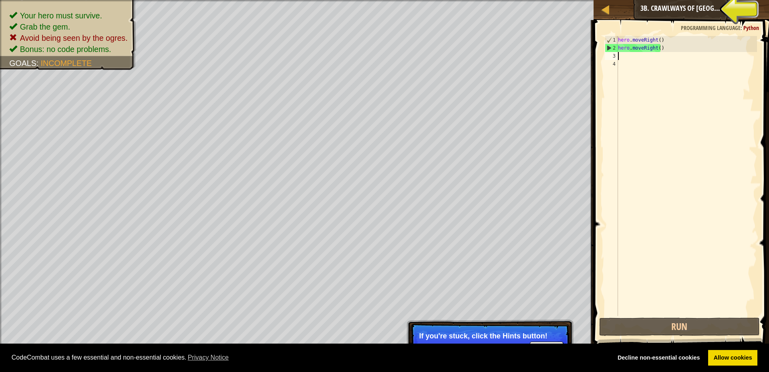
type textarea "h"
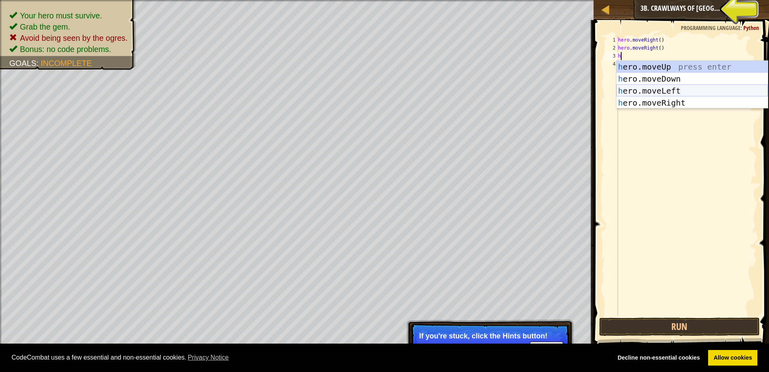
click at [637, 93] on div "h ero.moveUp press enter h ero.moveDown press enter h ero.moveLeft press enter …" at bounding box center [691, 97] width 151 height 72
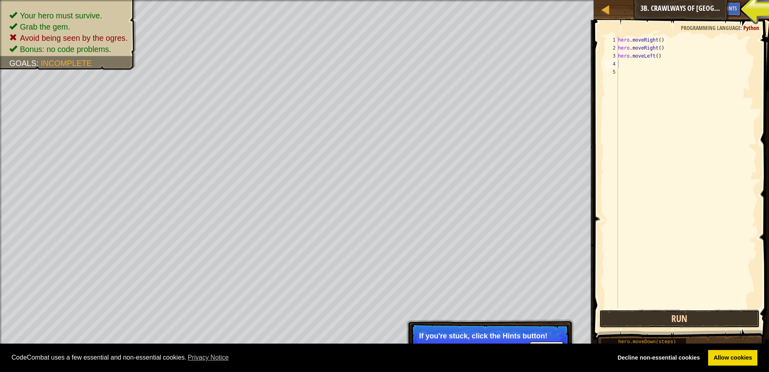
click at [656, 316] on button "Run" at bounding box center [679, 319] width 161 height 18
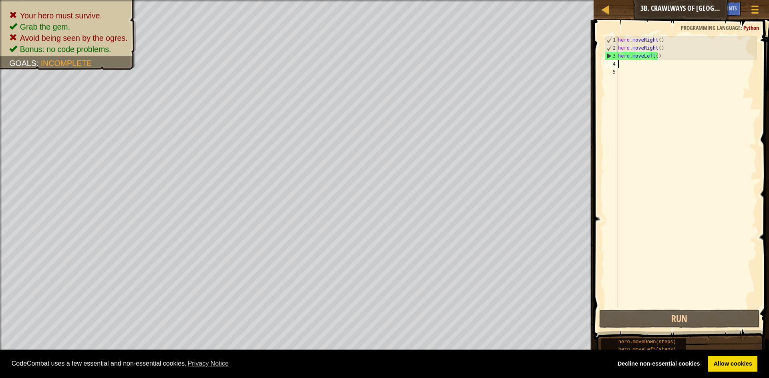
type textarea "h"
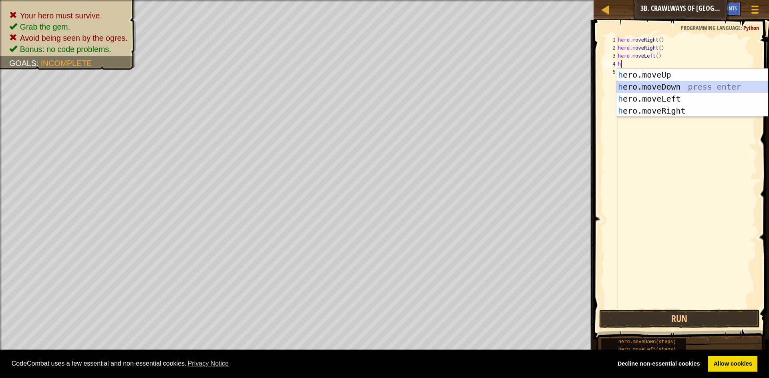
click at [640, 90] on div "h ero.moveUp press enter h ero.moveDown press enter h ero.moveLeft press enter …" at bounding box center [691, 105] width 151 height 72
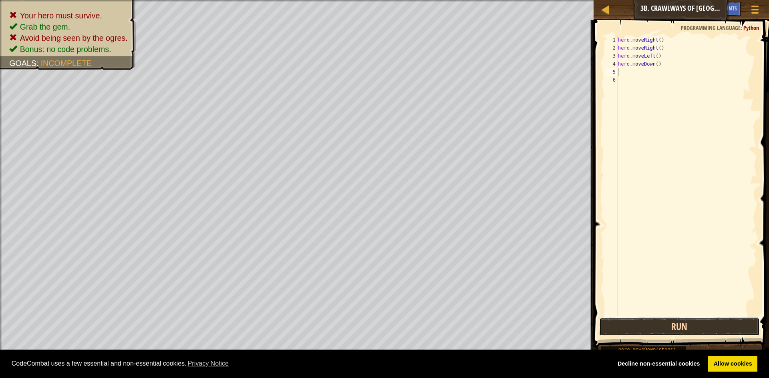
click at [710, 325] on button "Run" at bounding box center [679, 327] width 161 height 18
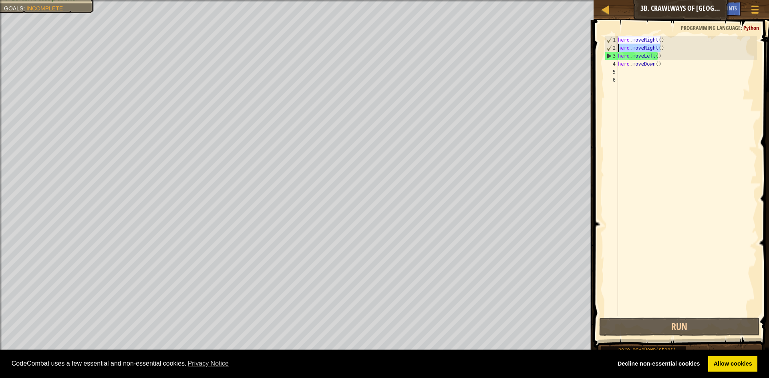
drag, startPoint x: 635, startPoint y: 52, endPoint x: 619, endPoint y: 50, distance: 16.1
click at [619, 50] on div "hero . moveRight ( ) hero . moveRight ( ) hero . moveLeft ( ) hero . moveDown (…" at bounding box center [686, 184] width 141 height 296
type textarea "hero.moveRight()"
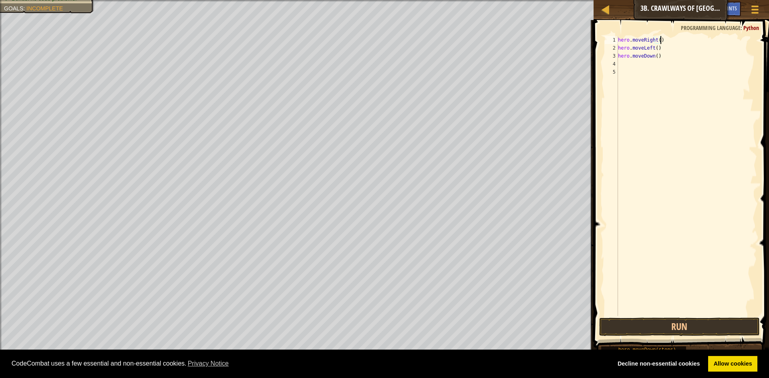
type textarea "hero.moveLeft()"
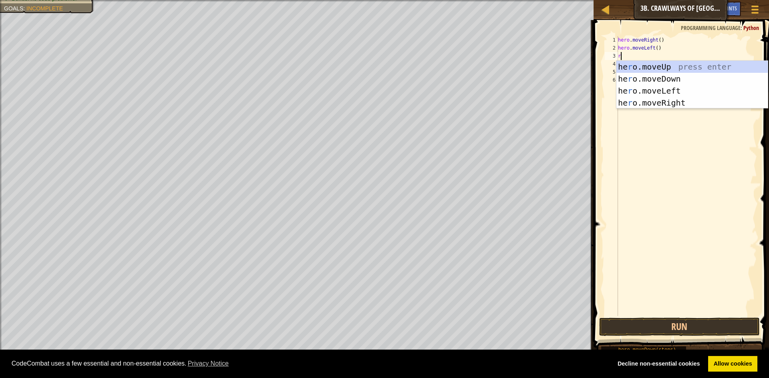
type textarea "ri"
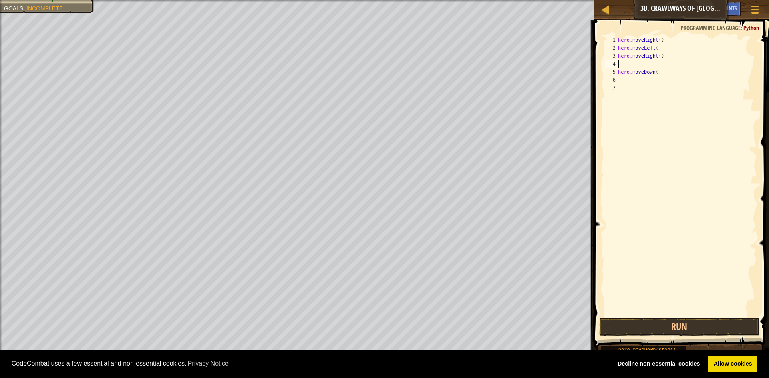
type textarea "hero.moveRight()"
click at [658, 56] on div "hero . moveRight ( ) hero . moveLeft ( ) hero . moveRight ( ) hero . moveDown (…" at bounding box center [686, 184] width 141 height 296
drag, startPoint x: 659, startPoint y: 65, endPoint x: 619, endPoint y: 64, distance: 39.7
click at [619, 64] on div "hero . moveRight ( ) hero . moveLeft ( ) hero . moveRight ( ) hero . moveDown (…" at bounding box center [686, 184] width 141 height 296
type textarea "hero.moveDown()"
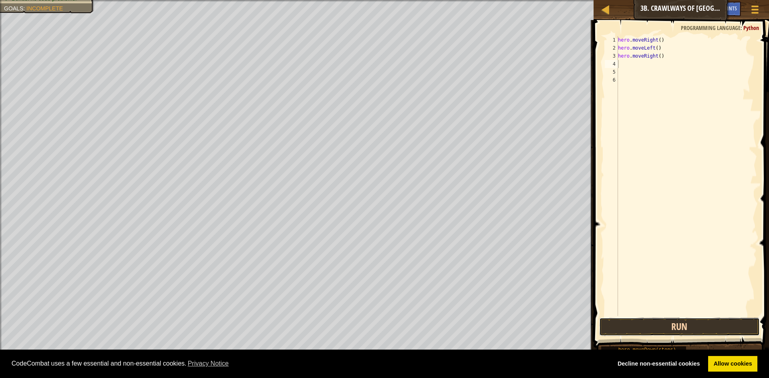
click at [667, 330] on button "Run" at bounding box center [679, 327] width 161 height 18
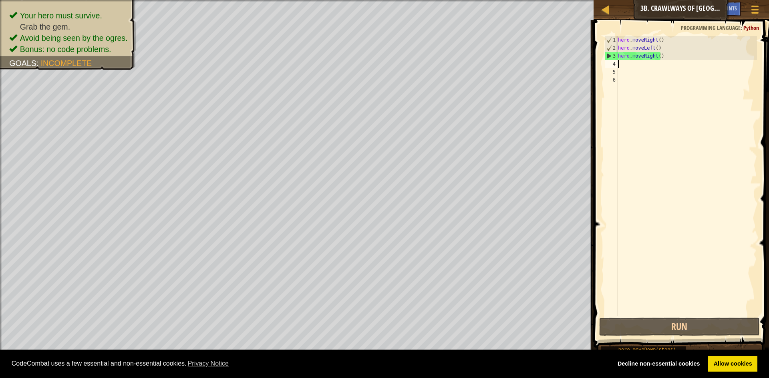
type textarea "h"
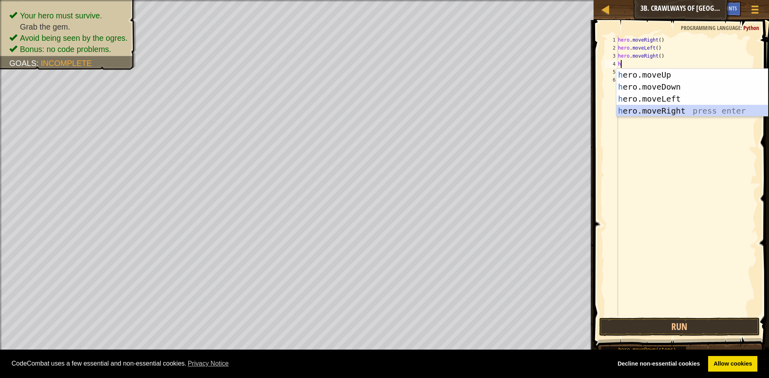
click at [645, 114] on div "h ero.moveUp press enter h ero.moveDown press enter h ero.moveLeft press enter …" at bounding box center [691, 105] width 151 height 72
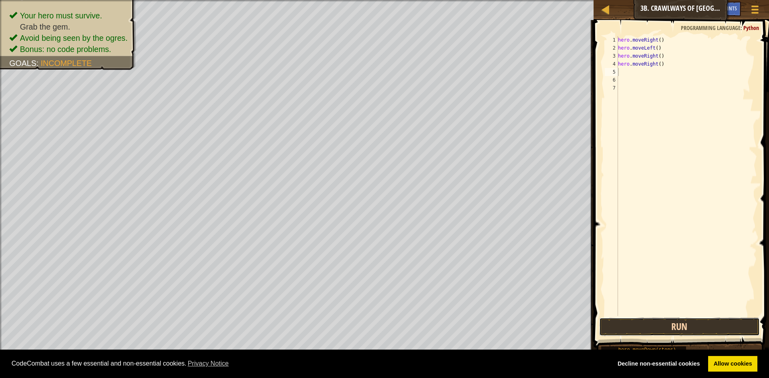
click at [673, 331] on button "Run" at bounding box center [679, 327] width 161 height 18
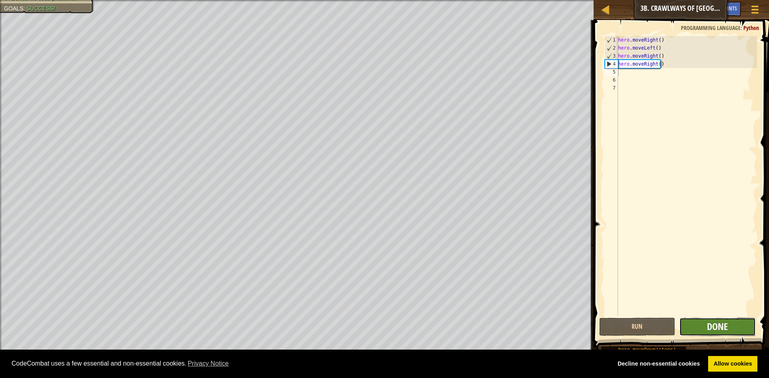
click at [719, 328] on span "Done" at bounding box center [717, 326] width 21 height 13
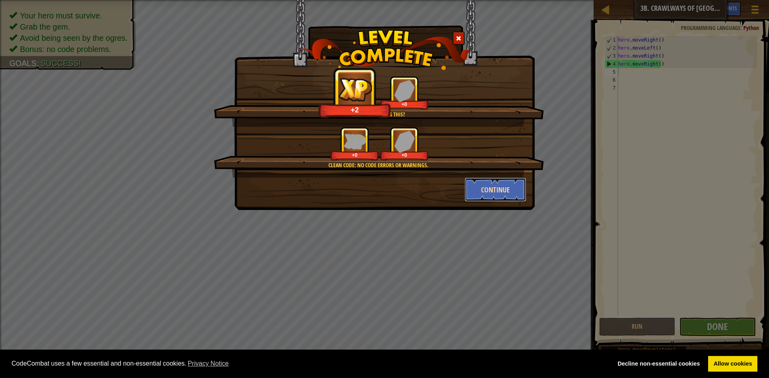
click at [503, 193] on button "Continue" at bounding box center [496, 190] width 62 height 24
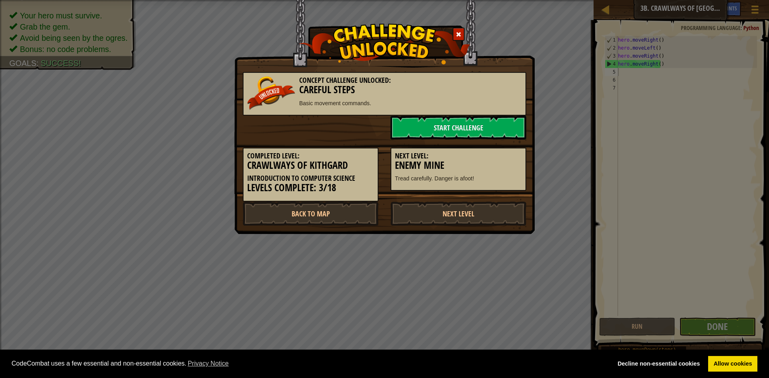
click at [491, 115] on div "Concept Challenge Unlocked: Careful Steps Basic movement commands." at bounding box center [385, 94] width 284 height 44
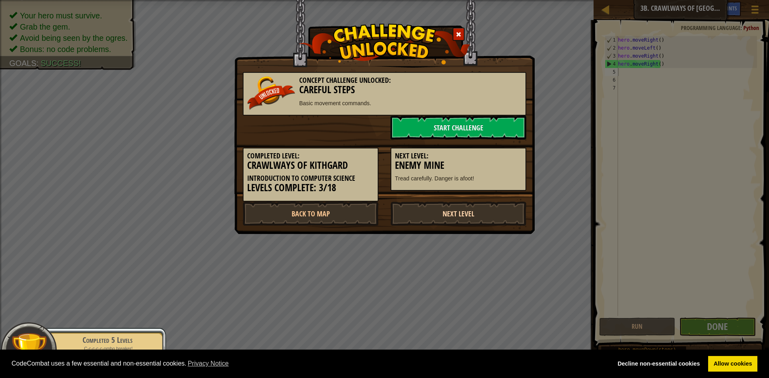
click at [441, 209] on link "Next Level" at bounding box center [458, 214] width 136 height 24
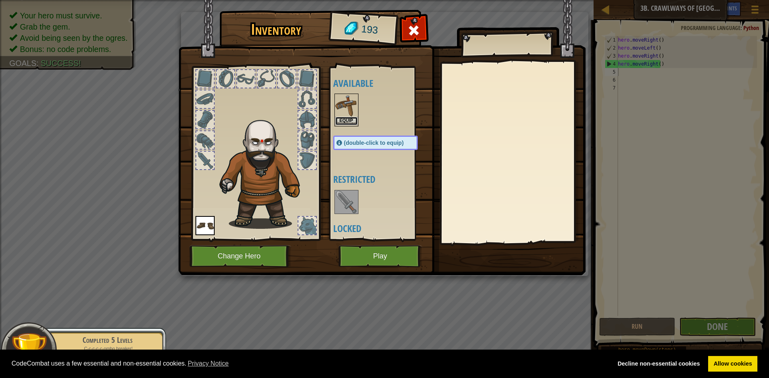
click at [343, 119] on button "Equip" at bounding box center [346, 121] width 22 height 8
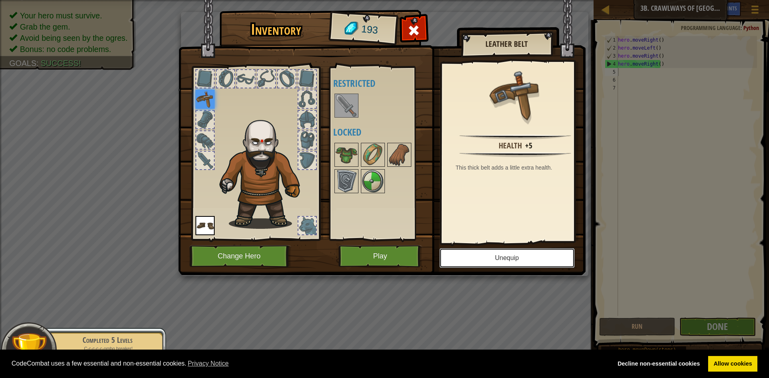
click at [503, 263] on button "Unequip" at bounding box center [506, 258] width 135 height 20
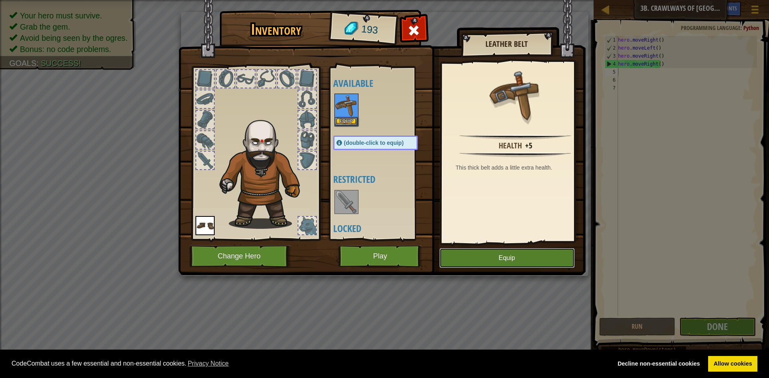
click at [499, 253] on button "Equip" at bounding box center [506, 258] width 135 height 20
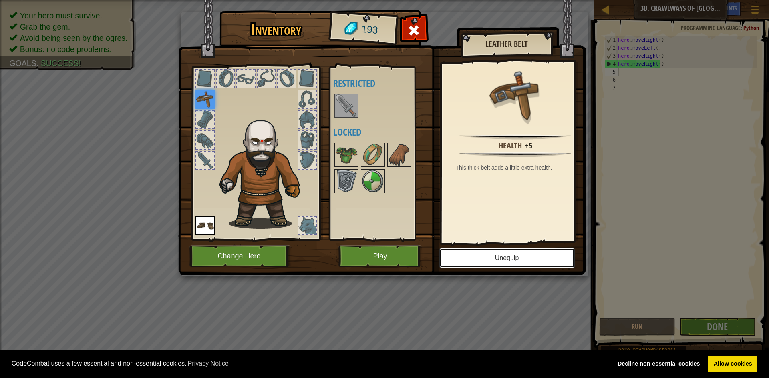
click at [499, 253] on button "Unequip" at bounding box center [506, 258] width 135 height 20
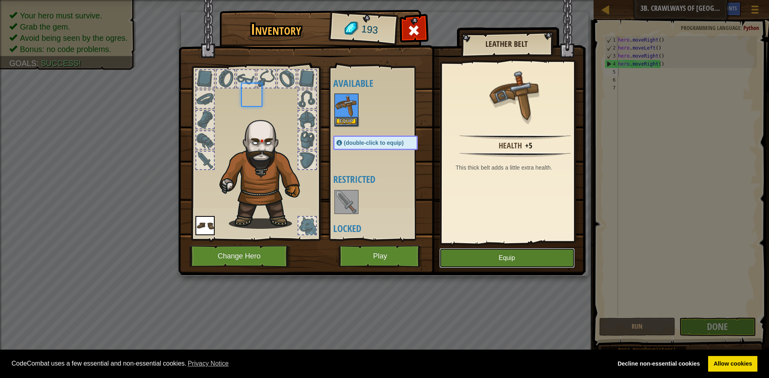
click at [499, 253] on button "Equip" at bounding box center [506, 258] width 135 height 20
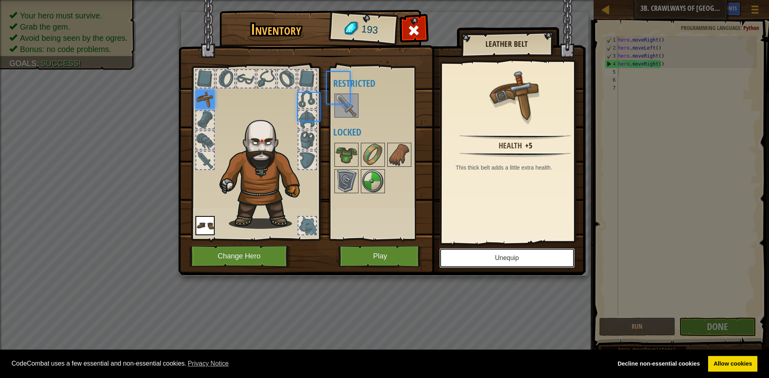
click at [499, 253] on button "Unequip" at bounding box center [506, 258] width 135 height 20
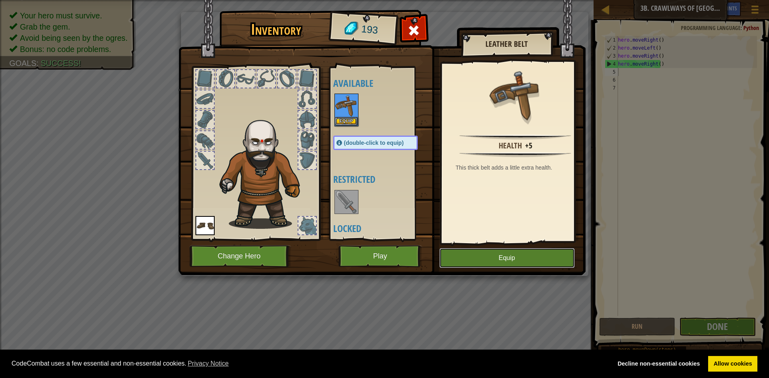
click at [491, 256] on button "Equip" at bounding box center [506, 258] width 135 height 20
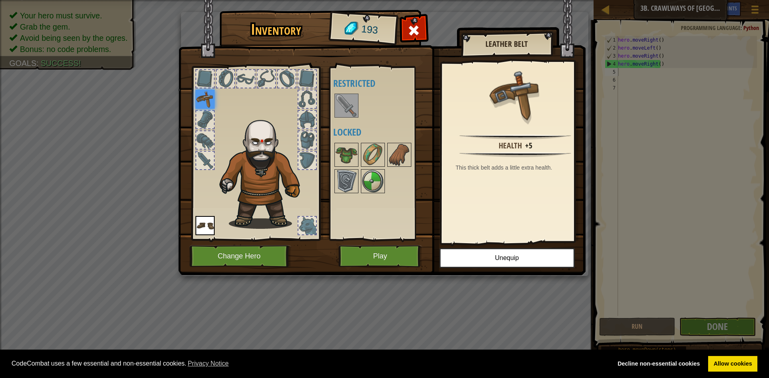
click at [711, 326] on div "Inventory 193 Available Equip Equip (double-click to equip) Restricted Locked L…" at bounding box center [384, 189] width 769 height 378
click at [361, 254] on button "Play" at bounding box center [380, 257] width 84 height 22
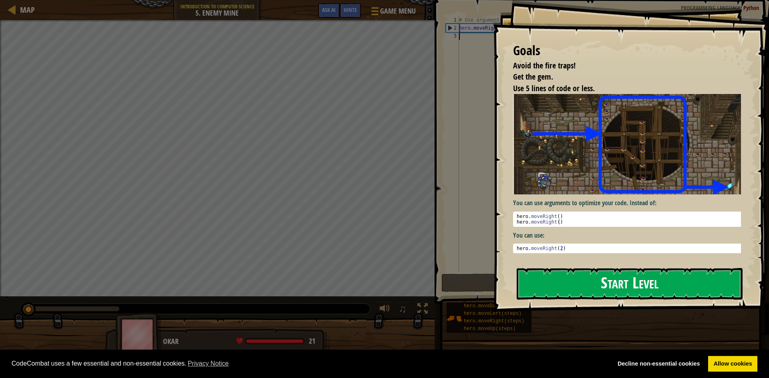
click at [545, 276] on button "Start Level" at bounding box center [630, 284] width 226 height 32
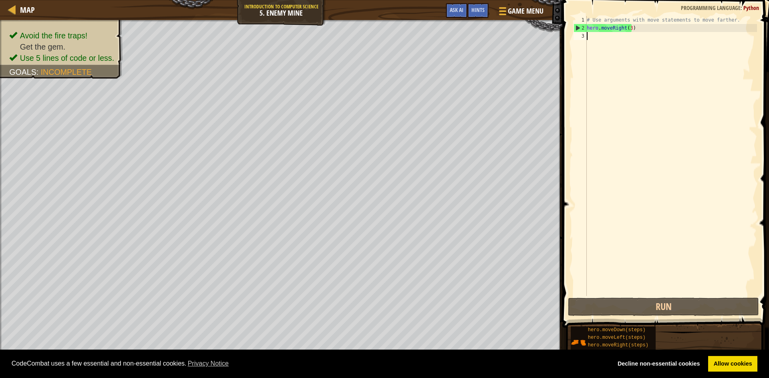
type textarea "h"
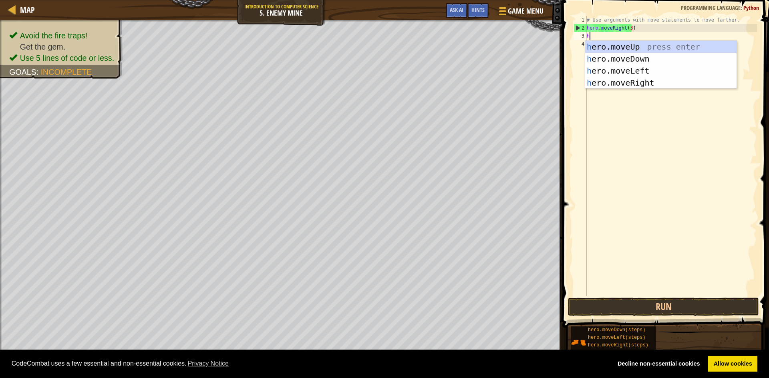
scroll to position [4, 0]
click at [629, 81] on div "h ero.moveUp press enter h ero.moveDown press enter h ero.moveLeft press enter …" at bounding box center [660, 77] width 151 height 72
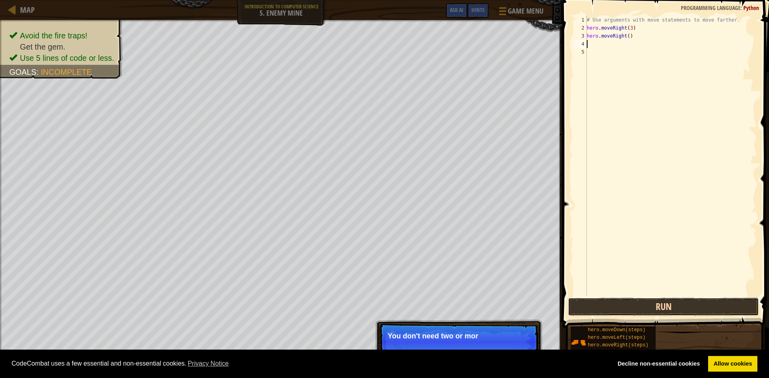
click at [590, 307] on button "Run" at bounding box center [663, 307] width 191 height 18
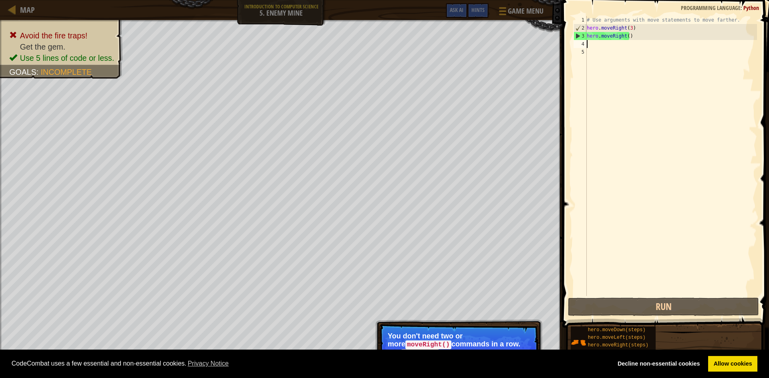
type textarea "h"
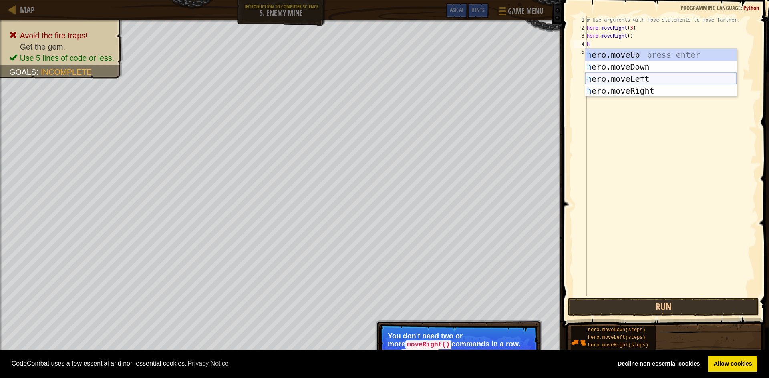
drag, startPoint x: 615, startPoint y: 74, endPoint x: 618, endPoint y: 81, distance: 8.1
click at [615, 74] on div "h ero.moveUp press enter h ero.moveDown press enter h ero.moveLeft press enter …" at bounding box center [660, 85] width 151 height 72
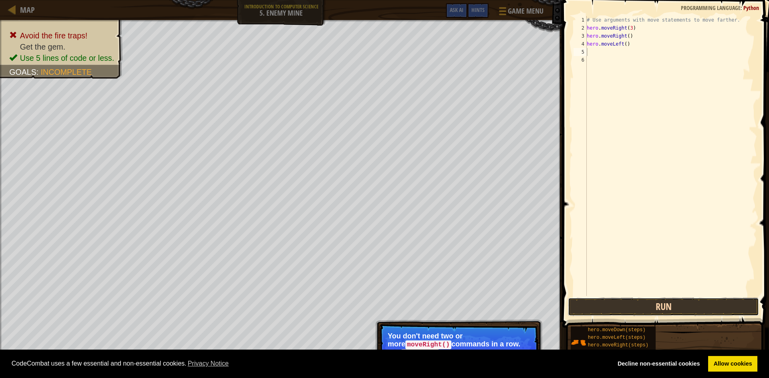
click at [584, 314] on button "Run" at bounding box center [663, 307] width 191 height 18
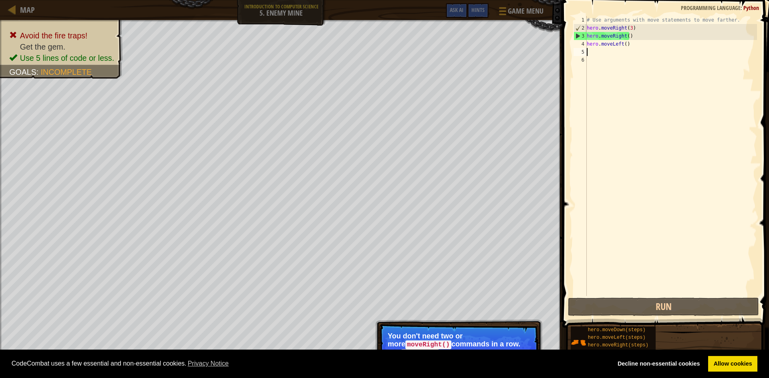
type textarea "h"
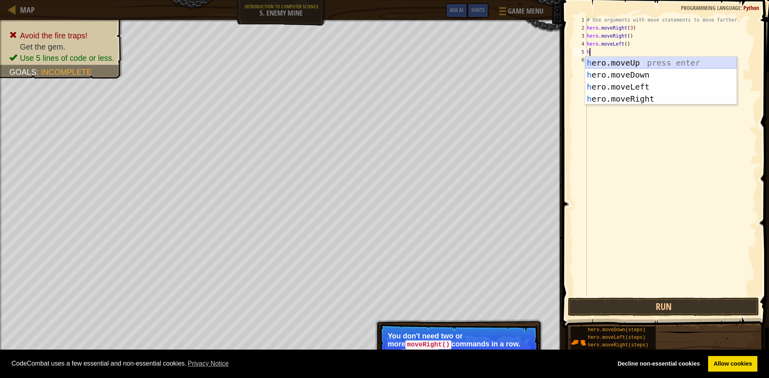
click at [614, 58] on div "h ero.moveUp press enter h ero.moveDown press enter h ero.moveLeft press enter …" at bounding box center [660, 93] width 151 height 72
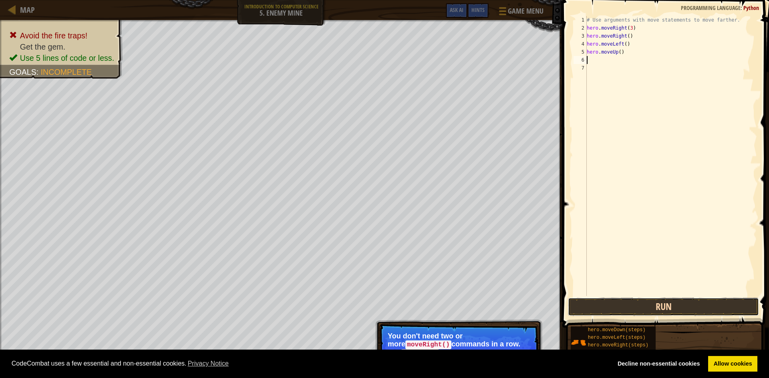
click at [628, 307] on button "Run" at bounding box center [663, 307] width 191 height 18
click at [631, 303] on button "Run" at bounding box center [663, 307] width 191 height 18
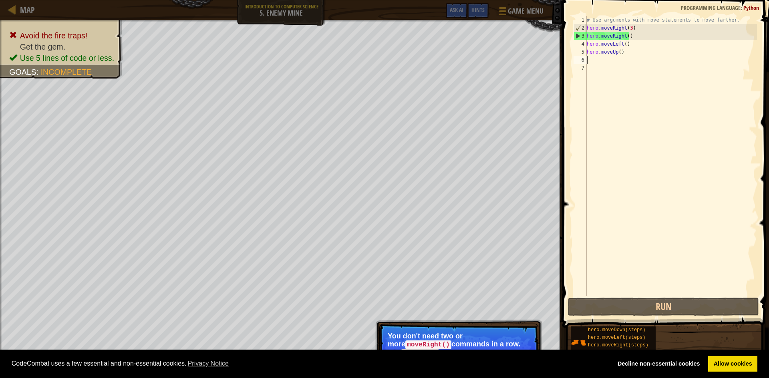
type textarea "h"
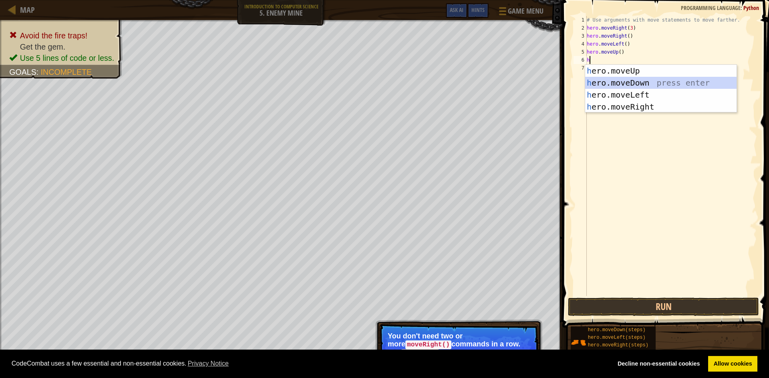
click at [618, 83] on div "h ero.moveUp press enter h ero.moveDown press enter h ero.moveLeft press enter …" at bounding box center [660, 101] width 151 height 72
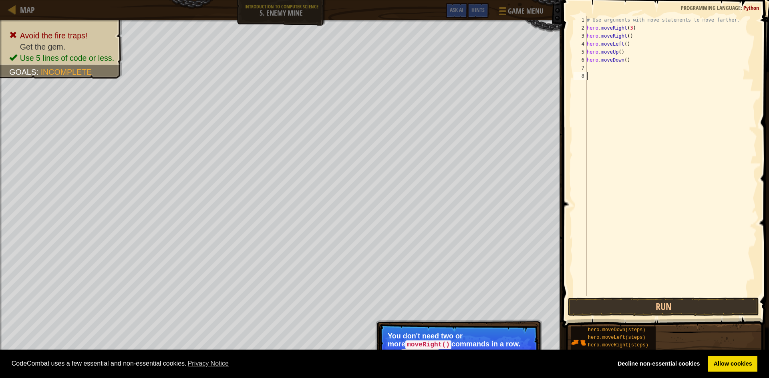
click at [592, 292] on div "# Use arguments with move statements to move farther. hero . moveRight ( 3 ) he…" at bounding box center [671, 164] width 172 height 296
click at [596, 306] on button "Run" at bounding box center [663, 307] width 191 height 18
